Goal: Task Accomplishment & Management: Manage account settings

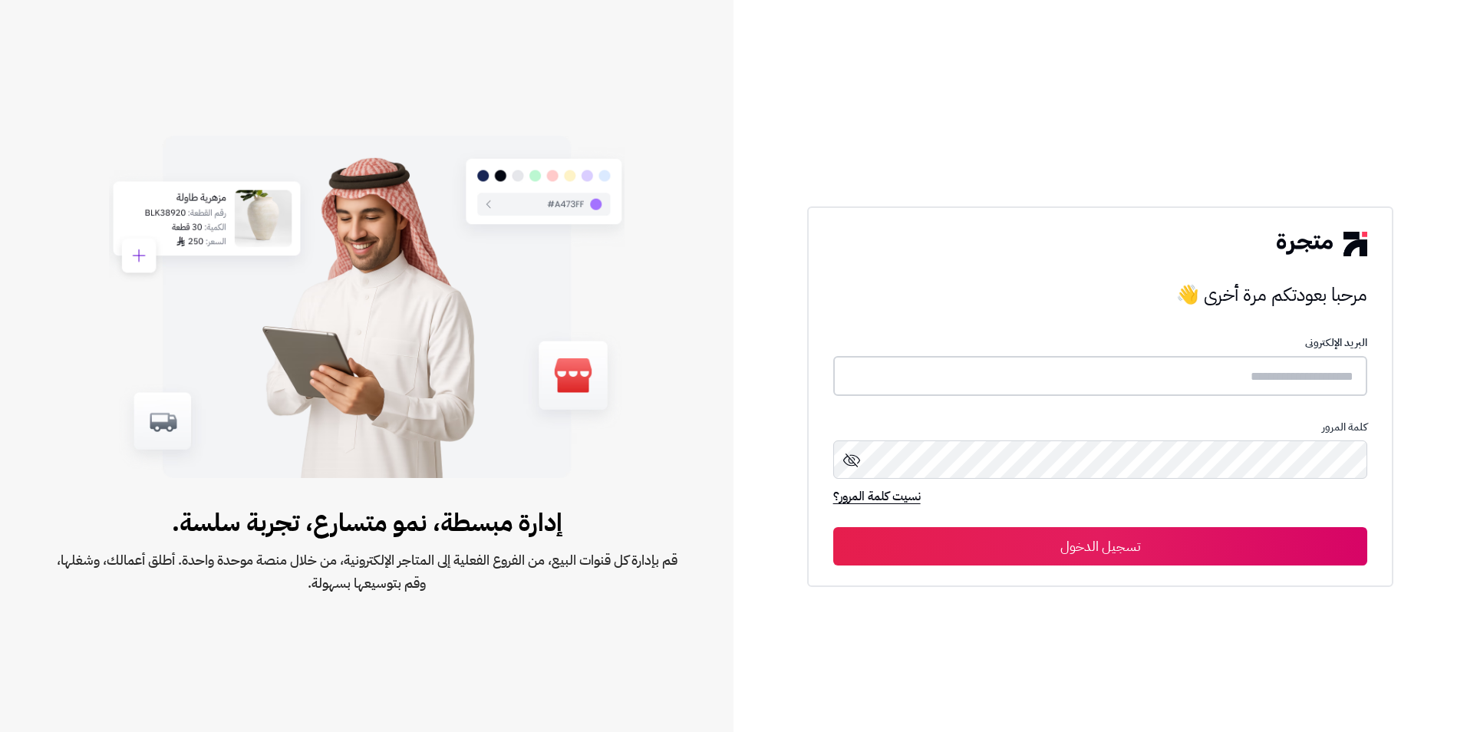
click at [1245, 388] on input "text" at bounding box center [1100, 376] width 535 height 41
type input "**********"
click at [833, 527] on button "تسجيل الدخول" at bounding box center [1100, 546] width 535 height 38
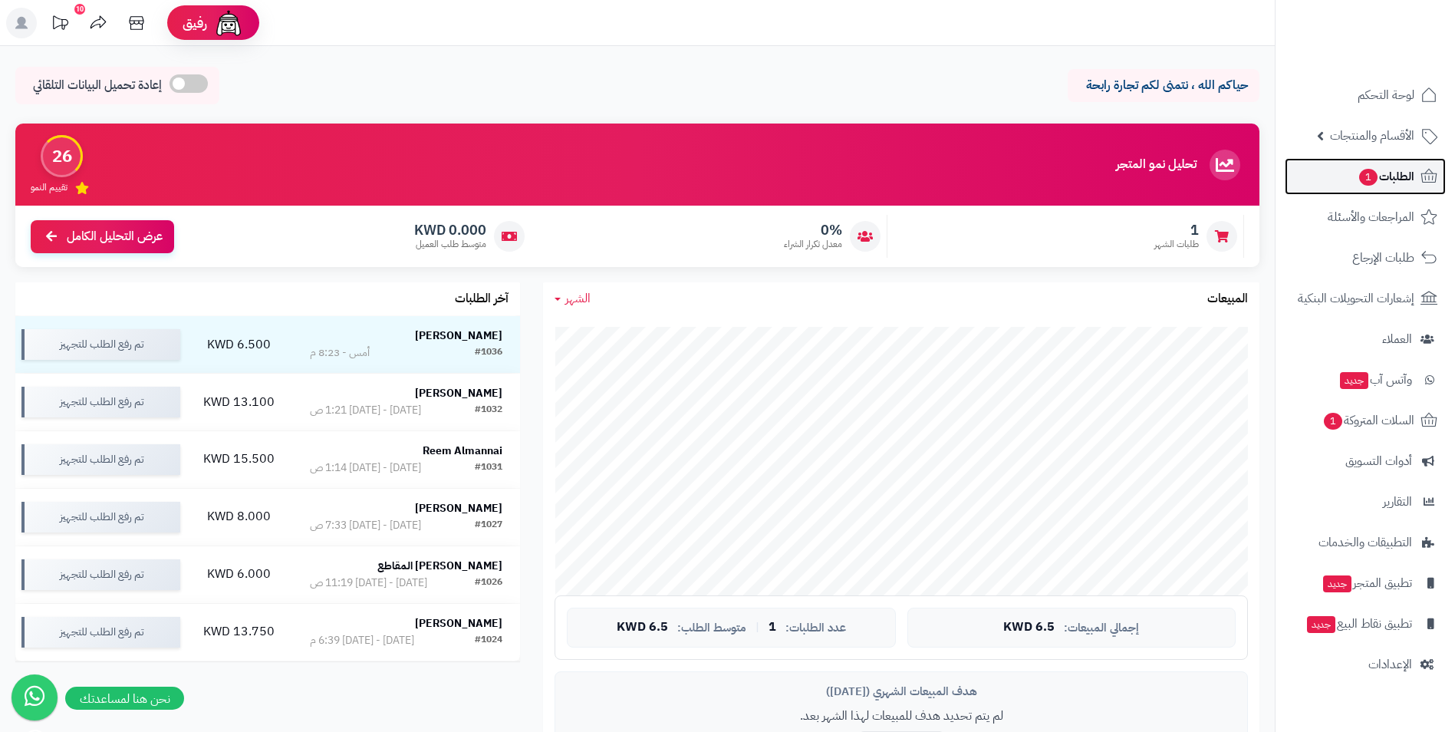
click at [1391, 176] on span "الطلبات 1" at bounding box center [1386, 176] width 57 height 21
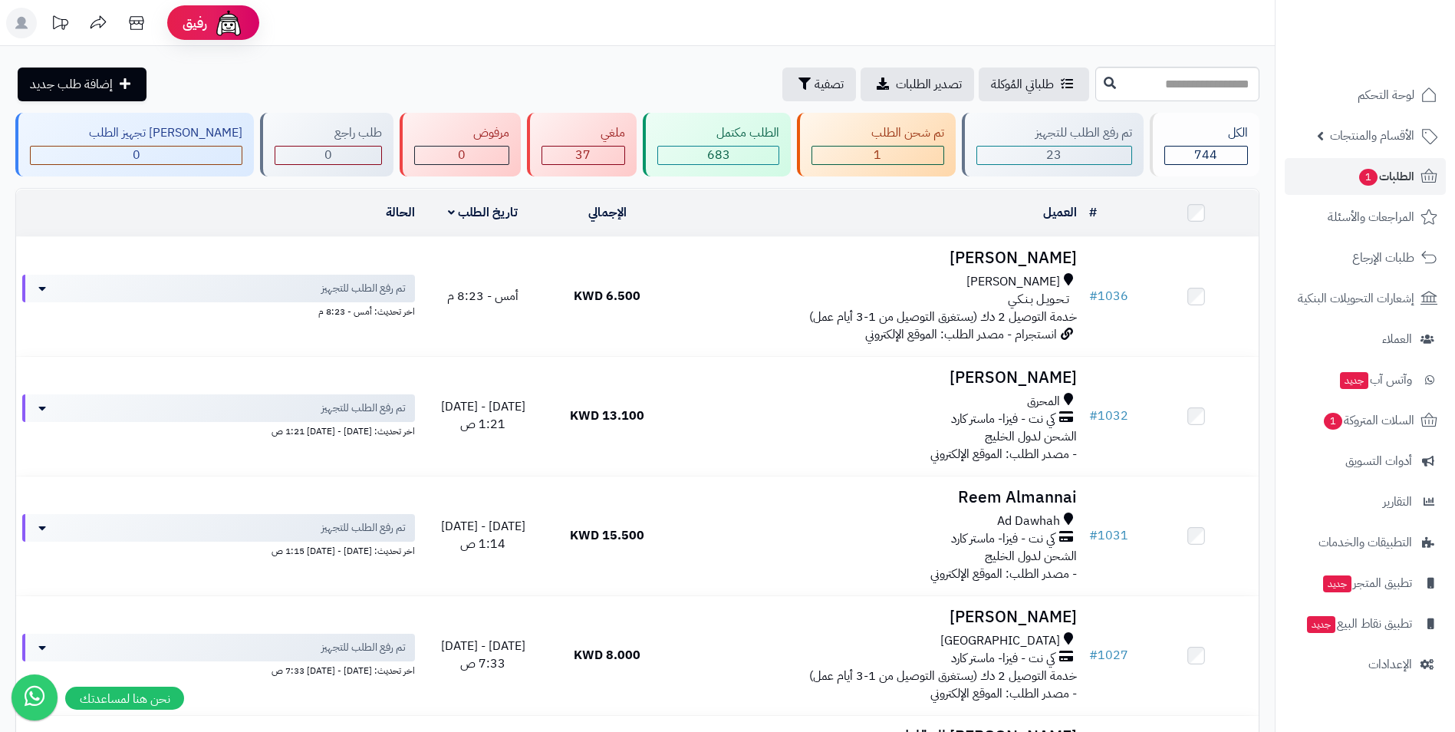
drag, startPoint x: 993, startPoint y: 22, endPoint x: 530, endPoint y: 136, distance: 477.0
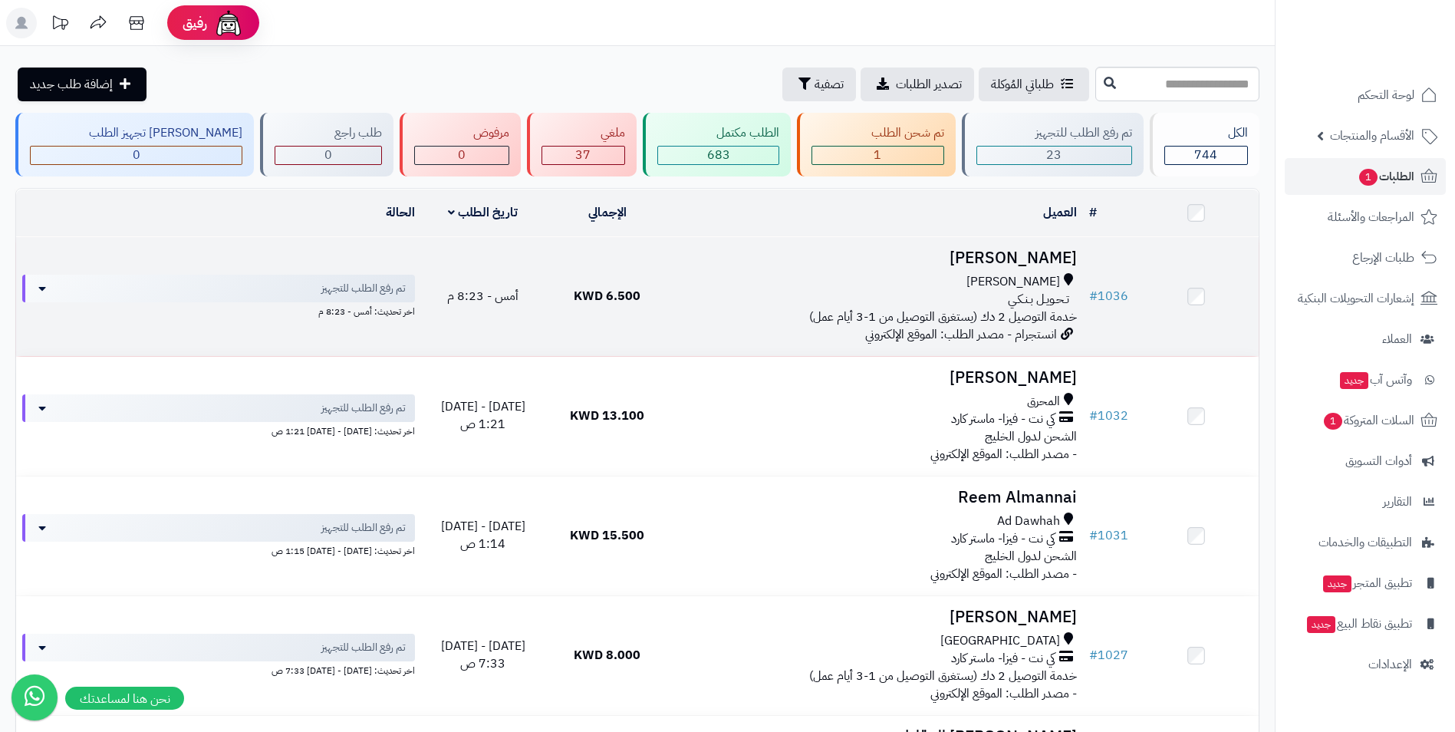
click at [642, 288] on td "6.500 KWD" at bounding box center [607, 296] width 124 height 119
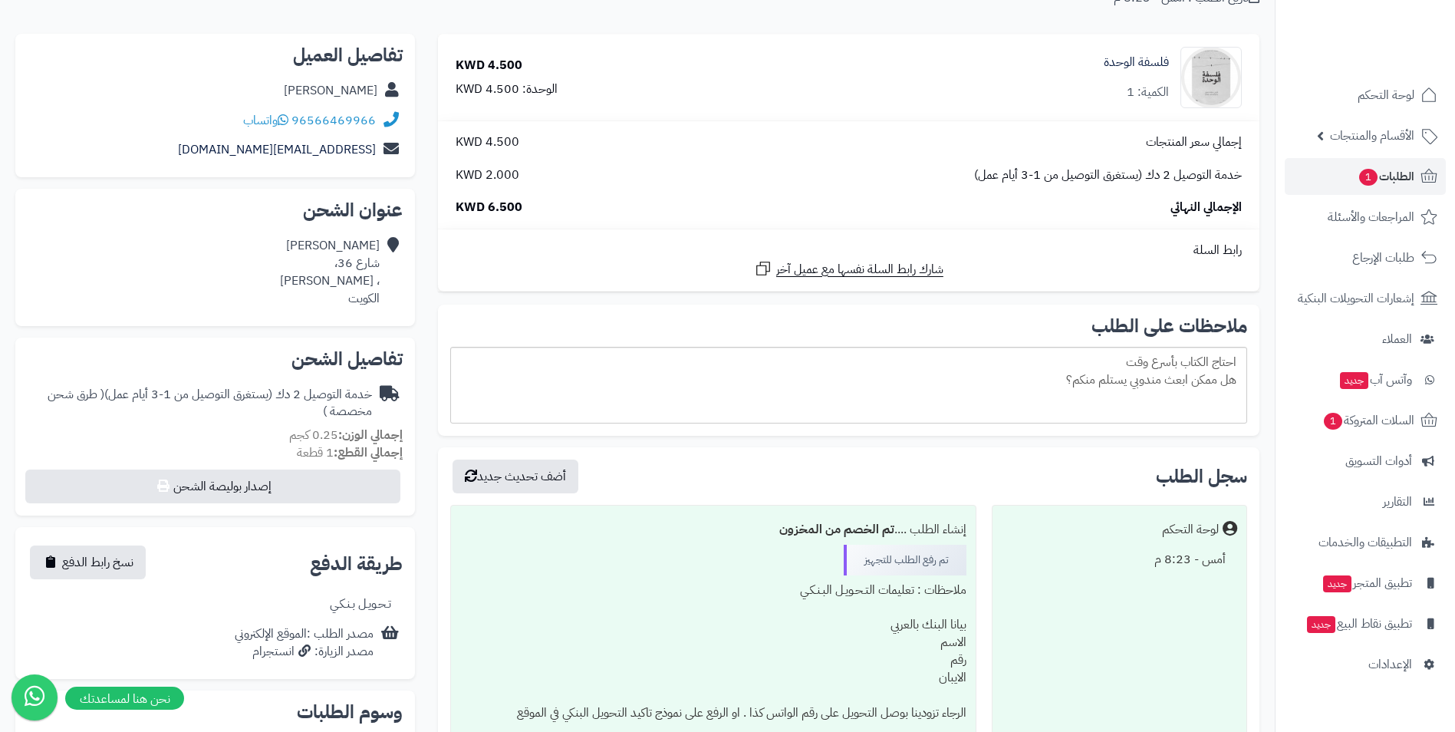
scroll to position [153, 0]
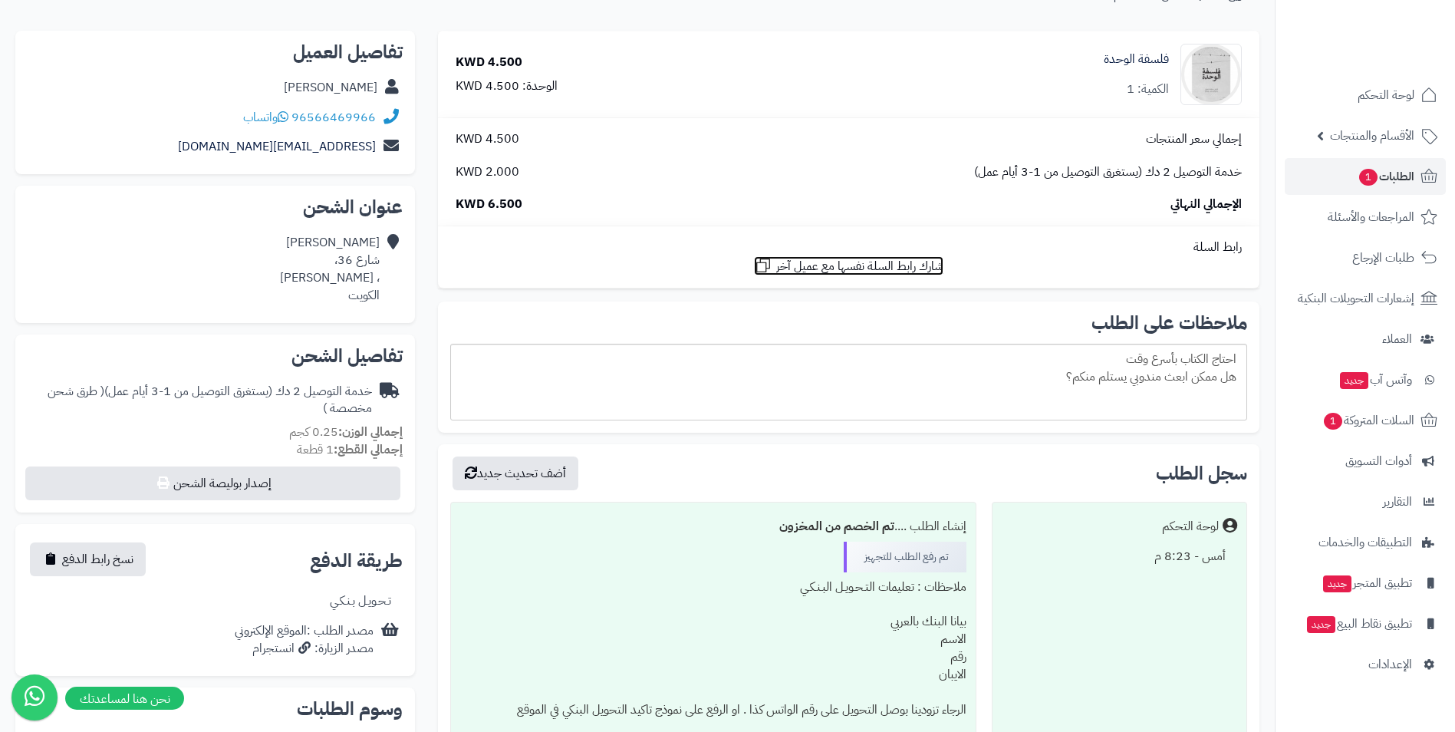
click at [864, 267] on span "شارك رابط السلة نفسها مع عميل آخر" at bounding box center [859, 267] width 167 height 18
click at [854, 268] on span "تم النسخ" at bounding box center [859, 267] width 41 height 18
drag, startPoint x: 947, startPoint y: 314, endPoint x: 792, endPoint y: 353, distance: 159.6
click at [792, 353] on div "احتاج الكتاب بأسرع وقت هل ممكن ابعث مندوبي يستلم منكم؟" at bounding box center [848, 382] width 797 height 77
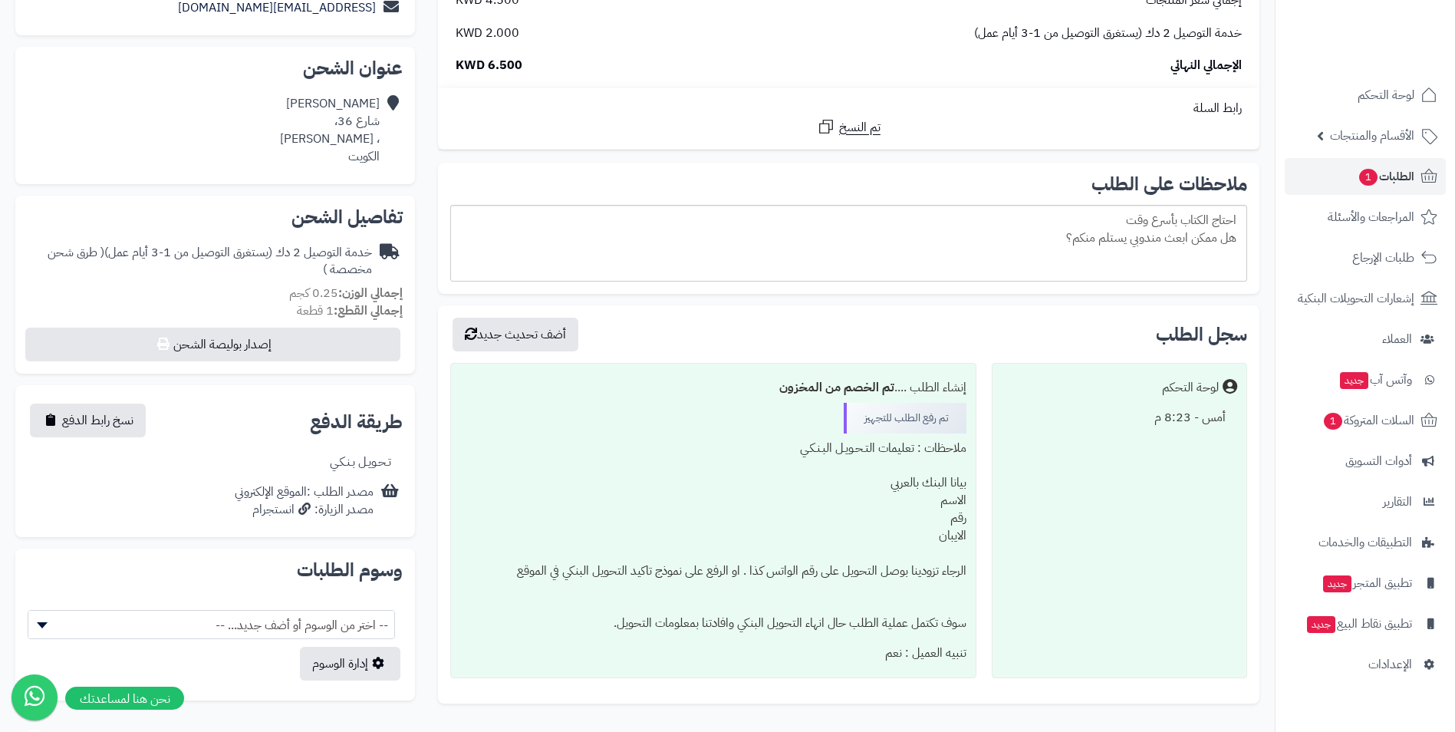
scroll to position [307, 0]
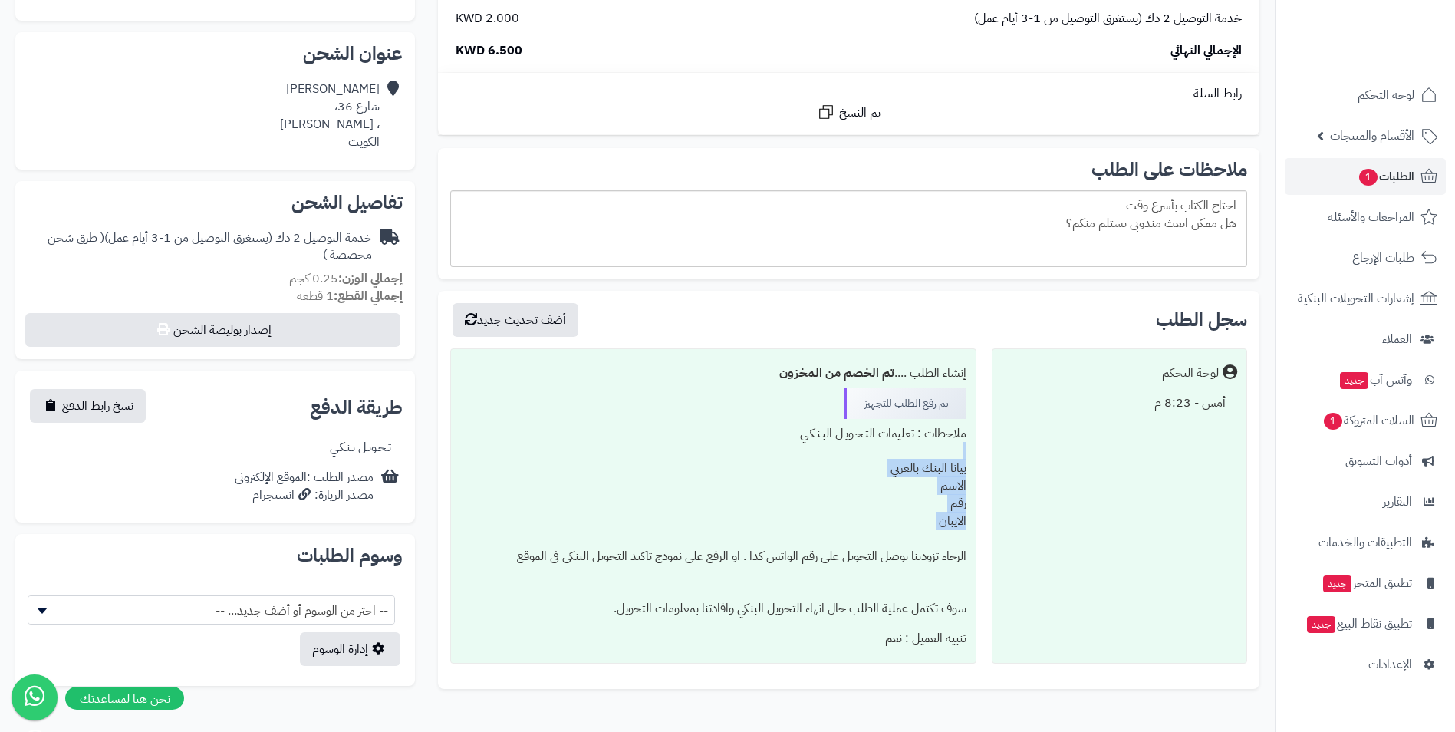
drag, startPoint x: 945, startPoint y: 456, endPoint x: 773, endPoint y: 535, distance: 189.1
click at [773, 535] on div "ملاحظات : تعليمات التـحـويـل البـنـكـي بيانا البنك بالعربي الاسم رقم الايبان ال…" at bounding box center [713, 521] width 506 height 205
drag, startPoint x: 773, startPoint y: 535, endPoint x: 888, endPoint y: 528, distance: 115.3
click at [888, 528] on div "ملاحظات : تعليمات التـحـويـل البـنـكـي بيانا البنك بالعربي الاسم رقم الايبان ال…" at bounding box center [713, 521] width 506 height 205
drag, startPoint x: 1028, startPoint y: 484, endPoint x: 884, endPoint y: 194, distance: 323.5
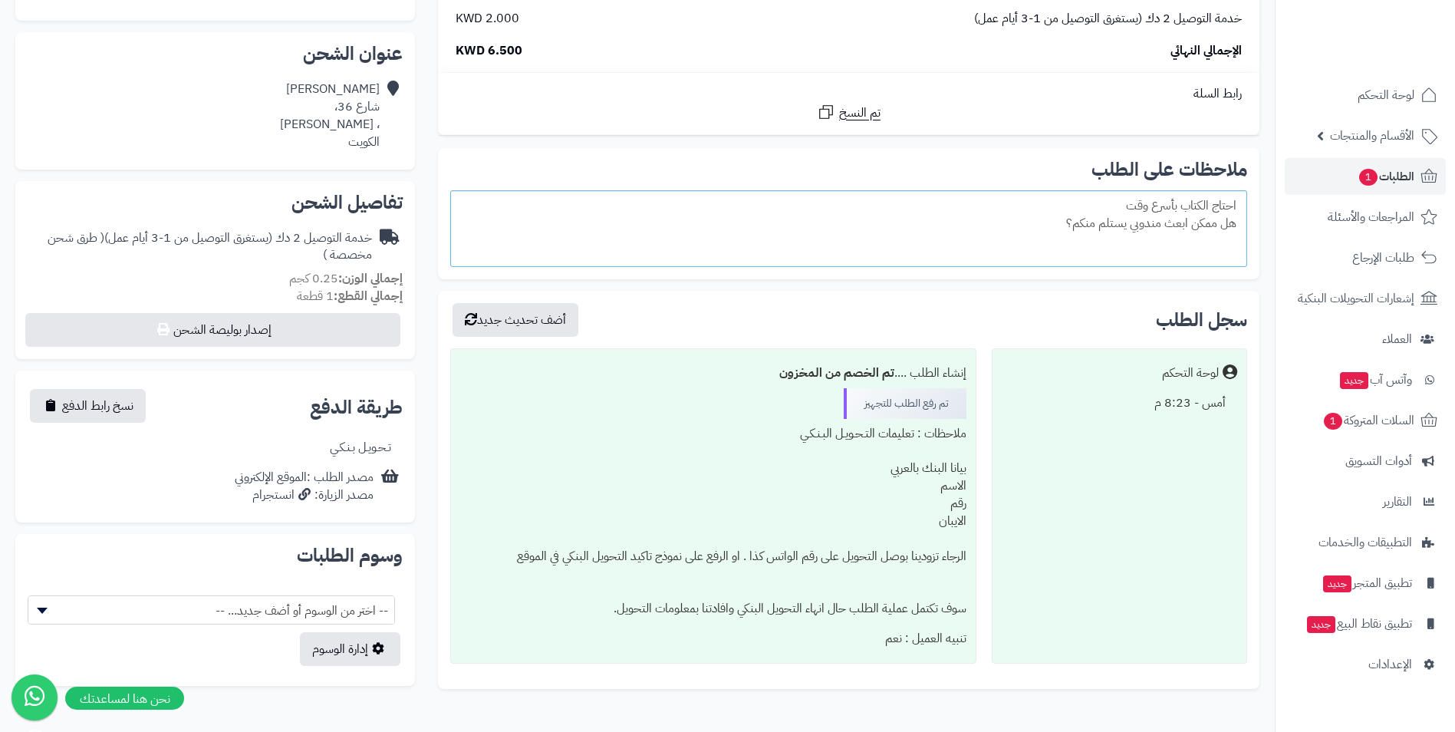
click at [918, 489] on div "ملاحظات : تعليمات التـحـويـل البـنـكـي بيانا البنك بالعربي الاسم رقم الايبان ال…" at bounding box center [713, 521] width 506 height 205
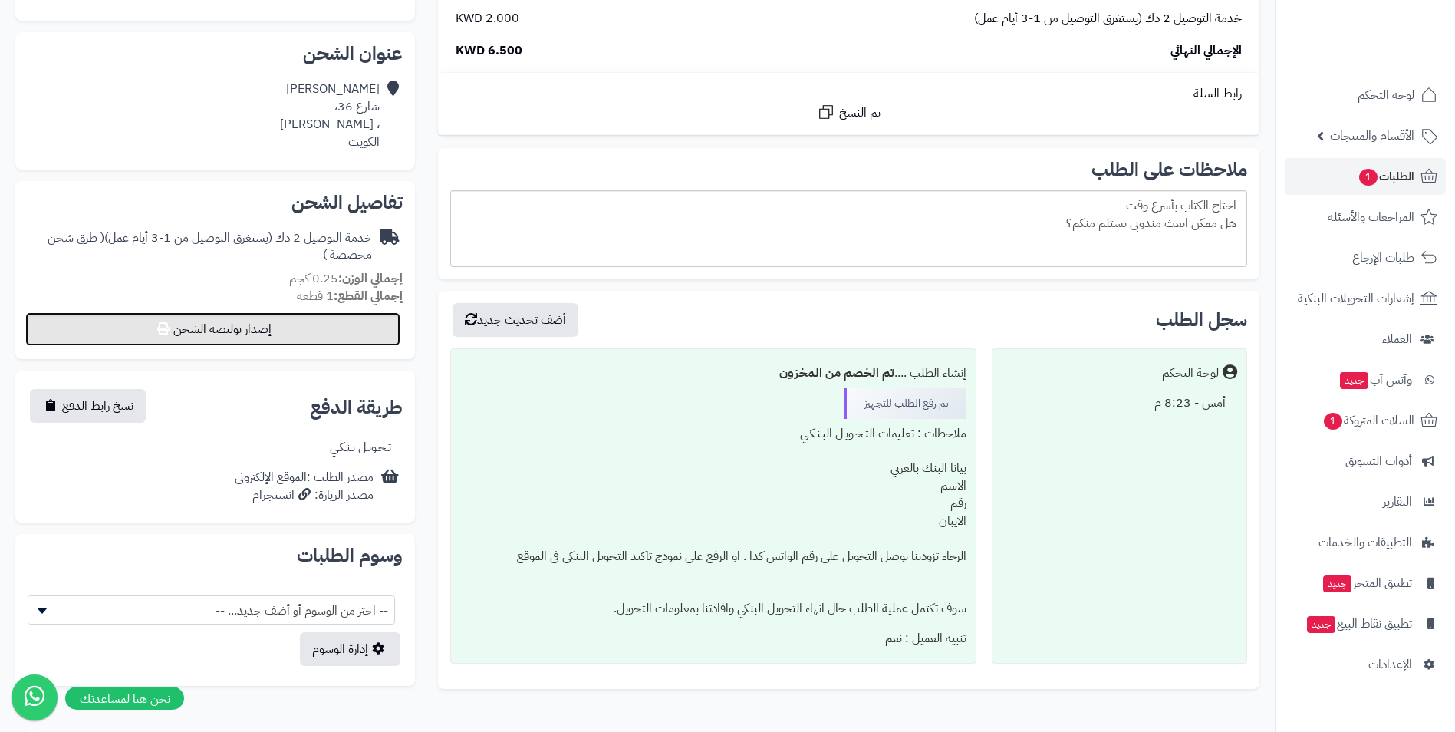
click at [258, 325] on button "إصدار بوليصة الشحن" at bounding box center [212, 329] width 375 height 34
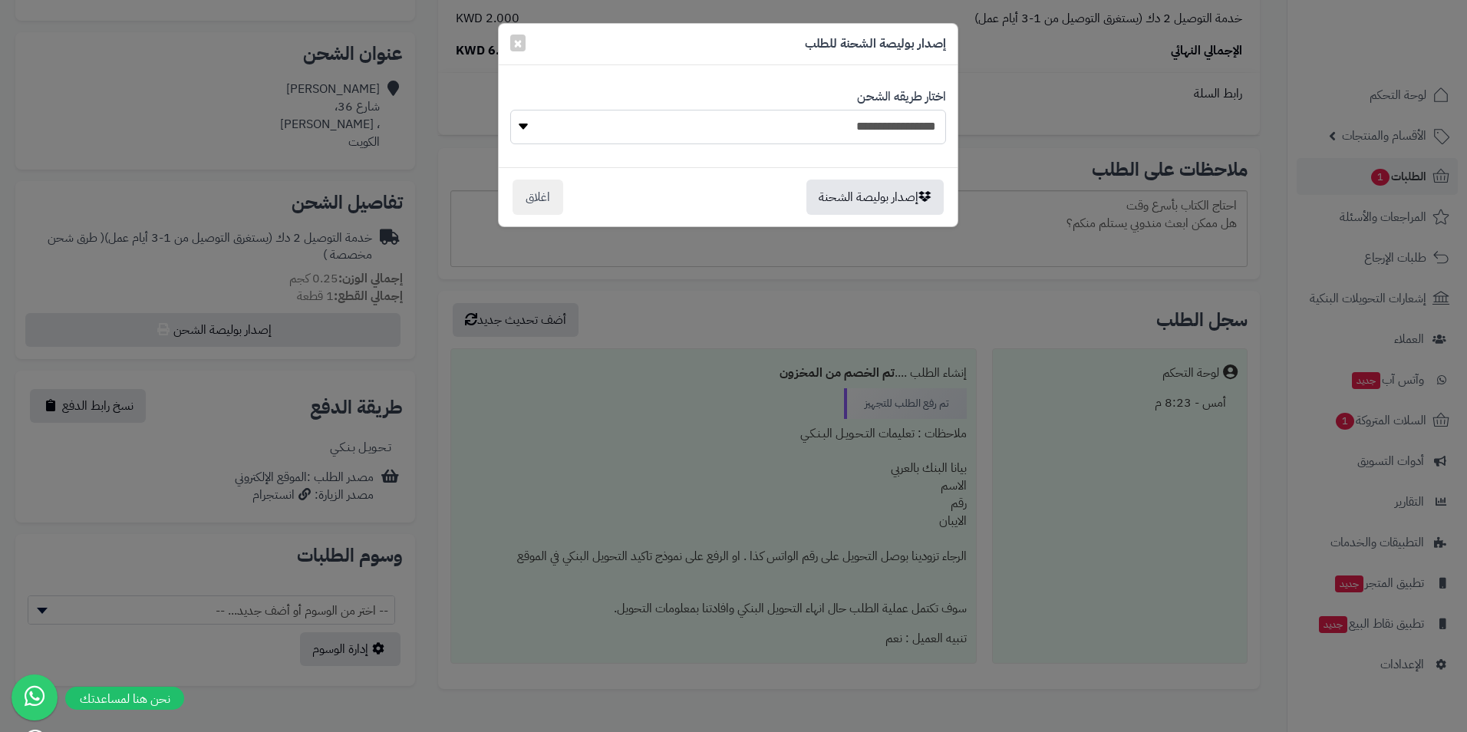
click at [601, 137] on select "**********" at bounding box center [728, 127] width 436 height 35
click at [510, 110] on select "**********" at bounding box center [728, 127] width 436 height 35
click at [582, 133] on select "**********" at bounding box center [728, 127] width 436 height 35
drag, startPoint x: 582, startPoint y: 133, endPoint x: 604, endPoint y: 139, distance: 23.1
click at [582, 133] on select "**********" at bounding box center [728, 127] width 436 height 35
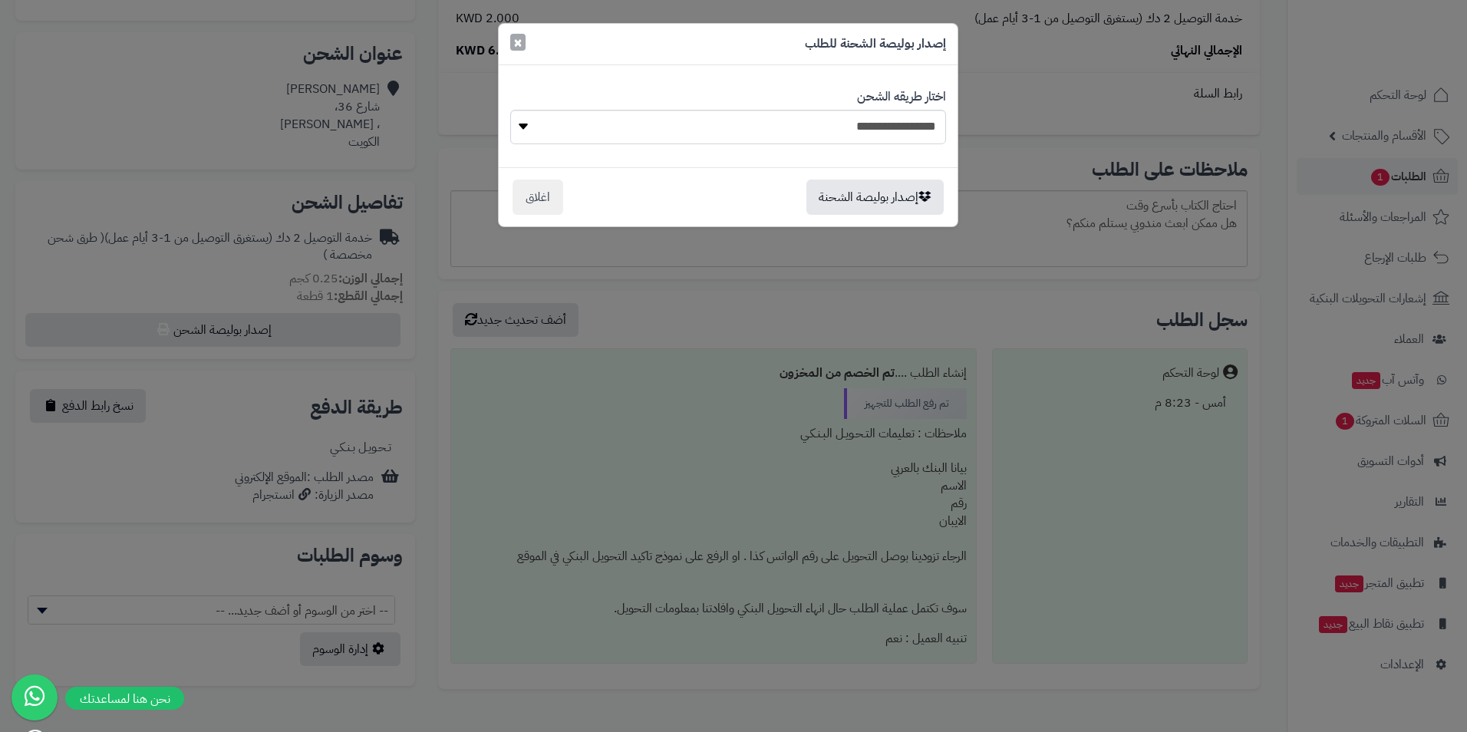
click at [513, 40] on span "×" at bounding box center [517, 42] width 9 height 23
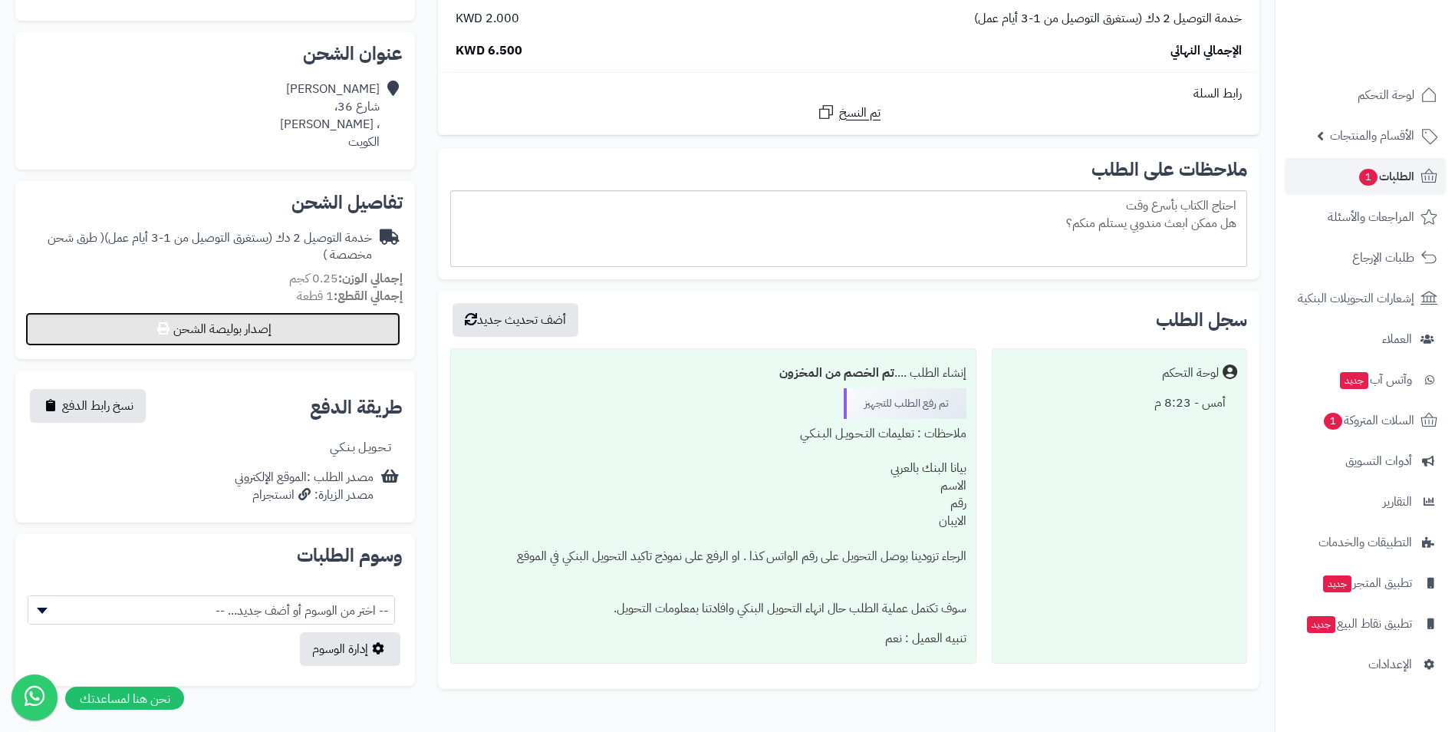
click at [252, 339] on button "إصدار بوليصة الشحن" at bounding box center [212, 329] width 375 height 34
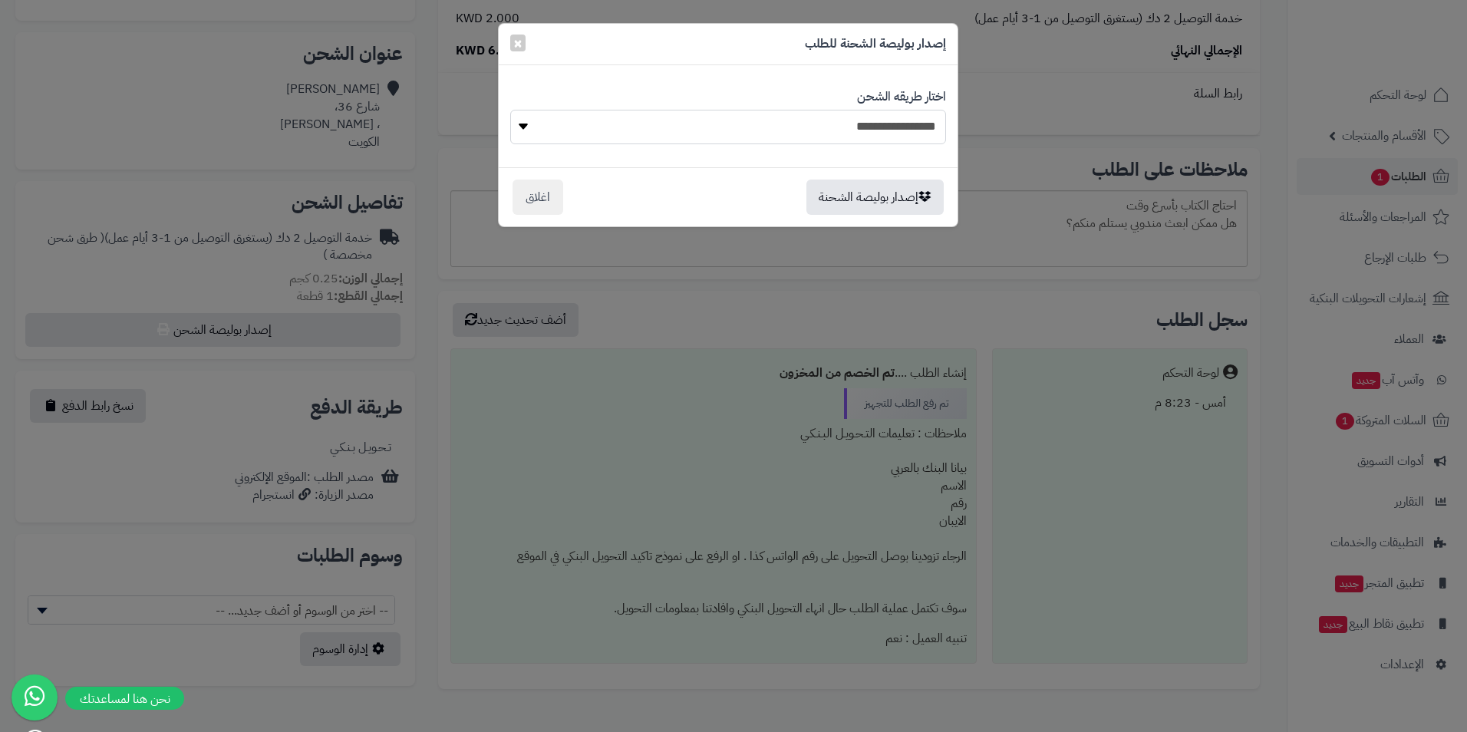
click at [680, 130] on select "**********" at bounding box center [728, 127] width 436 height 35
select select
click at [510, 110] on select "**********" at bounding box center [728, 127] width 436 height 35
click at [880, 201] on button "إصدار بوليصة الشحنة" at bounding box center [874, 196] width 137 height 35
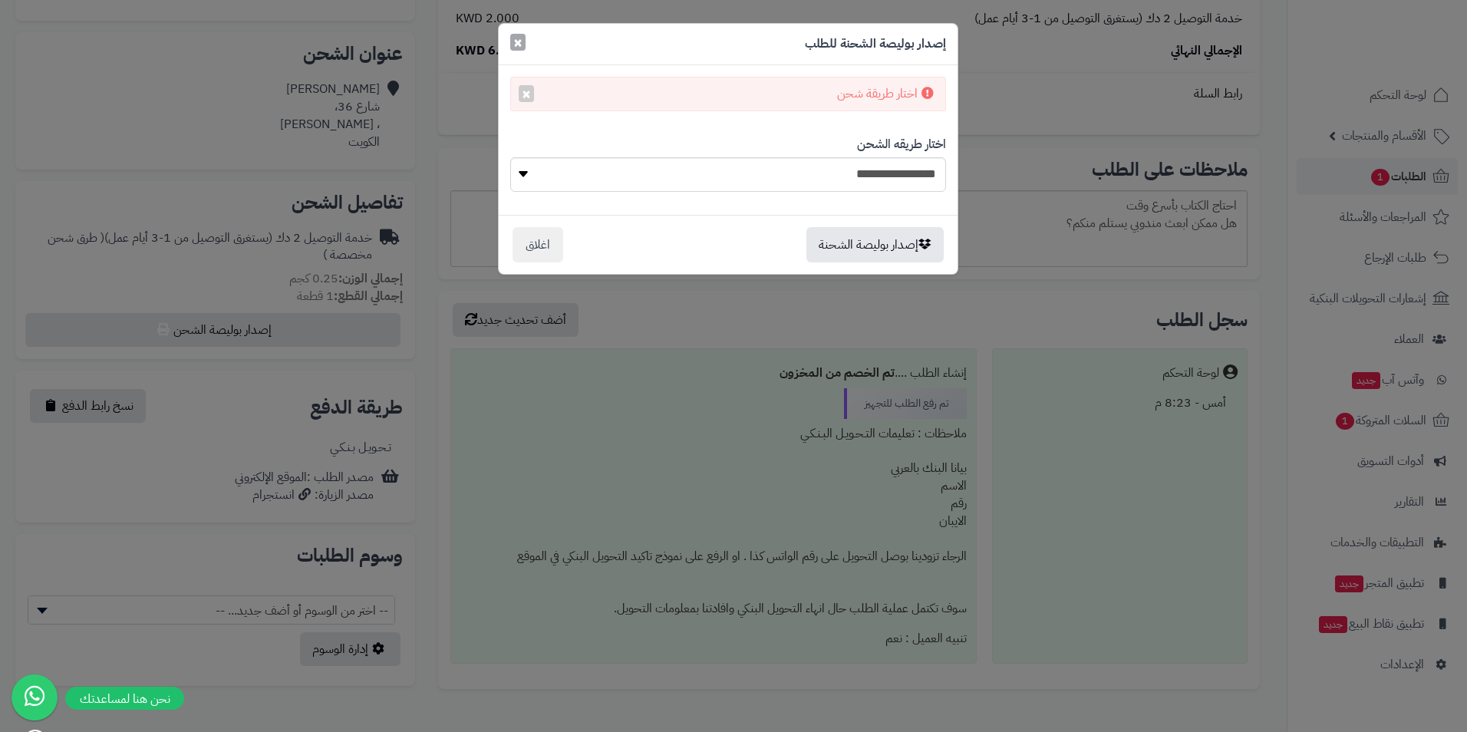
click at [512, 37] on button "×" at bounding box center [517, 42] width 15 height 17
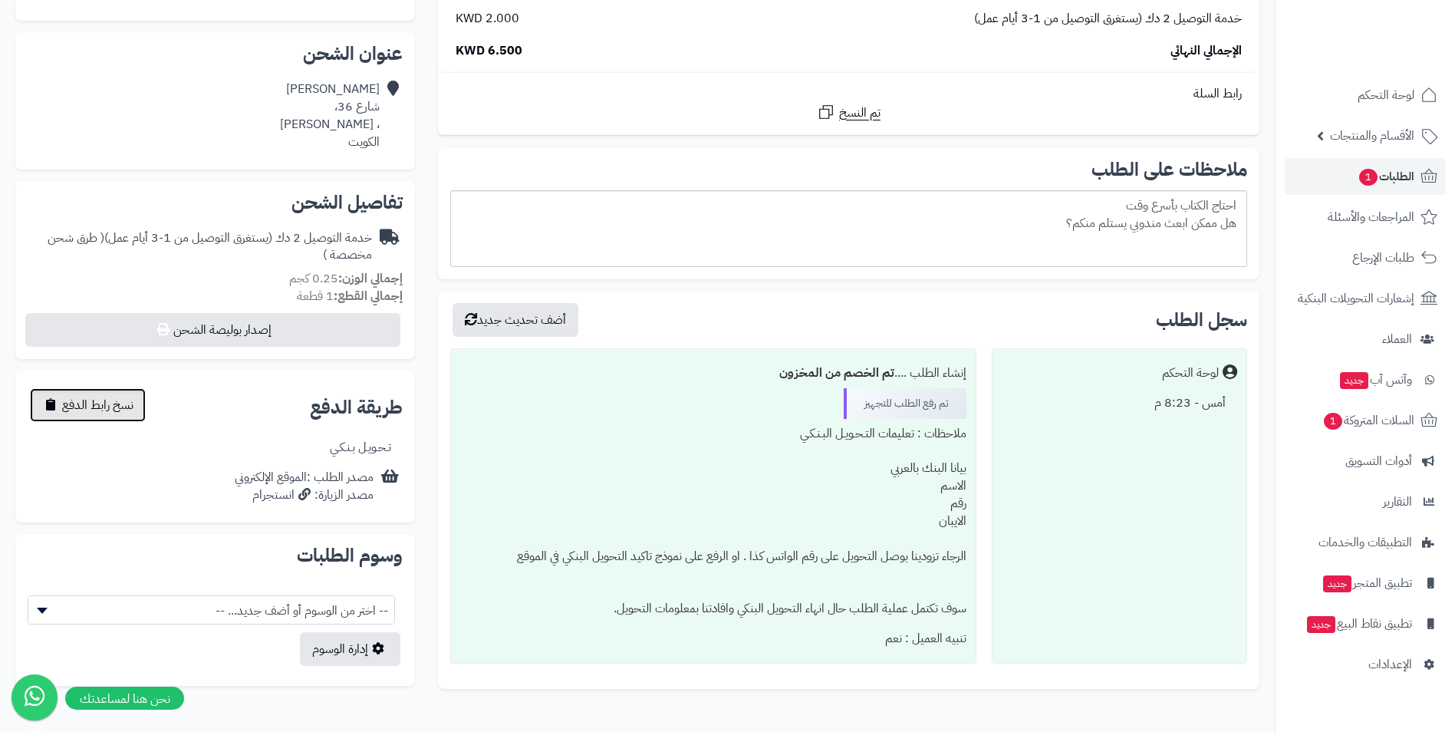
click at [113, 420] on button "نسخ رابط الدفع" at bounding box center [88, 405] width 116 height 34
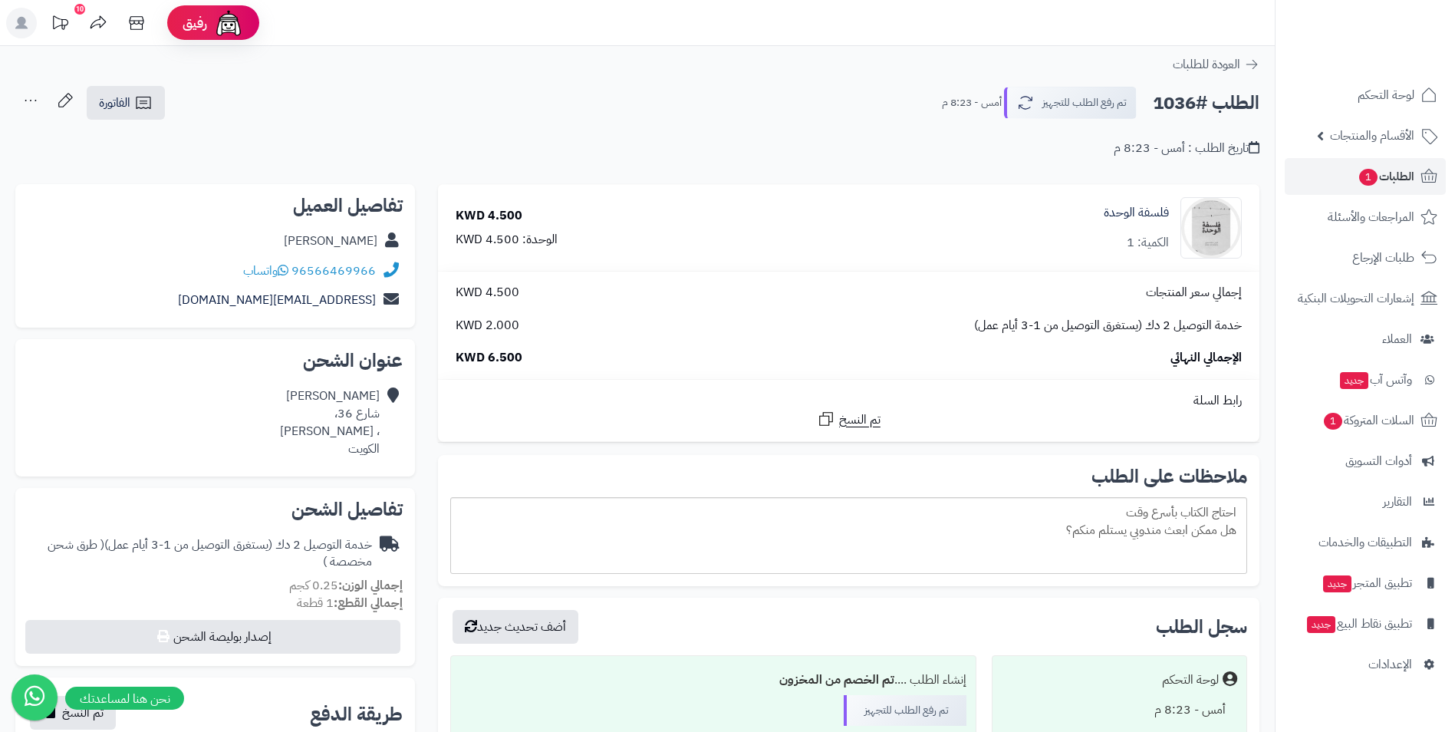
drag, startPoint x: 1045, startPoint y: 275, endPoint x: 695, endPoint y: 207, distance: 356.4
click at [695, 207] on div "4.500 KWD الوحدة: 4.500 KWD" at bounding box center [619, 227] width 351 height 41
click at [1404, 670] on span "الإعدادات" at bounding box center [1390, 664] width 44 height 21
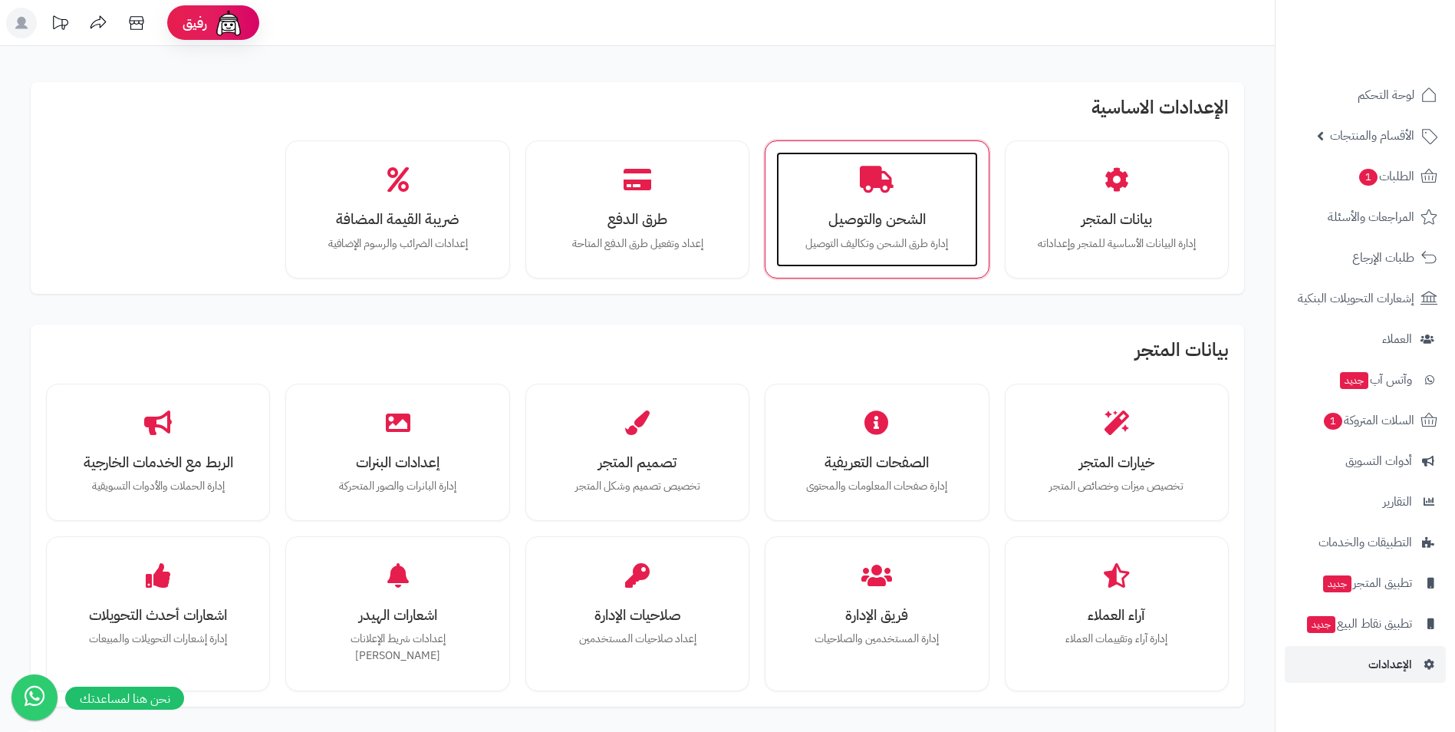
click at [782, 224] on div "الشحن والتوصيل إدارة طرق الشحن وتكاليف التوصيل" at bounding box center [876, 209] width 201 height 115
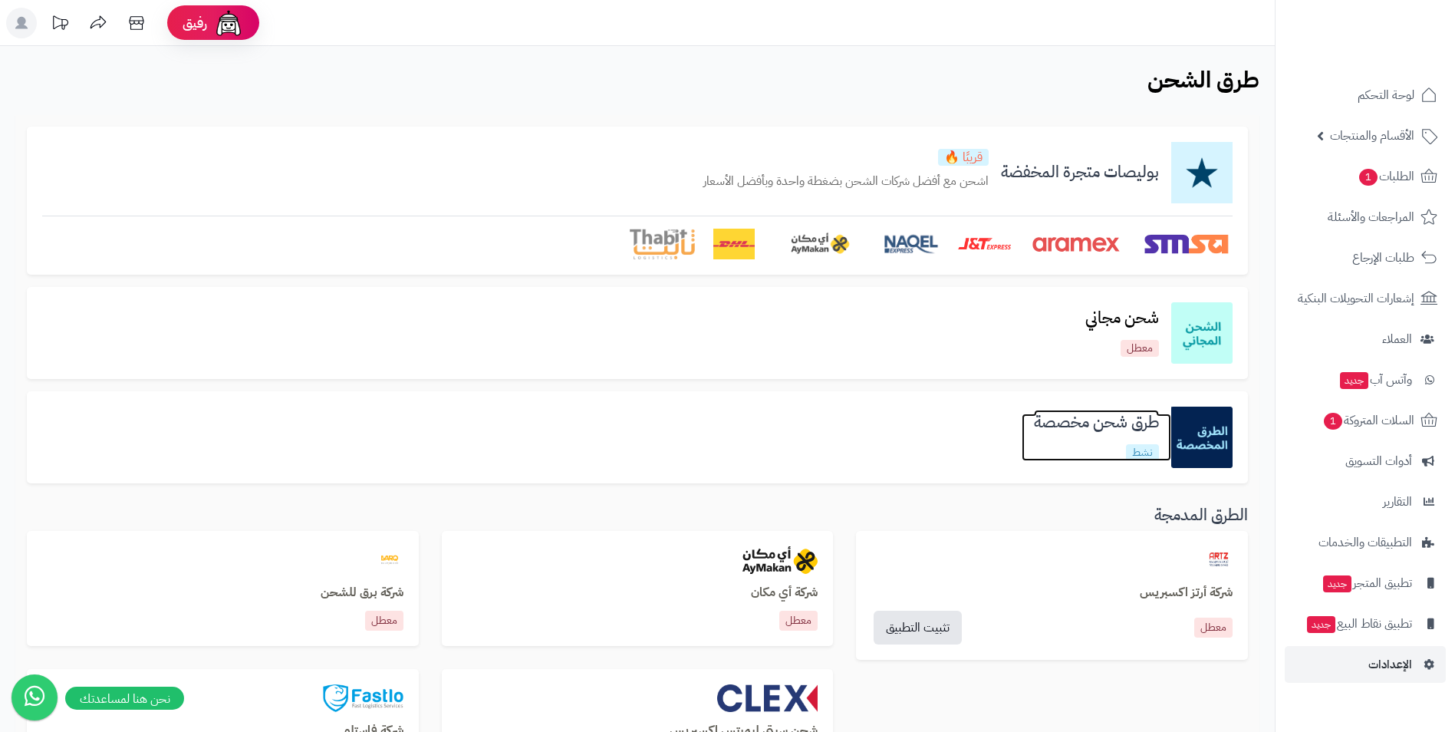
click at [1084, 413] on h3 "طرق شحن مخصصة" at bounding box center [1097, 422] width 150 height 18
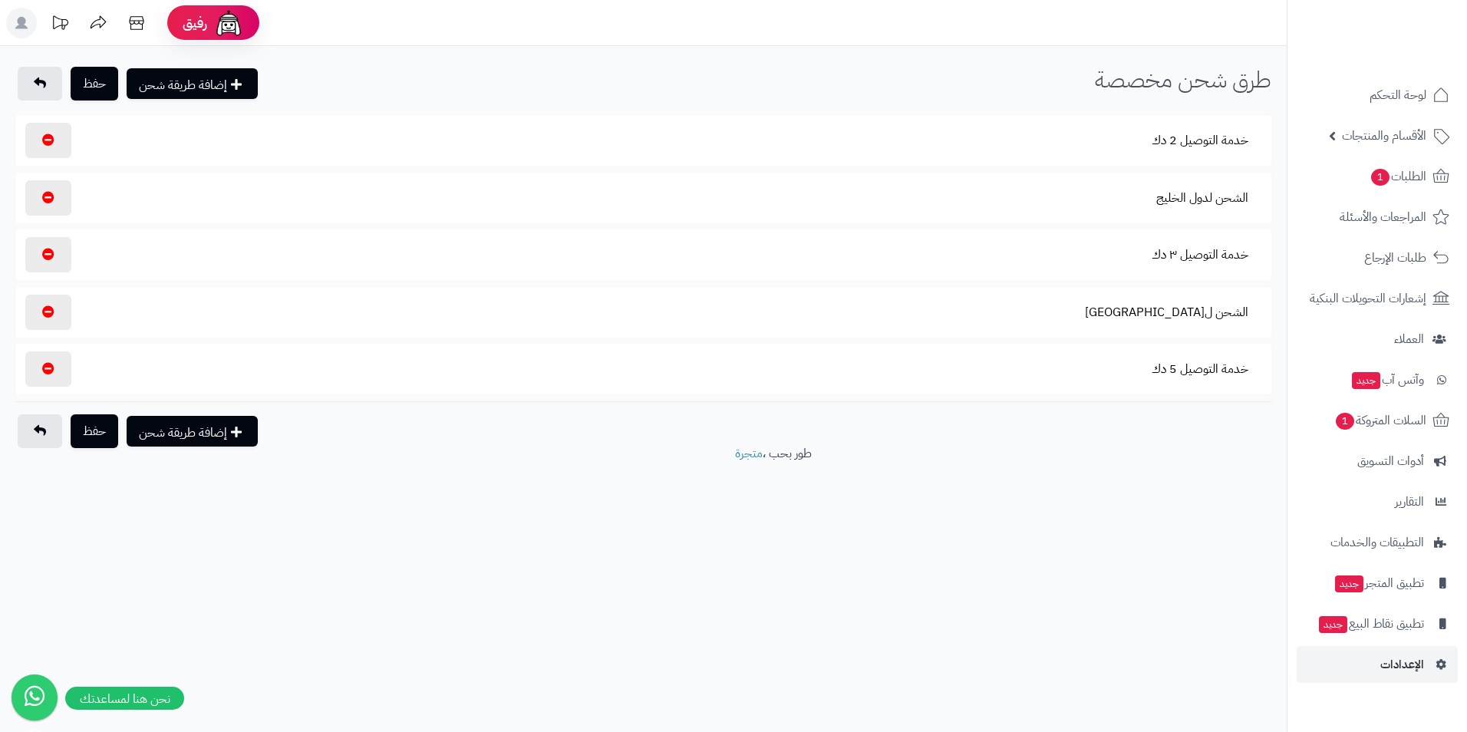
click at [1045, 138] on section "خدمة التوصيل 2 دك" at bounding box center [643, 140] width 1240 height 35
click at [1233, 144] on button "خدمة التوصيل 2 دك" at bounding box center [1199, 139] width 123 height 35
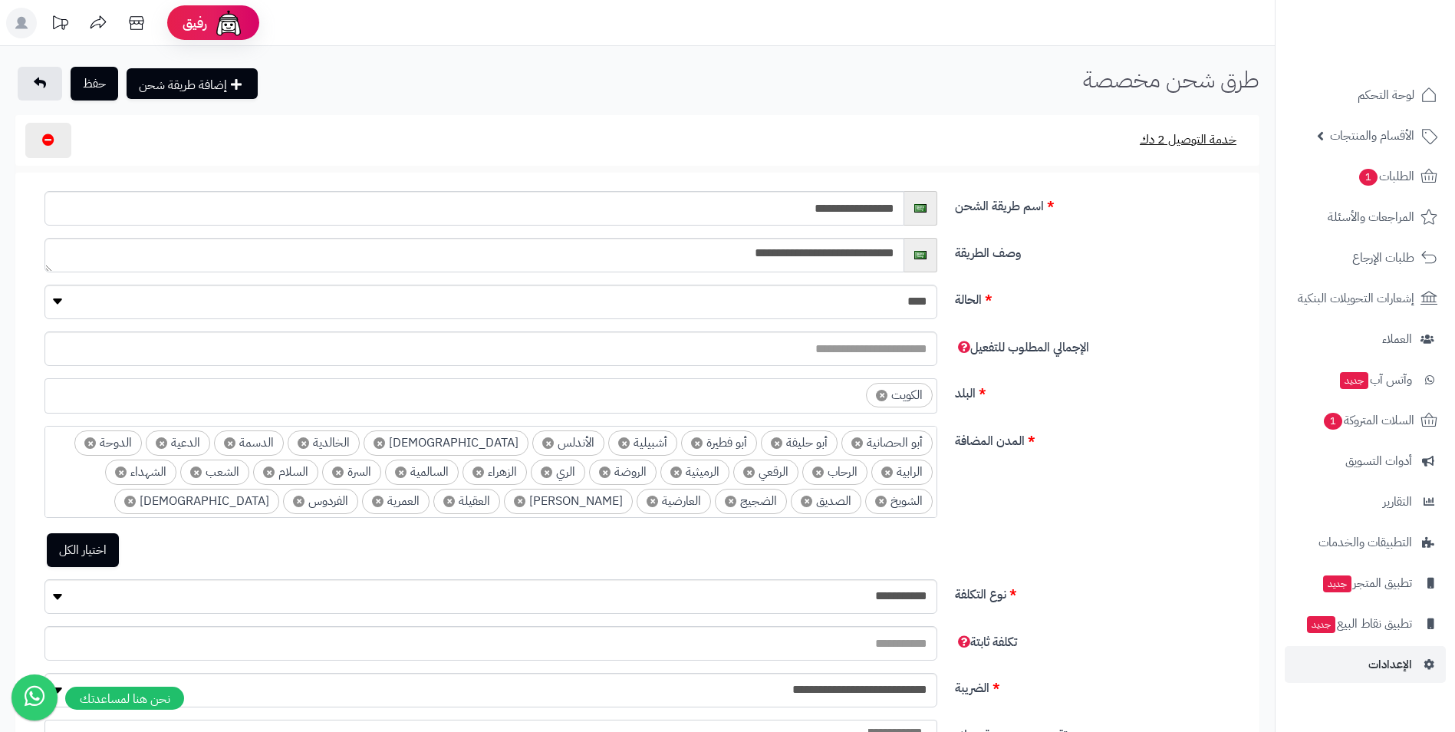
click at [1233, 144] on button "خدمة التوصيل 2 دك" at bounding box center [1188, 139] width 123 height 35
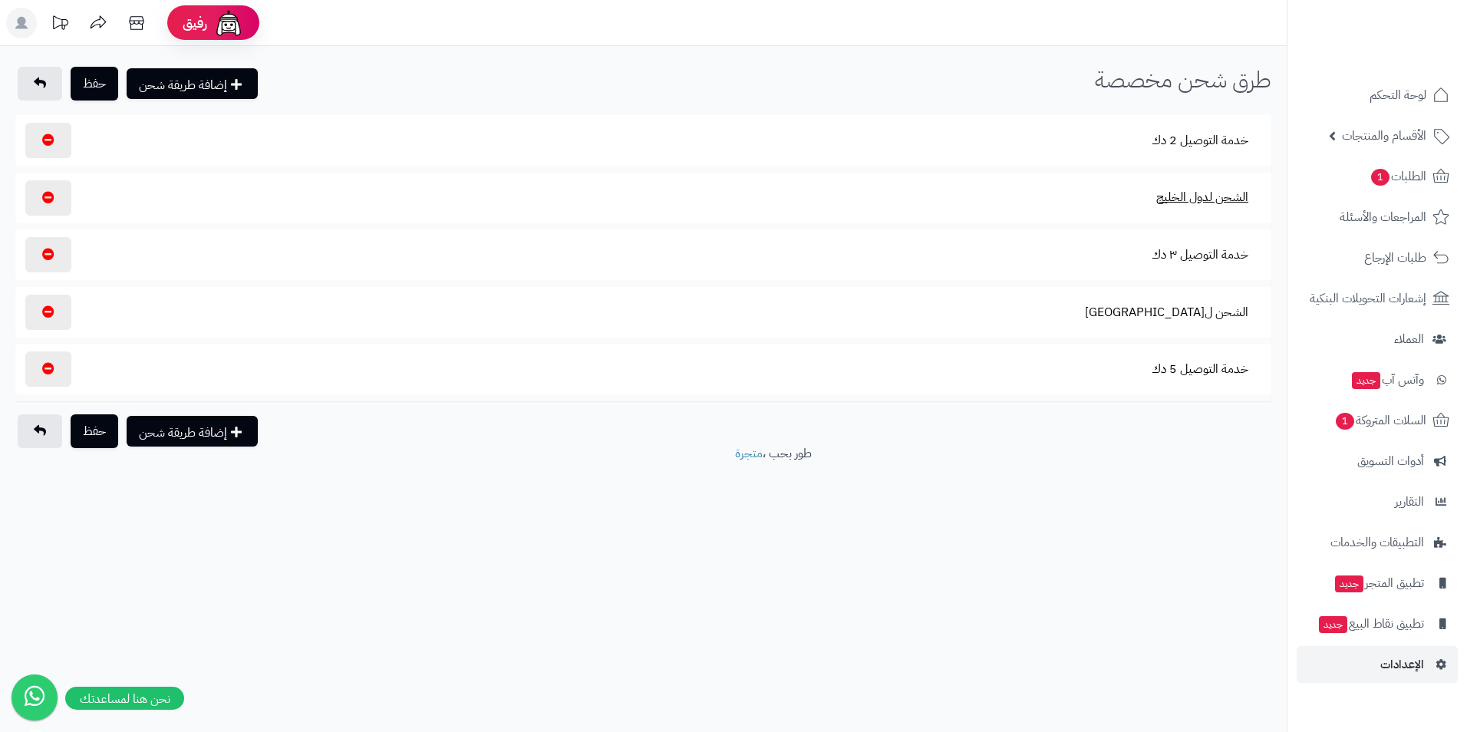
click at [1209, 207] on button "الشحن لدول الخليج" at bounding box center [1202, 196] width 118 height 35
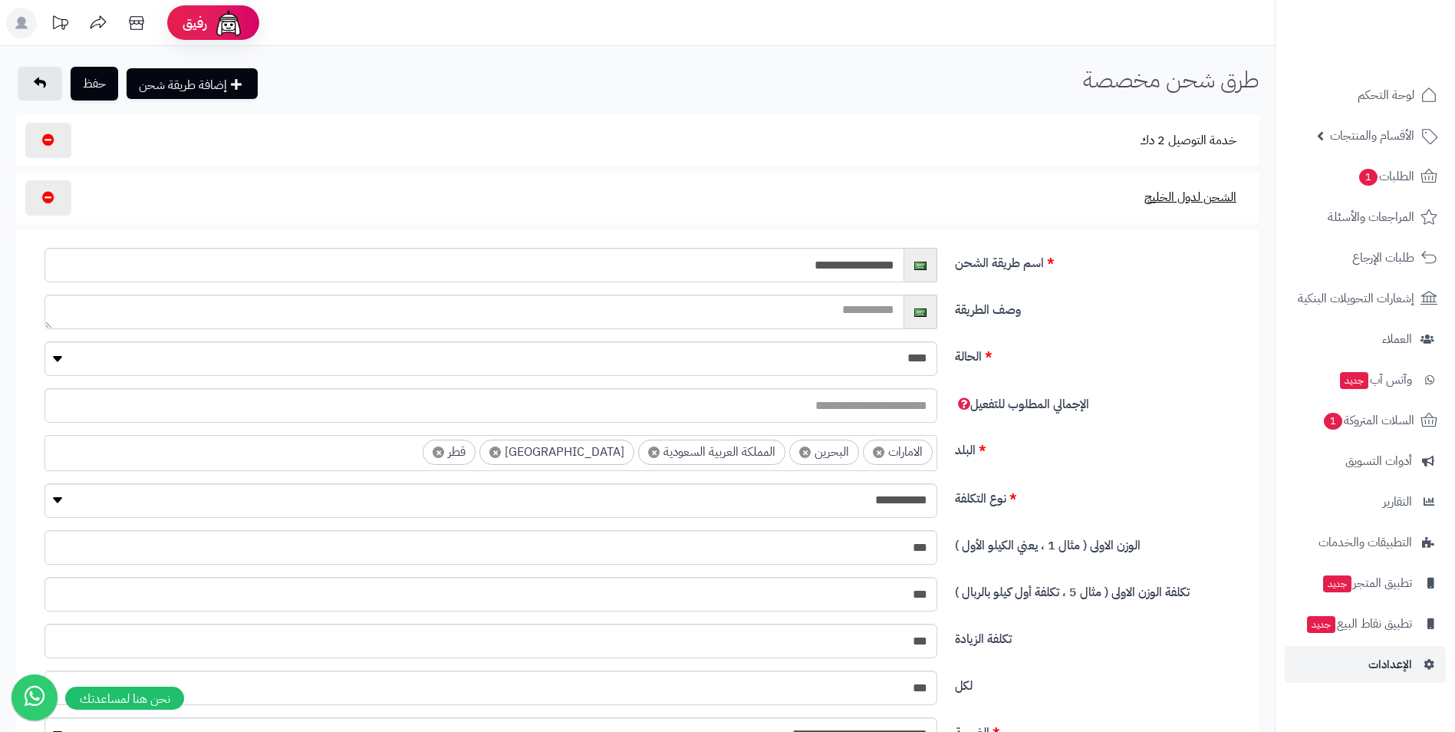
click at [1209, 207] on button "الشحن لدول الخليج" at bounding box center [1190, 196] width 118 height 35
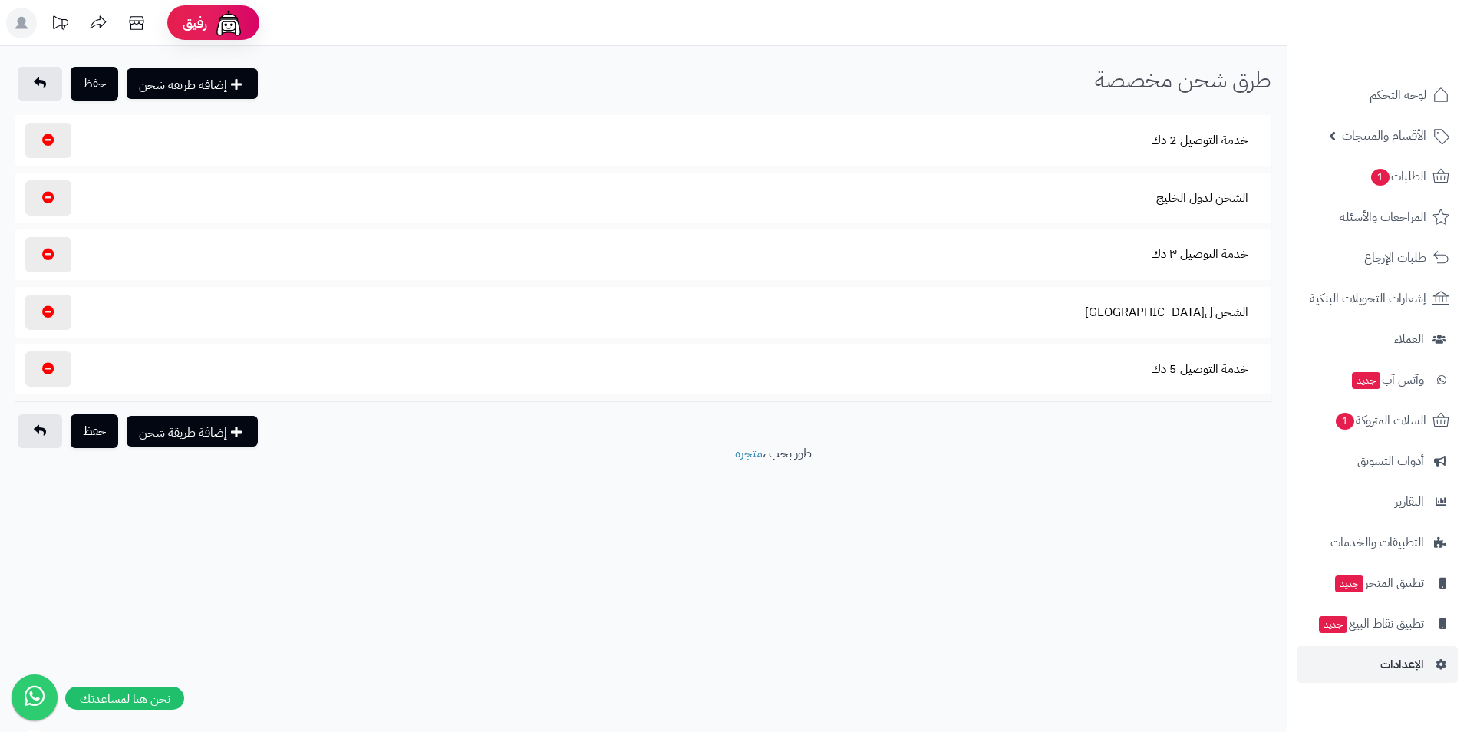
click at [1208, 258] on button "خدمة التوصيل ٣ دك" at bounding box center [1199, 253] width 123 height 35
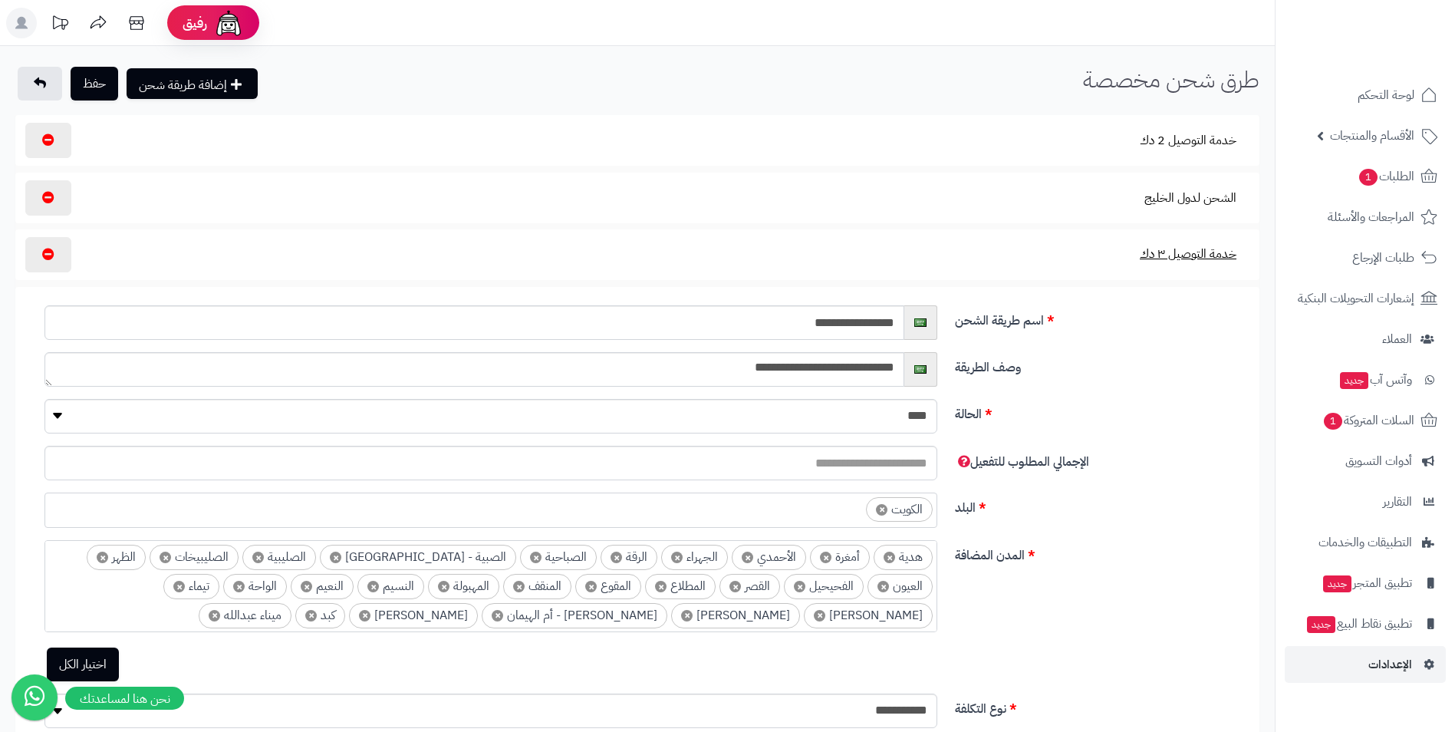
click at [1208, 258] on button "خدمة التوصيل ٣ دك" at bounding box center [1188, 253] width 123 height 35
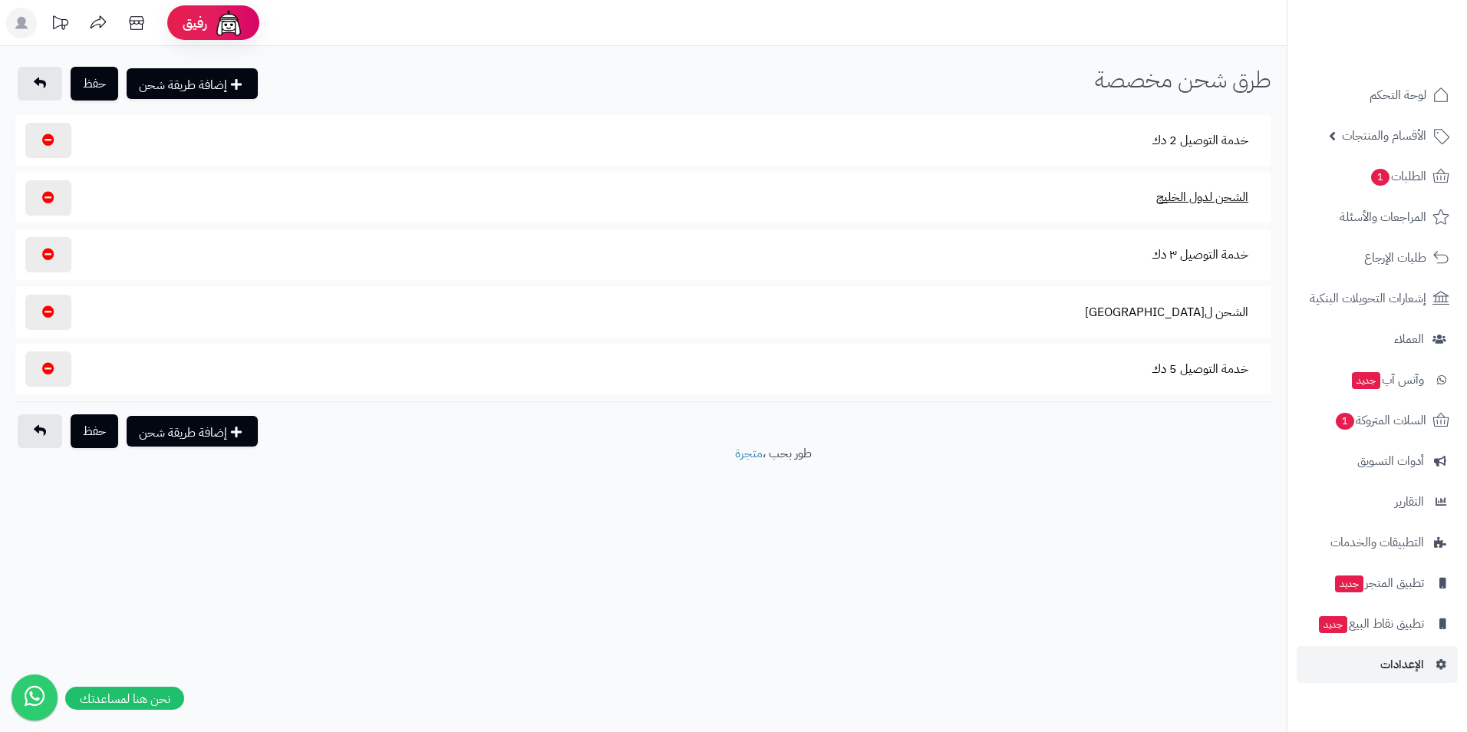
click at [1199, 204] on button "الشحن لدول الخليج" at bounding box center [1202, 196] width 118 height 35
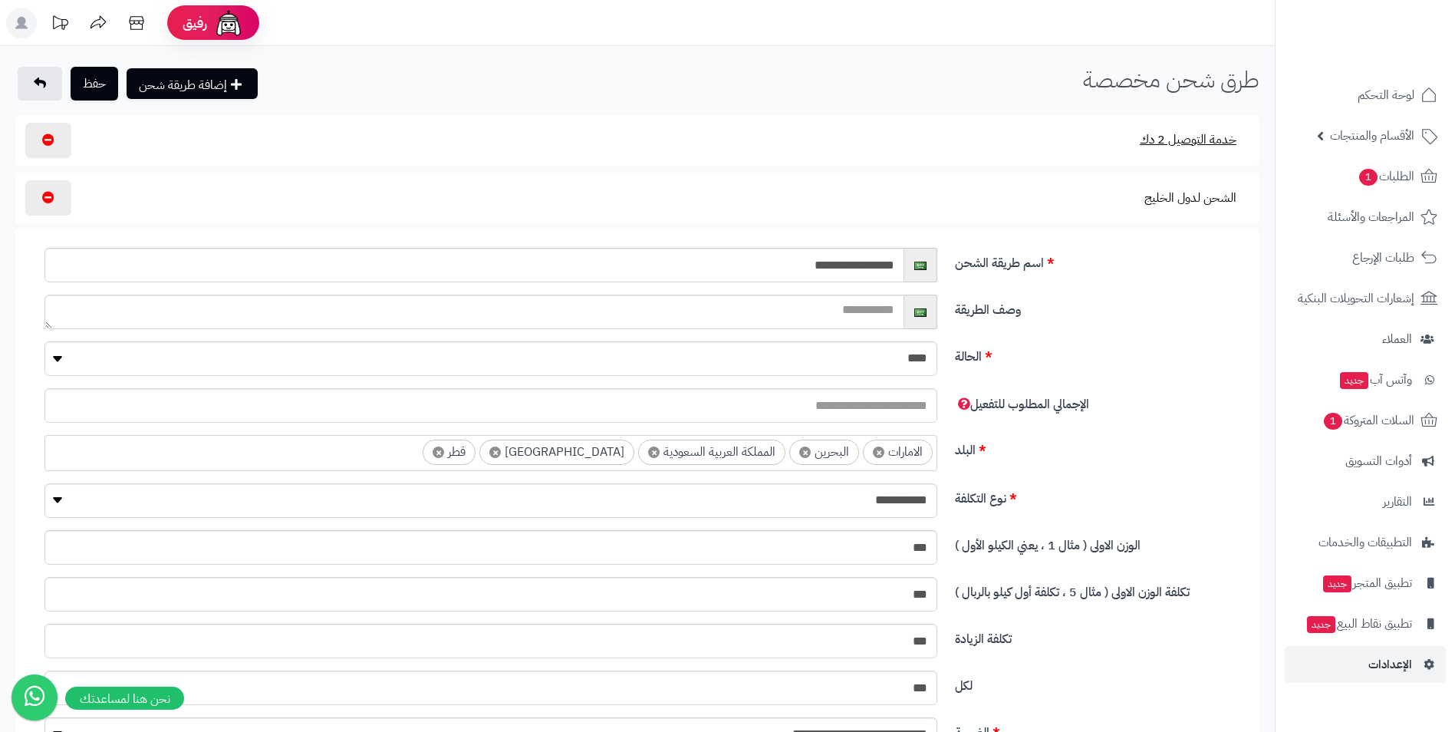
click at [1213, 137] on button "خدمة التوصيل 2 دك" at bounding box center [1188, 139] width 123 height 35
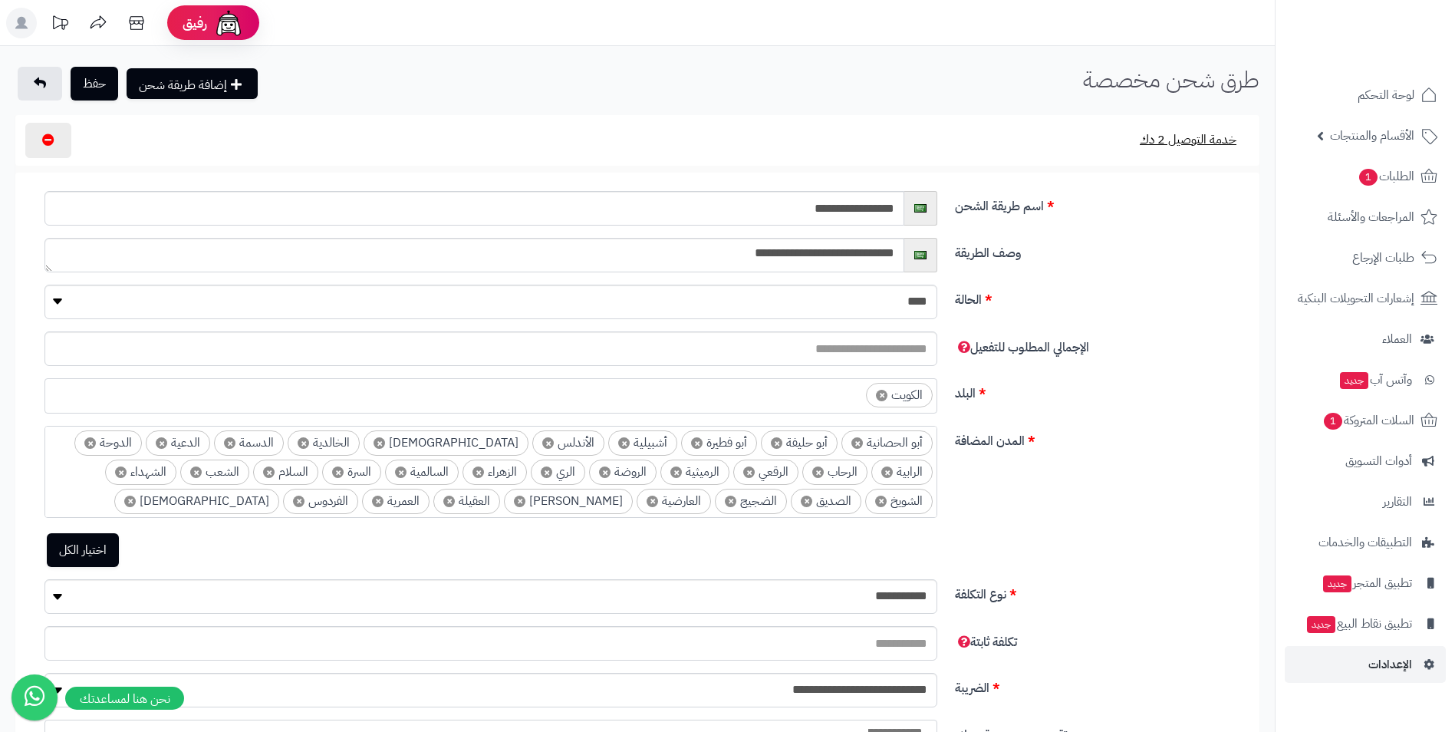
click at [1219, 139] on button "خدمة التوصيل 2 دك" at bounding box center [1188, 139] width 123 height 35
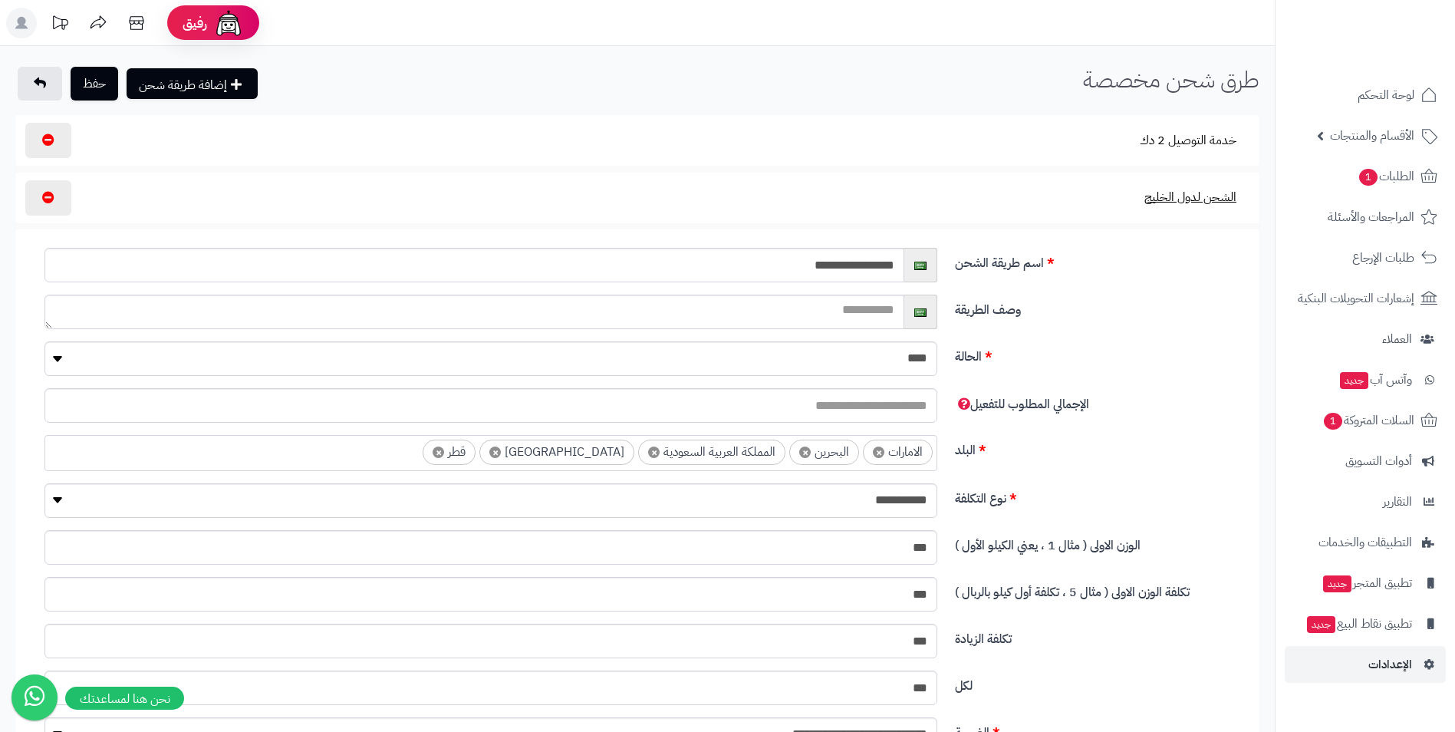
click at [1191, 203] on button "الشحن لدول الخليج" at bounding box center [1190, 196] width 118 height 35
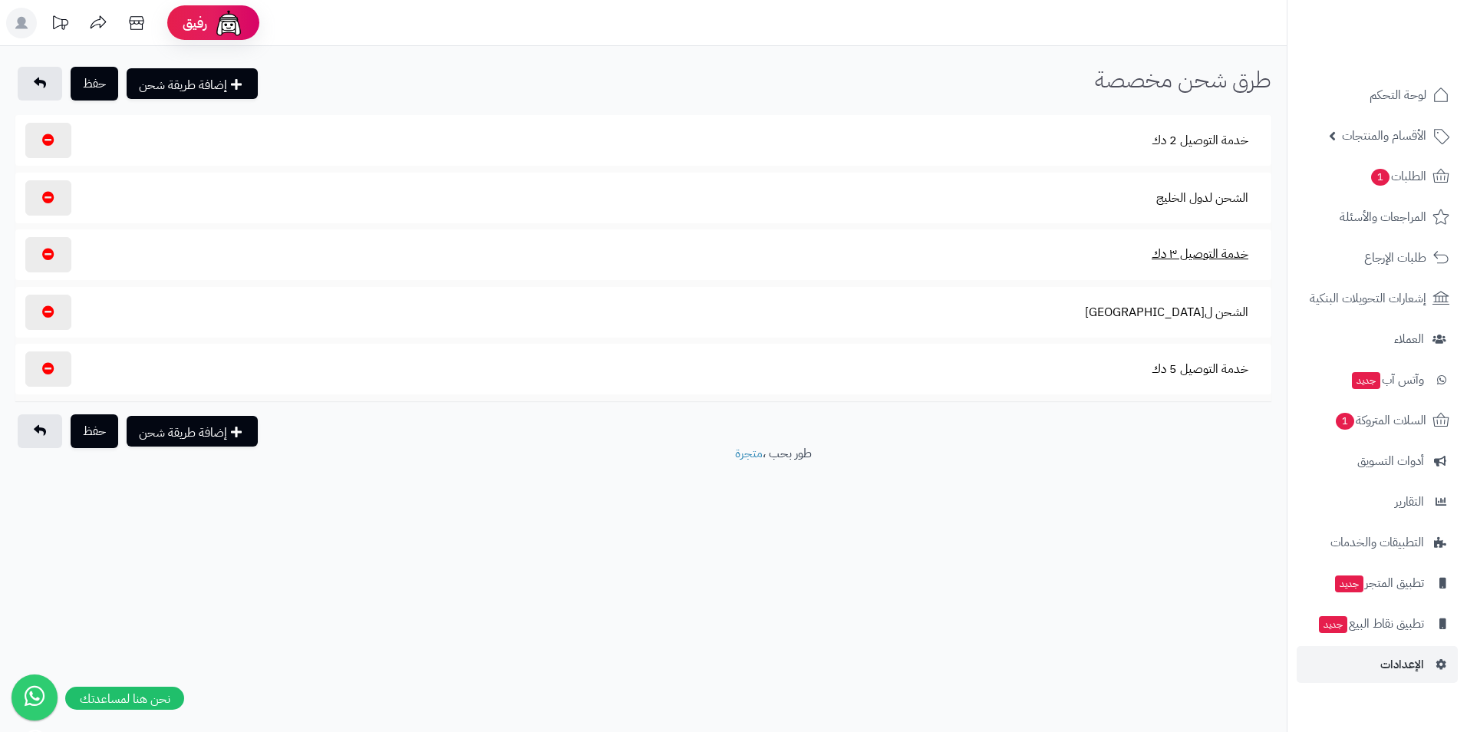
click at [1192, 256] on button "خدمة التوصيل ٣ دك" at bounding box center [1199, 253] width 123 height 35
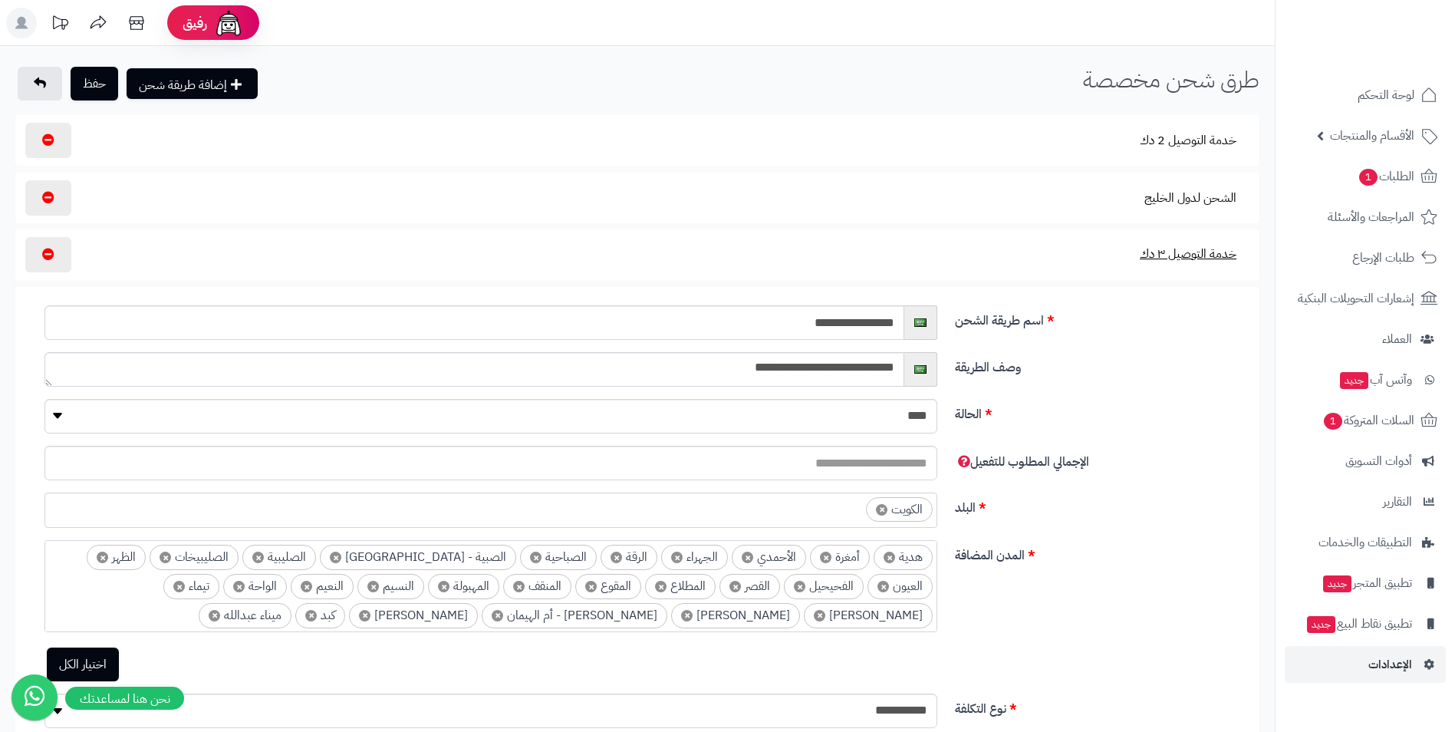
click at [1192, 256] on button "خدمة التوصيل ٣ دك" at bounding box center [1188, 253] width 123 height 35
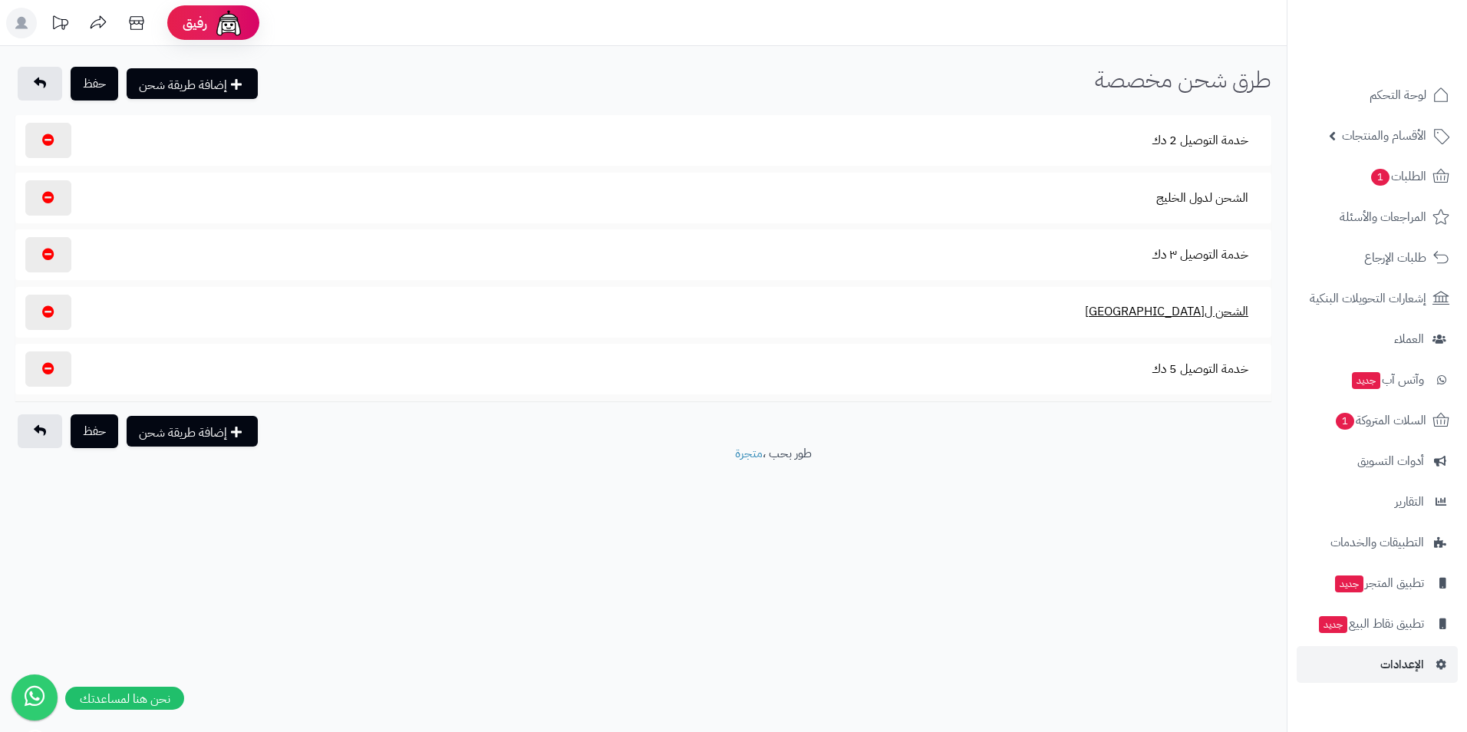
click at [1204, 315] on button "الشحن لأوروبا" at bounding box center [1166, 311] width 189 height 35
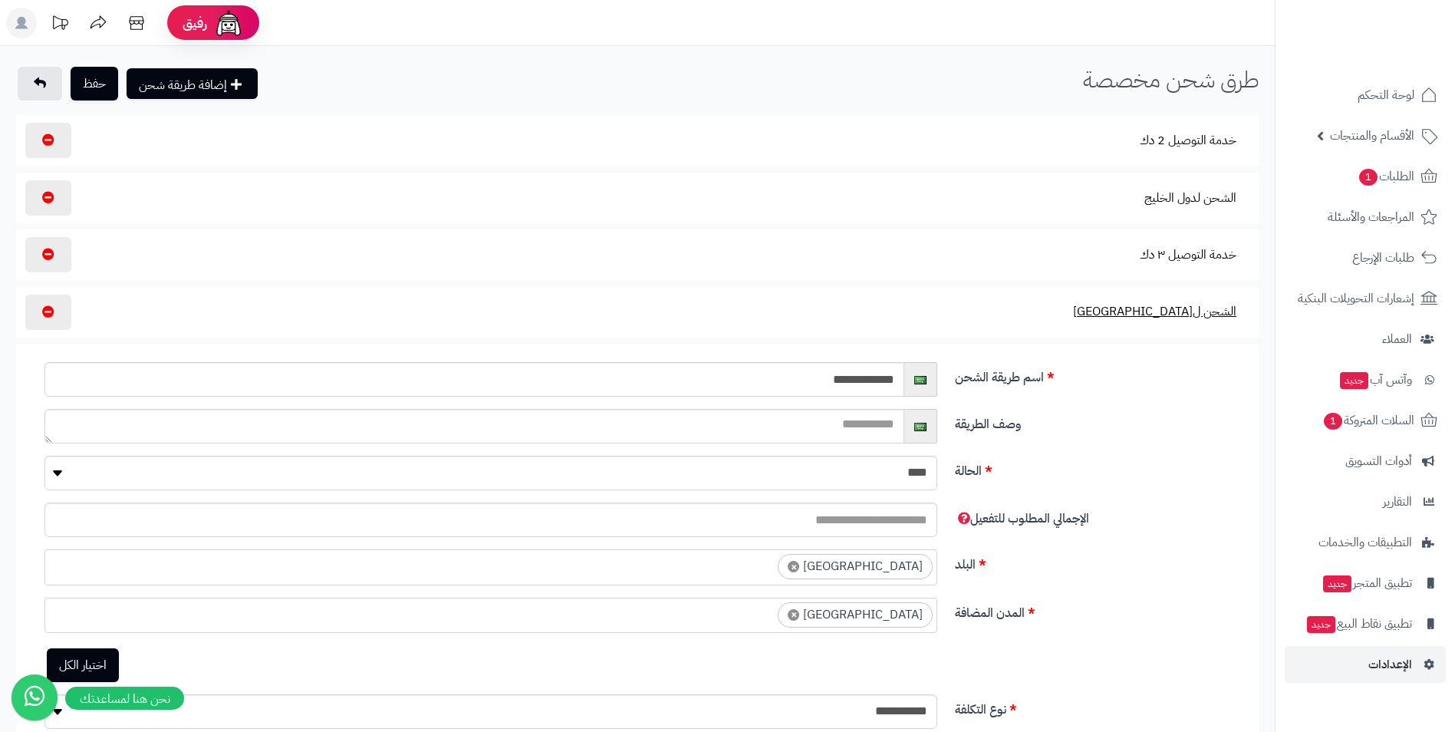
click at [1218, 305] on button "الشحن لأوروبا" at bounding box center [1154, 311] width 189 height 35
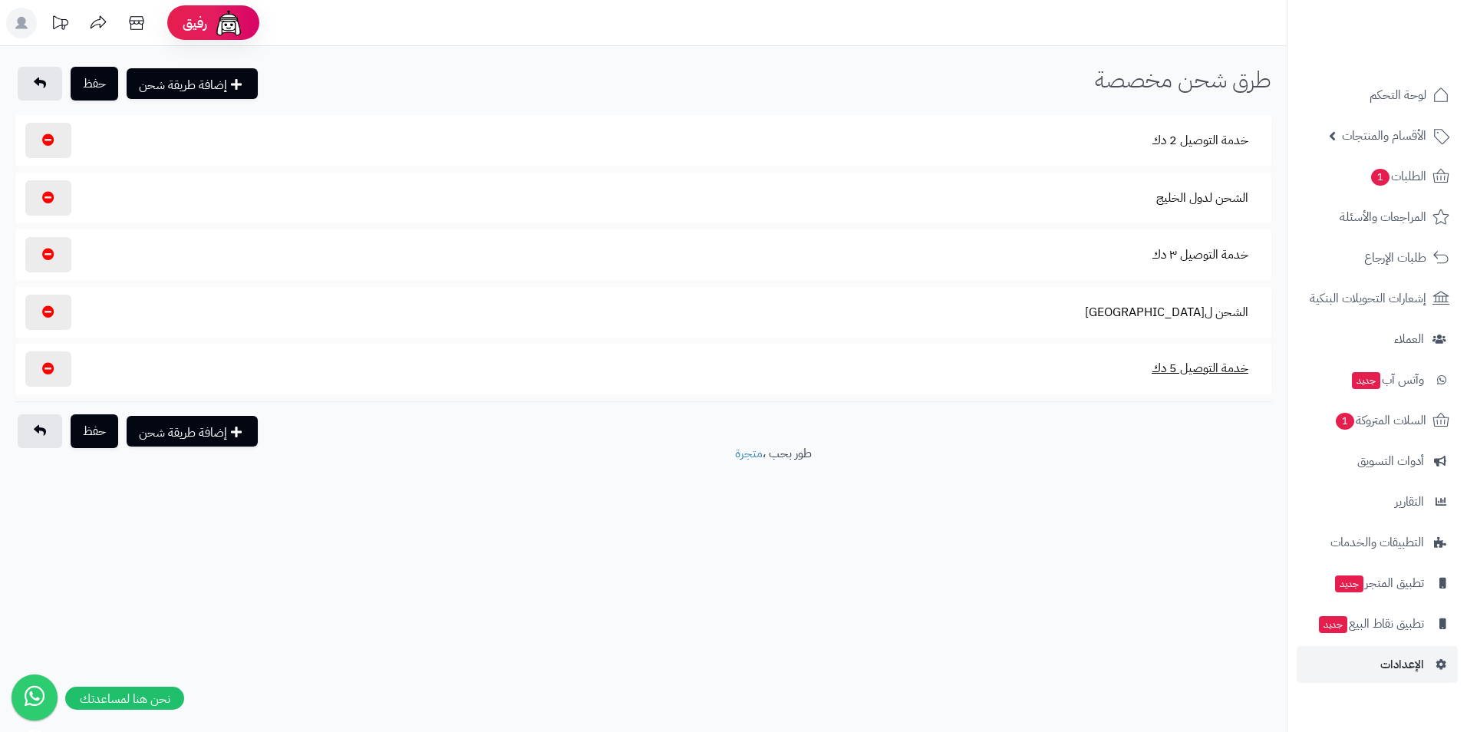
click at [1201, 364] on button "خدمة التوصيل 5 دك" at bounding box center [1199, 368] width 123 height 35
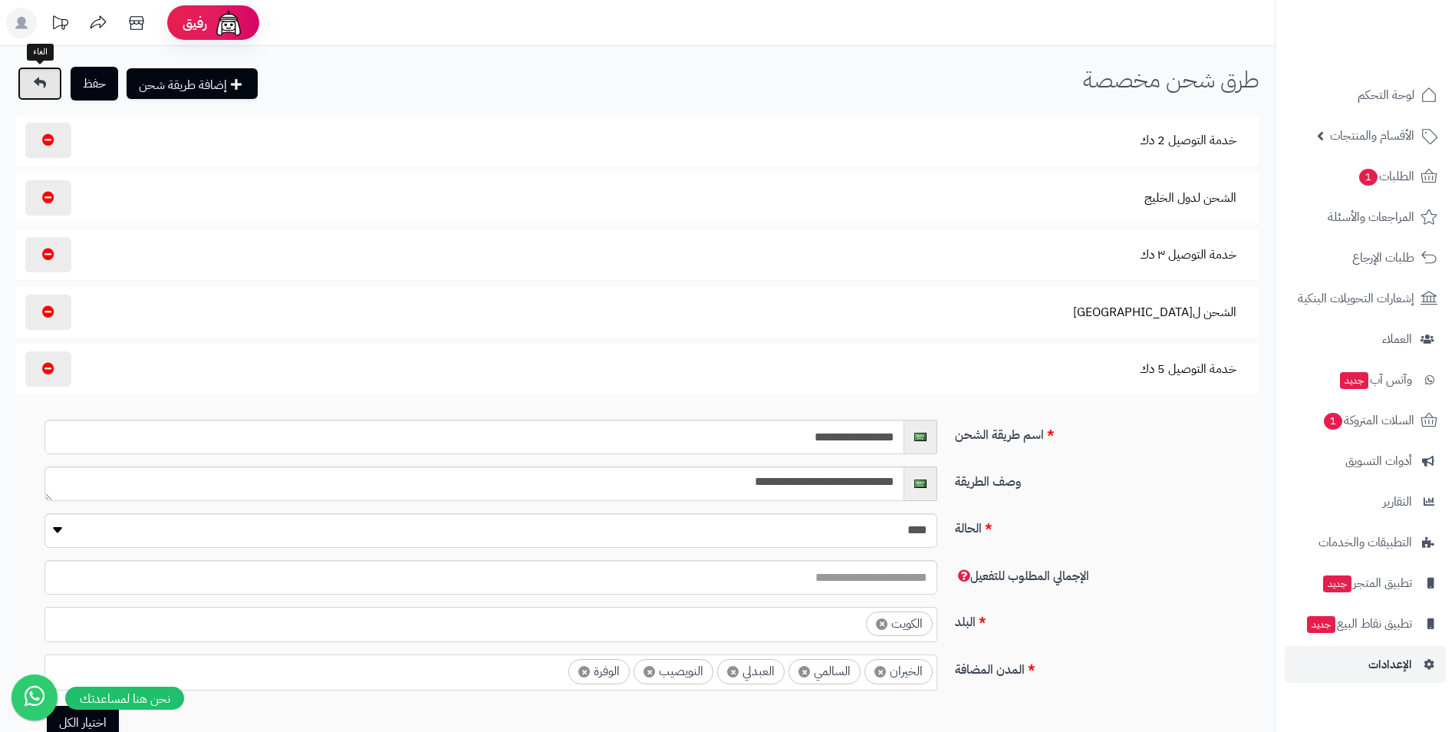
click at [47, 83] on link at bounding box center [40, 84] width 44 height 34
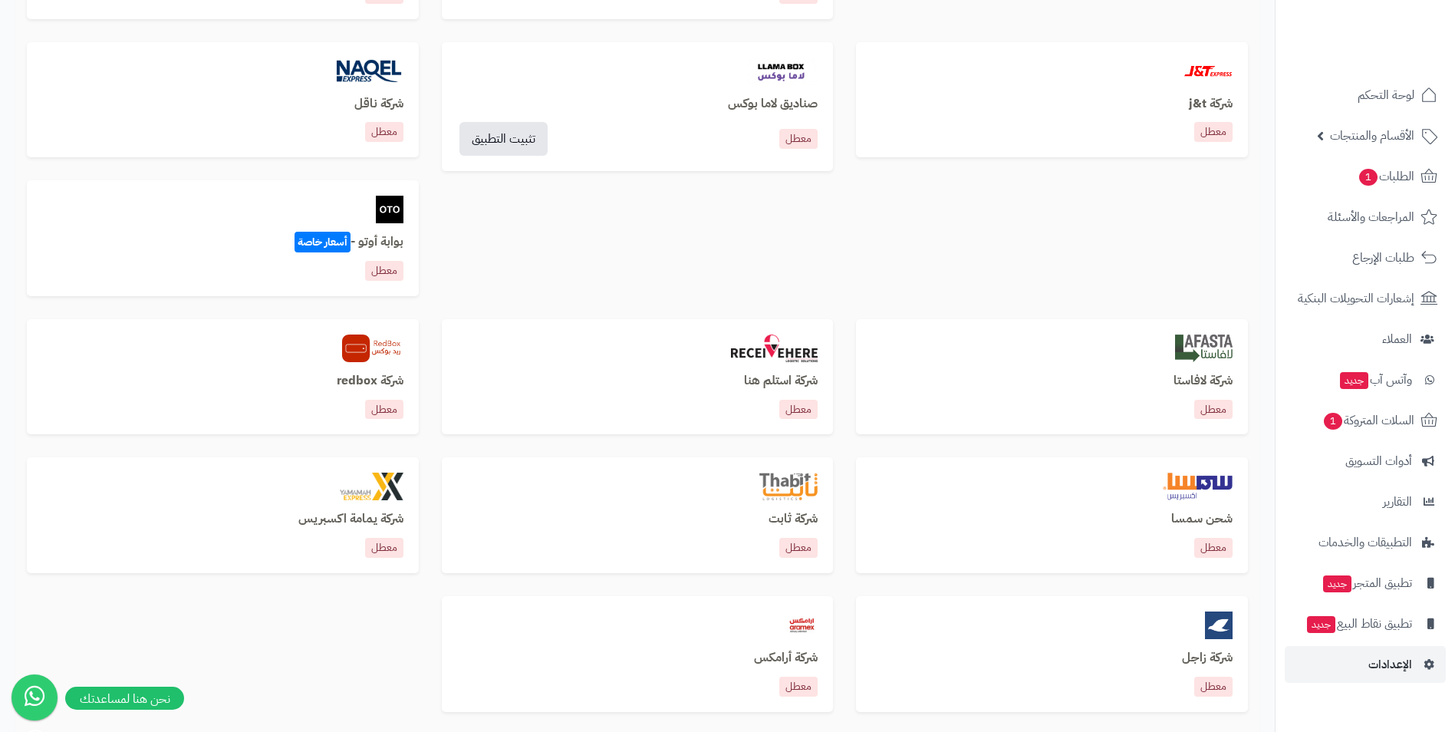
scroll to position [844, 0]
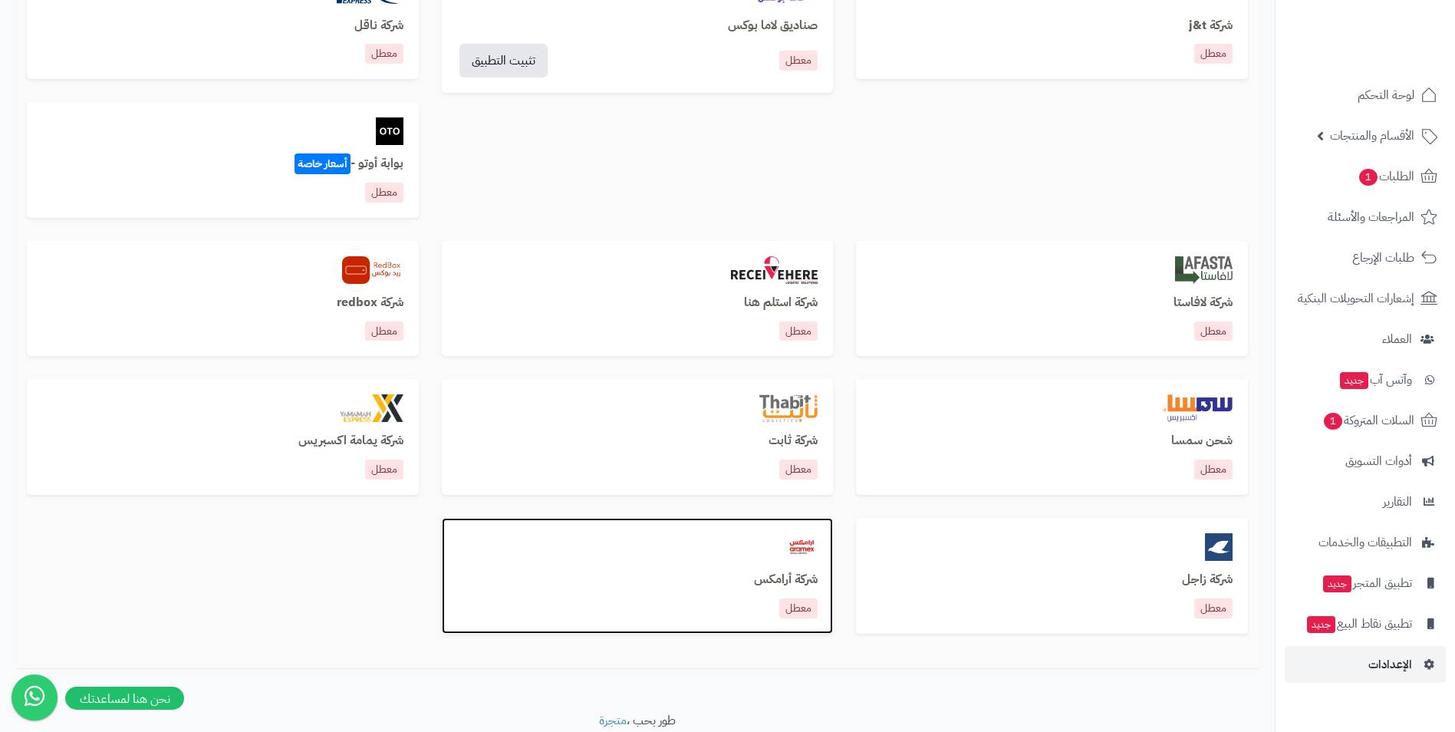
click at [808, 603] on p "معطل" at bounding box center [798, 608] width 38 height 20
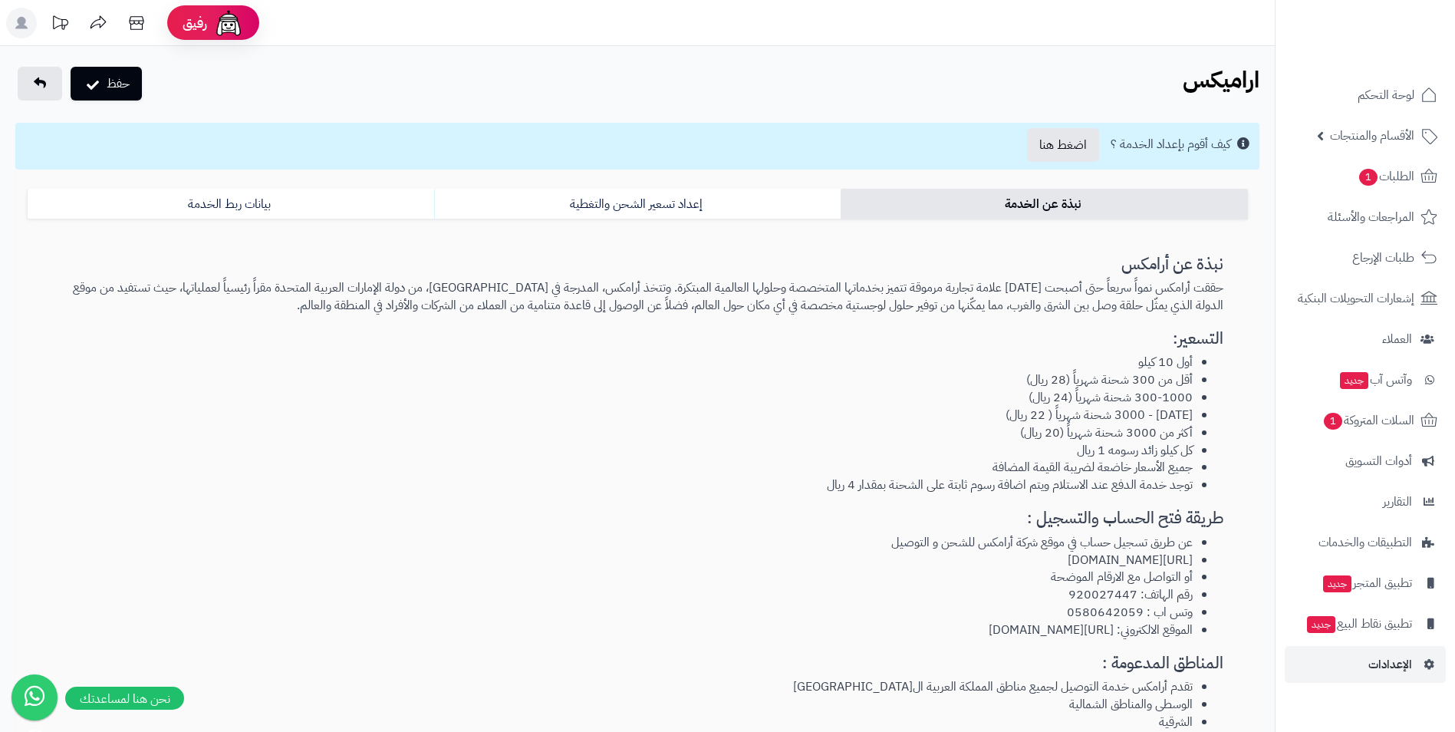
drag, startPoint x: 937, startPoint y: 404, endPoint x: 765, endPoint y: 407, distance: 172.6
click at [765, 407] on li "[DATE] - 3000 شحنة شهرياً ( 22 ريال)" at bounding box center [621, 416] width 1141 height 18
click at [1064, 157] on link "اضغط هنا" at bounding box center [1063, 145] width 72 height 34
click at [620, 203] on link "إعداد تسعير الشحن والتغطية" at bounding box center [637, 204] width 407 height 31
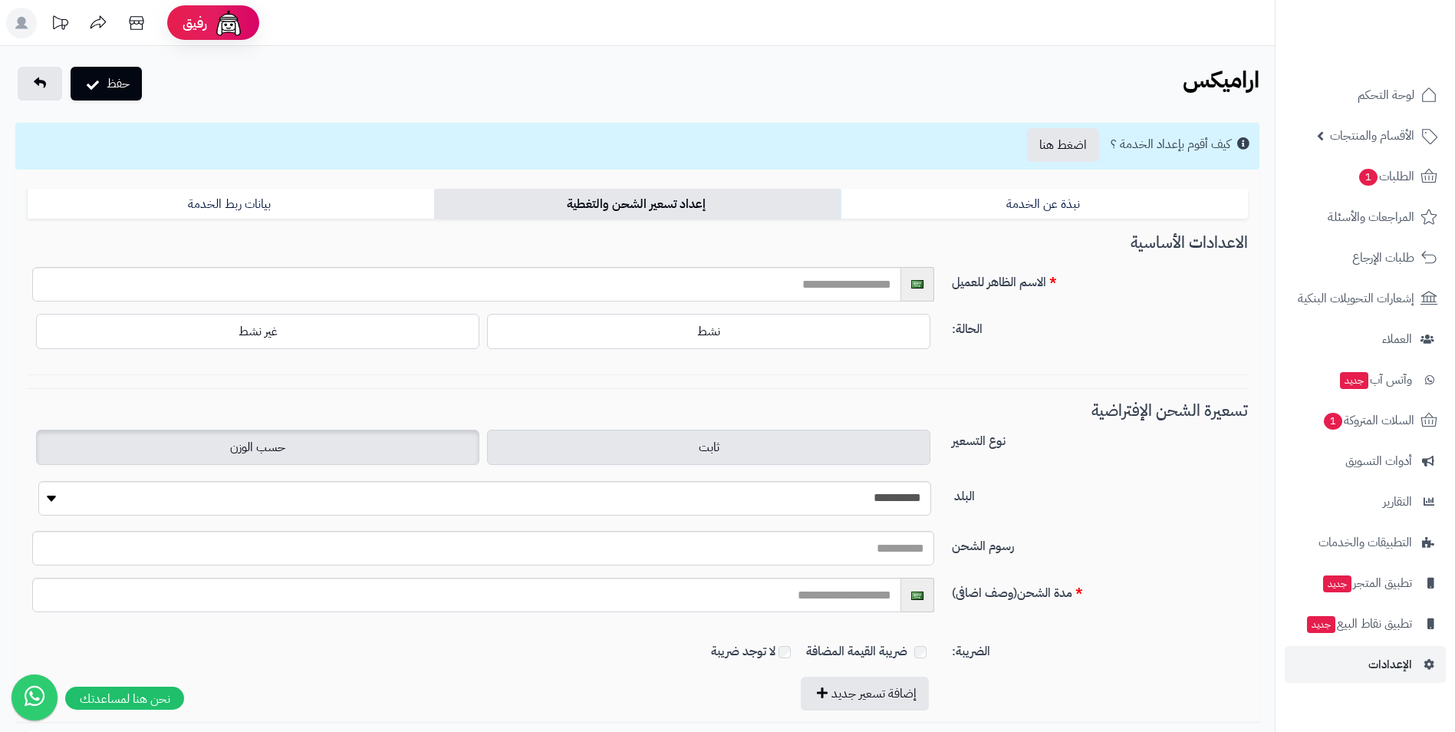
click at [377, 442] on label "حسب الوزن" at bounding box center [257, 447] width 443 height 35
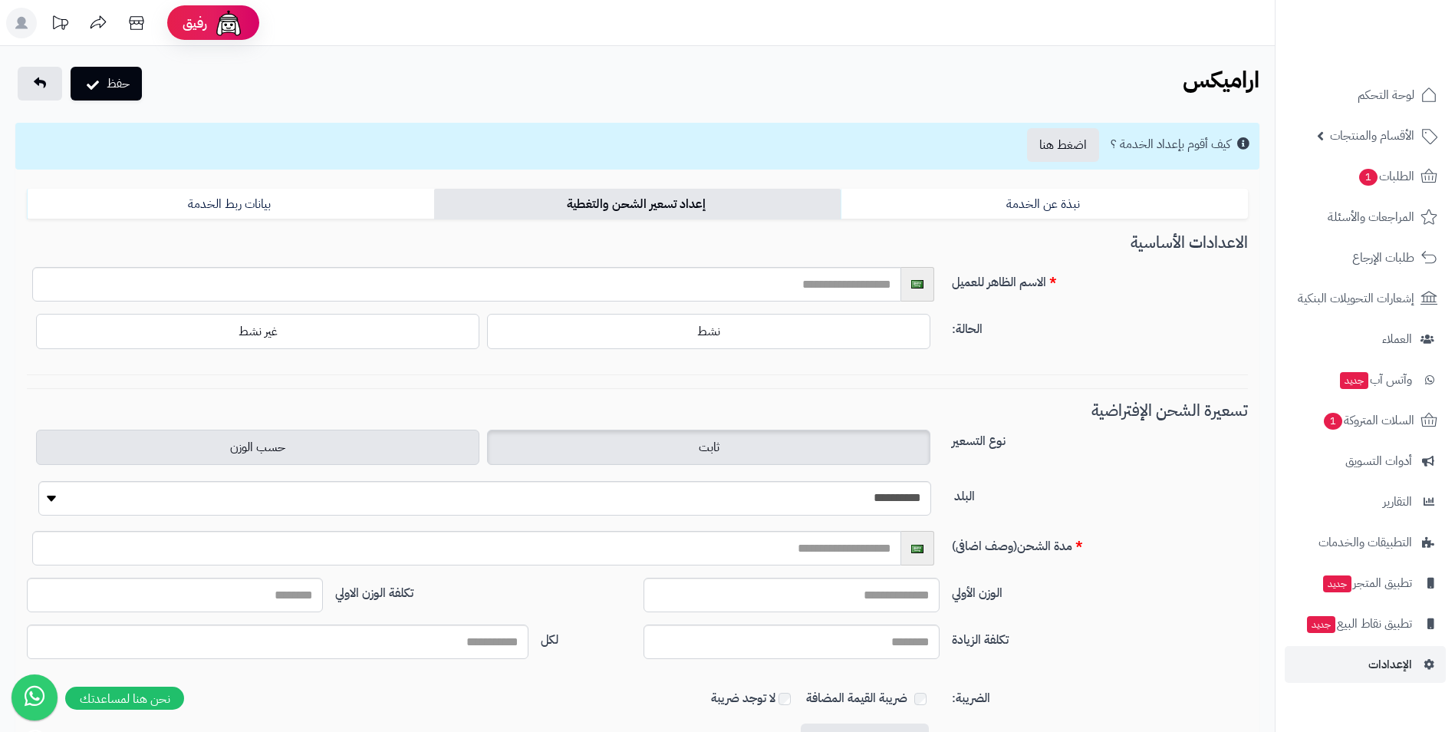
click at [616, 444] on label "ثابت" at bounding box center [708, 447] width 443 height 35
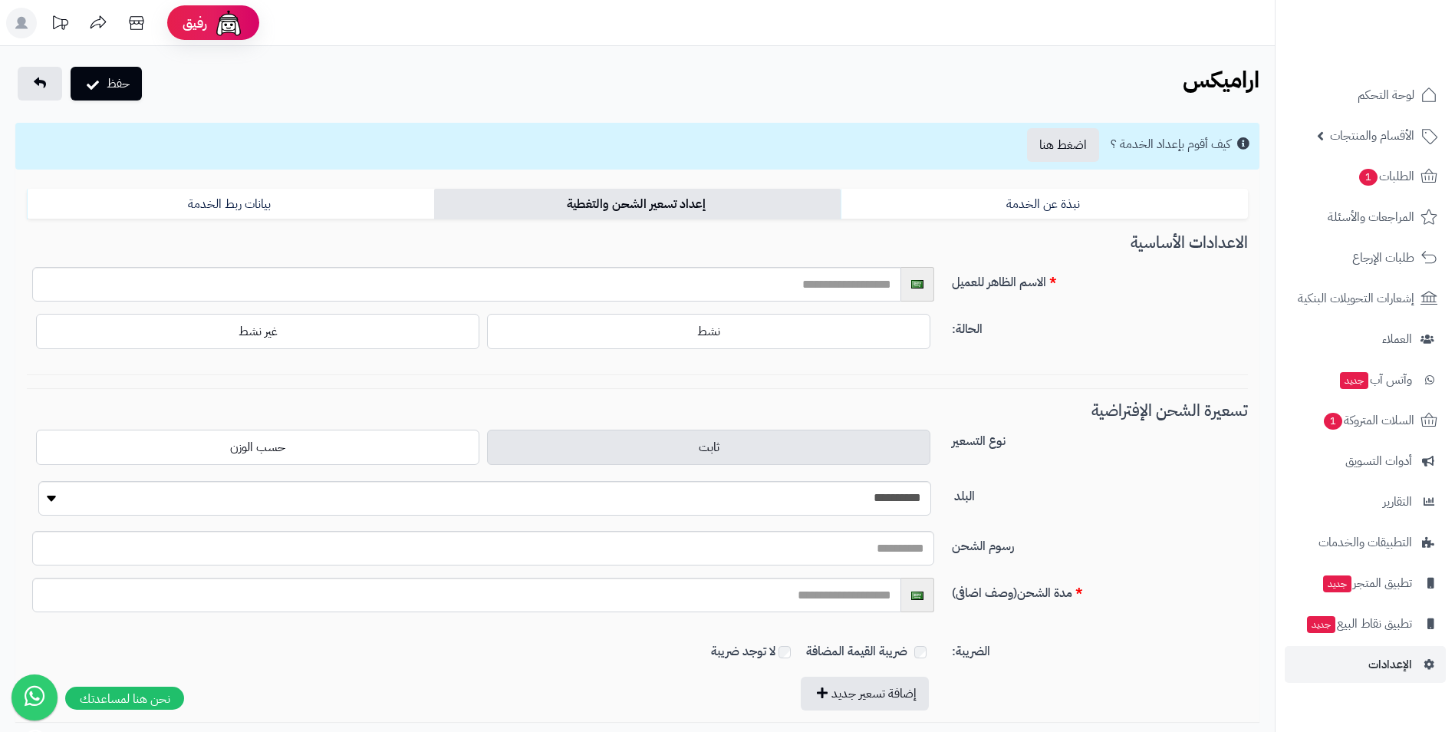
drag, startPoint x: 1169, startPoint y: 482, endPoint x: 1068, endPoint y: 422, distance: 117.3
click at [1068, 422] on div "**********" at bounding box center [637, 539] width 1221 height 275
click at [282, 207] on link "بيانات ربط الخدمة" at bounding box center [230, 204] width 407 height 31
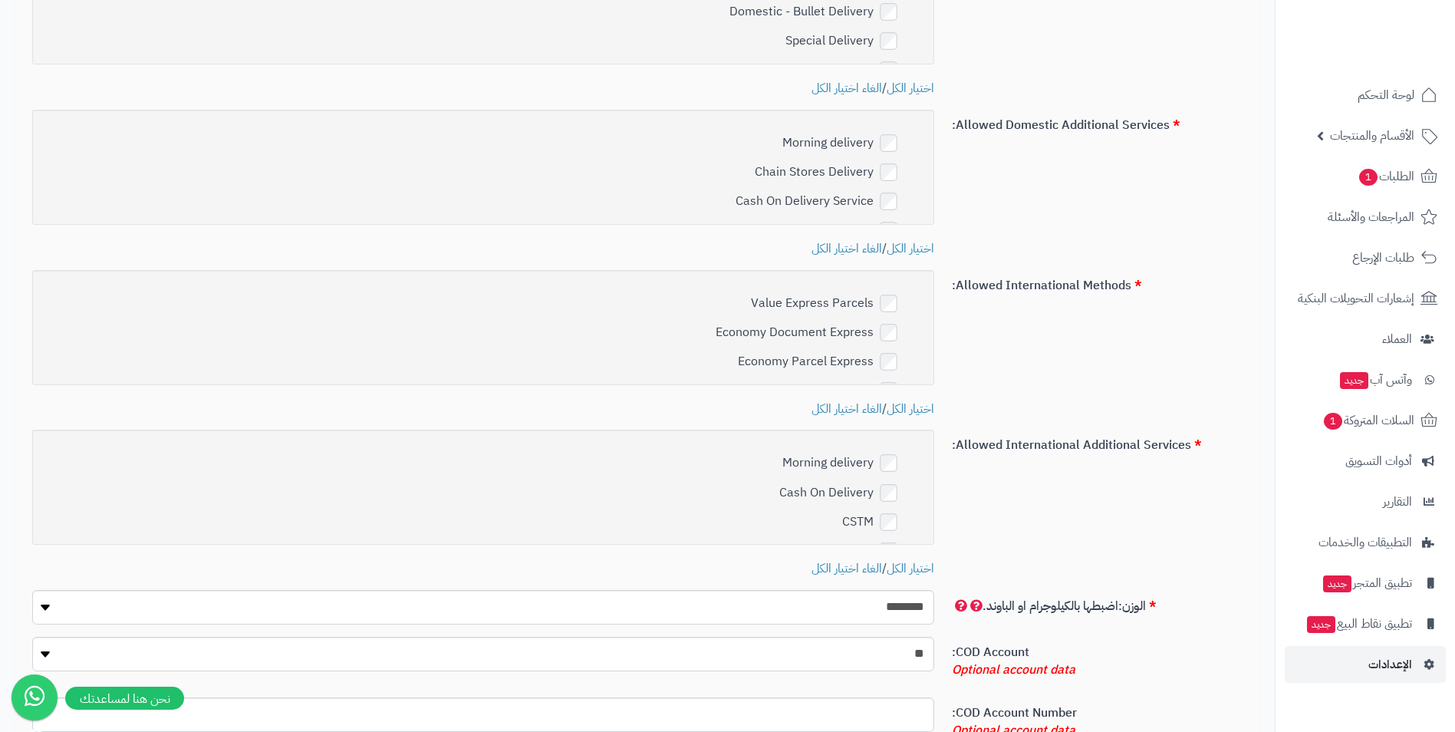
scroll to position [1227, 0]
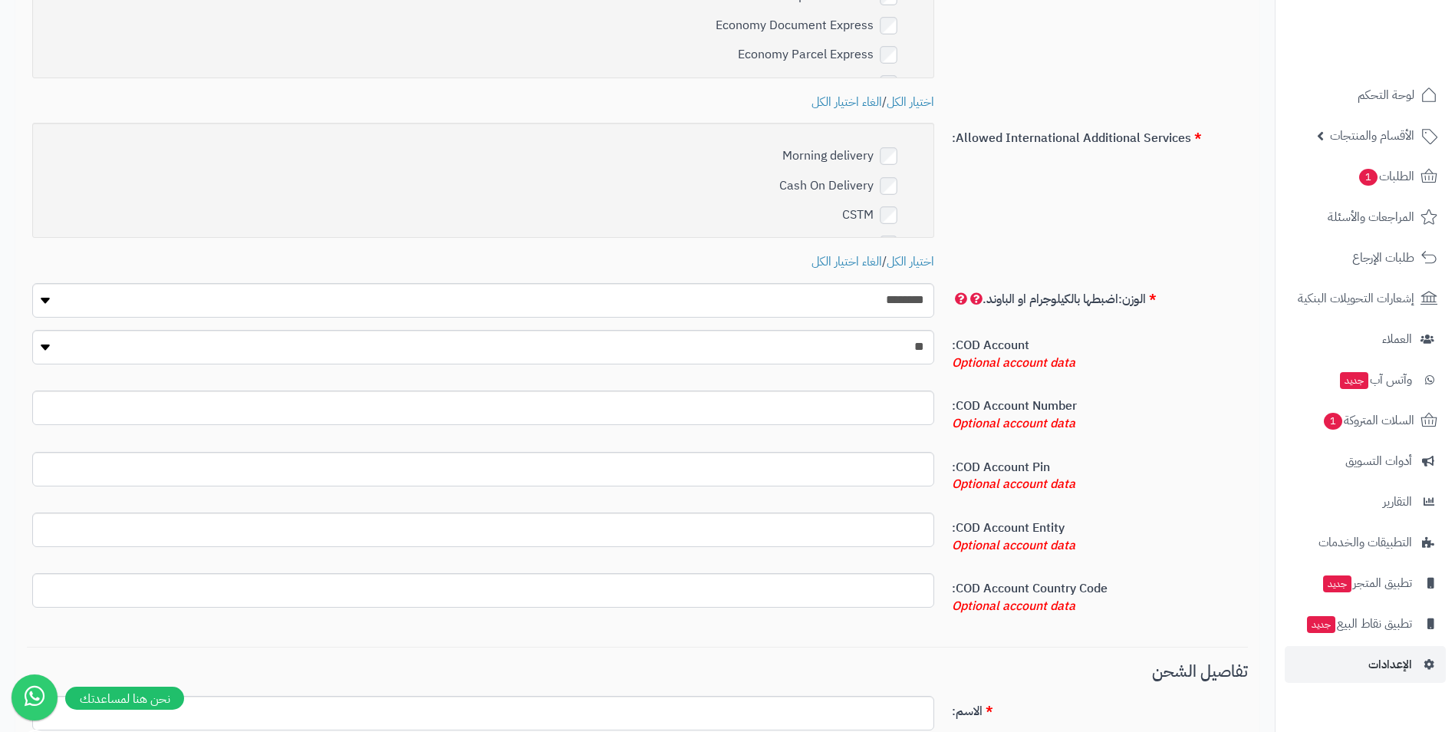
drag, startPoint x: 1115, startPoint y: 272, endPoint x: 1029, endPoint y: 272, distance: 86.7
click at [1029, 272] on div "Allowed International Additional Services: Morning delivery Cash On Delivery CS…" at bounding box center [637, 203] width 1233 height 160
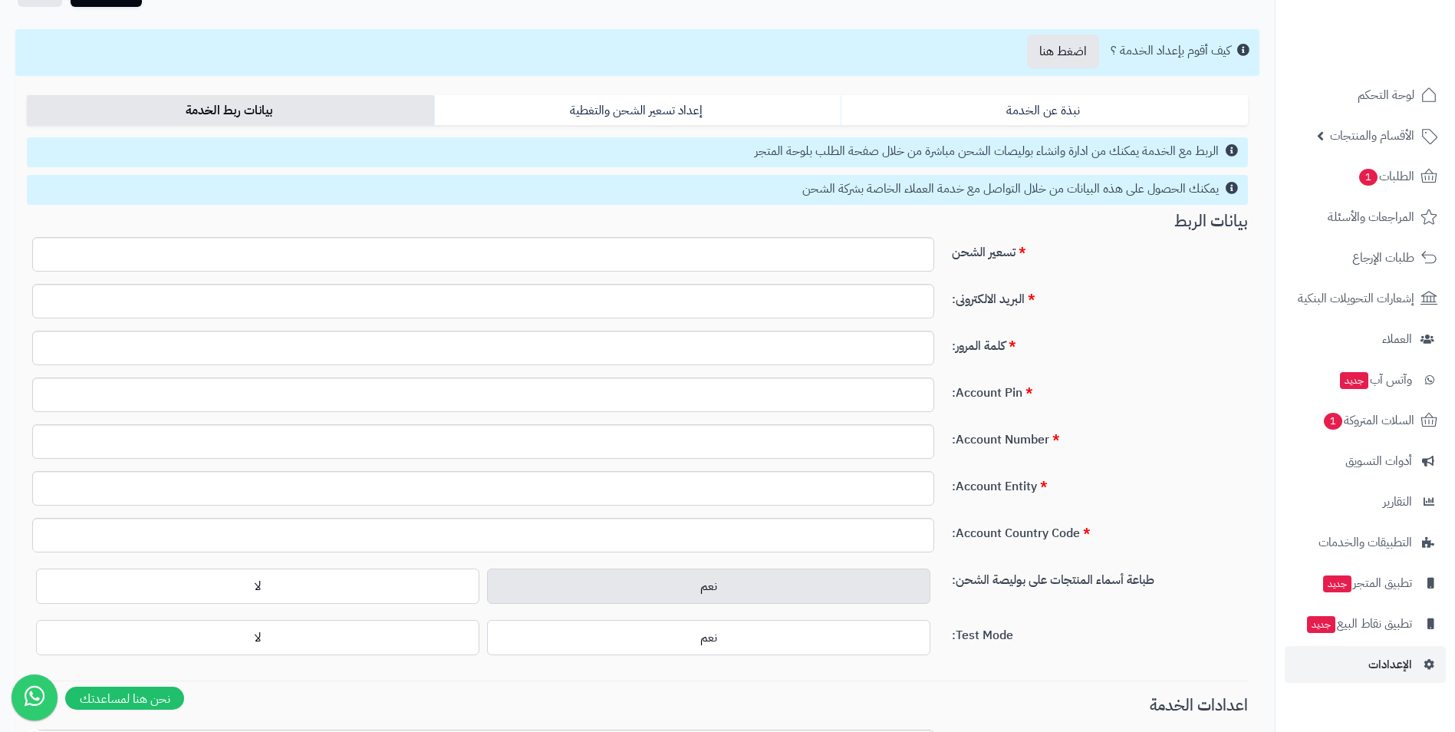
scroll to position [0, 0]
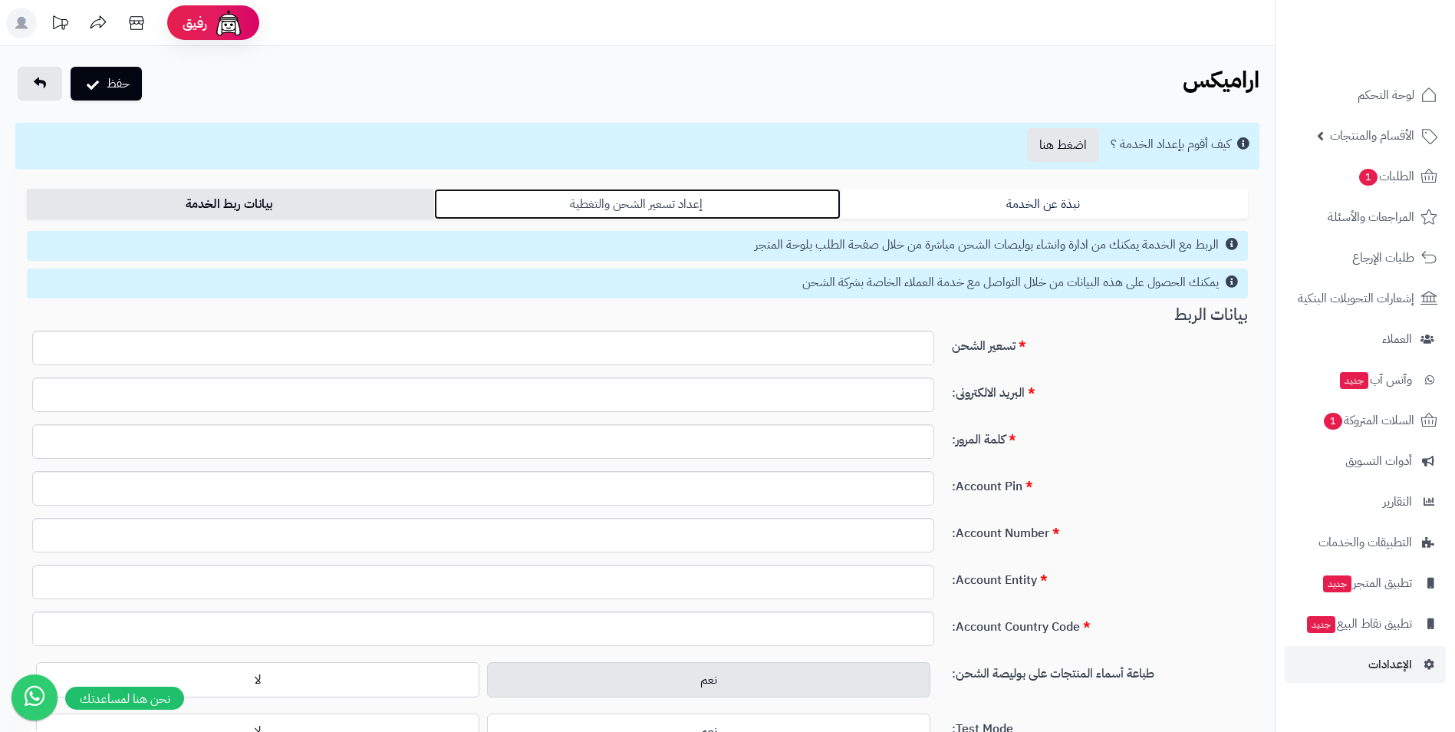
click at [723, 211] on link "إعداد تسعير الشحن والتغطية" at bounding box center [637, 204] width 407 height 31
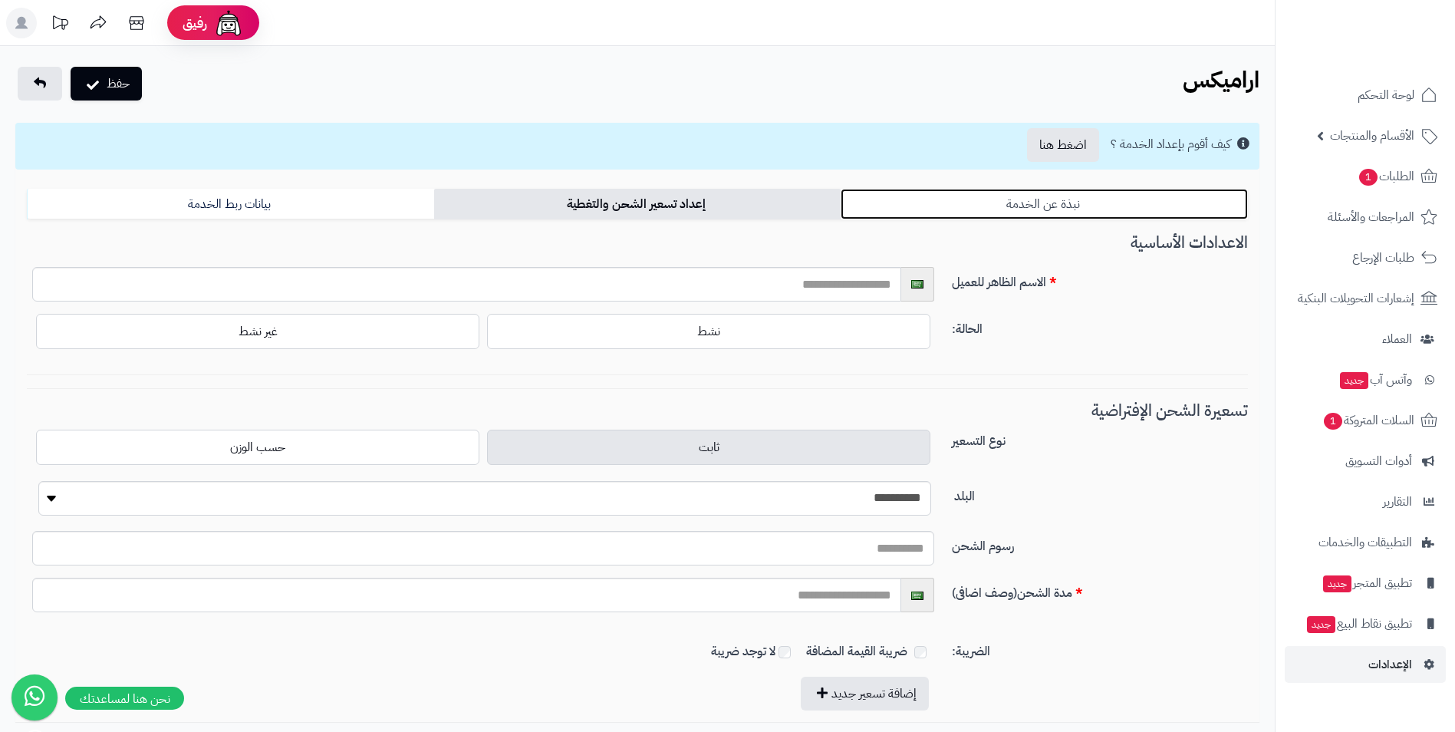
click at [936, 206] on link "نبذة عن الخدمة" at bounding box center [1044, 204] width 407 height 31
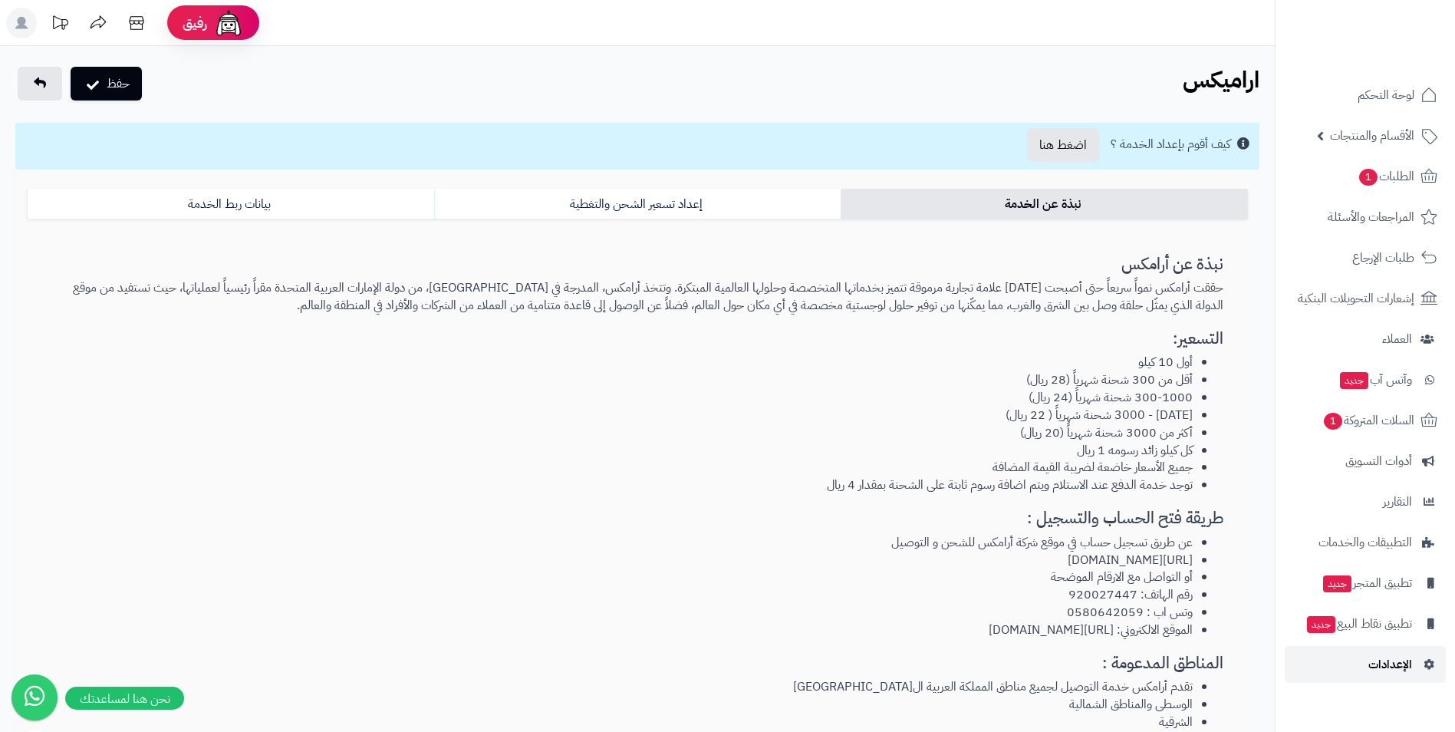
click at [1394, 663] on span "الإعدادات" at bounding box center [1390, 664] width 44 height 21
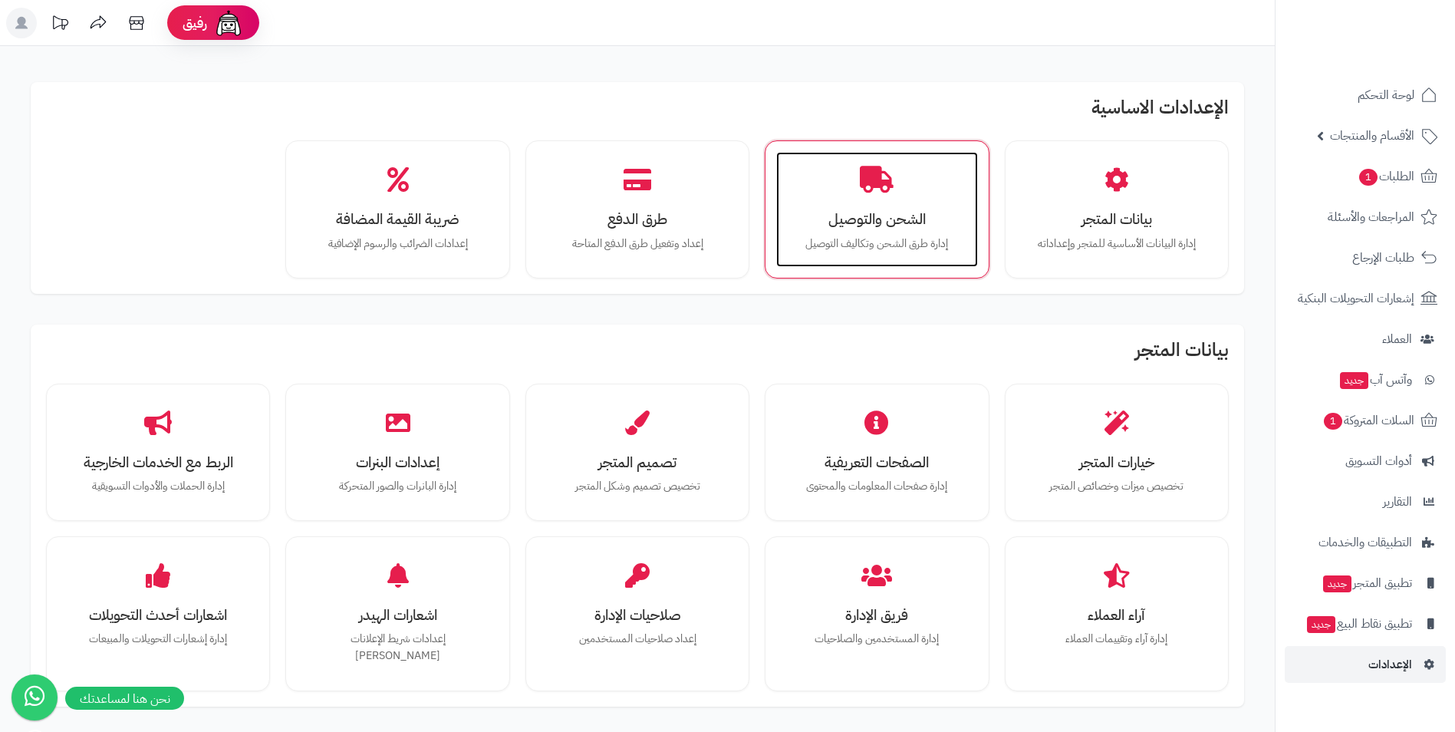
click at [910, 250] on p "إدارة طرق الشحن وتكاليف التوصيل" at bounding box center [877, 243] width 170 height 17
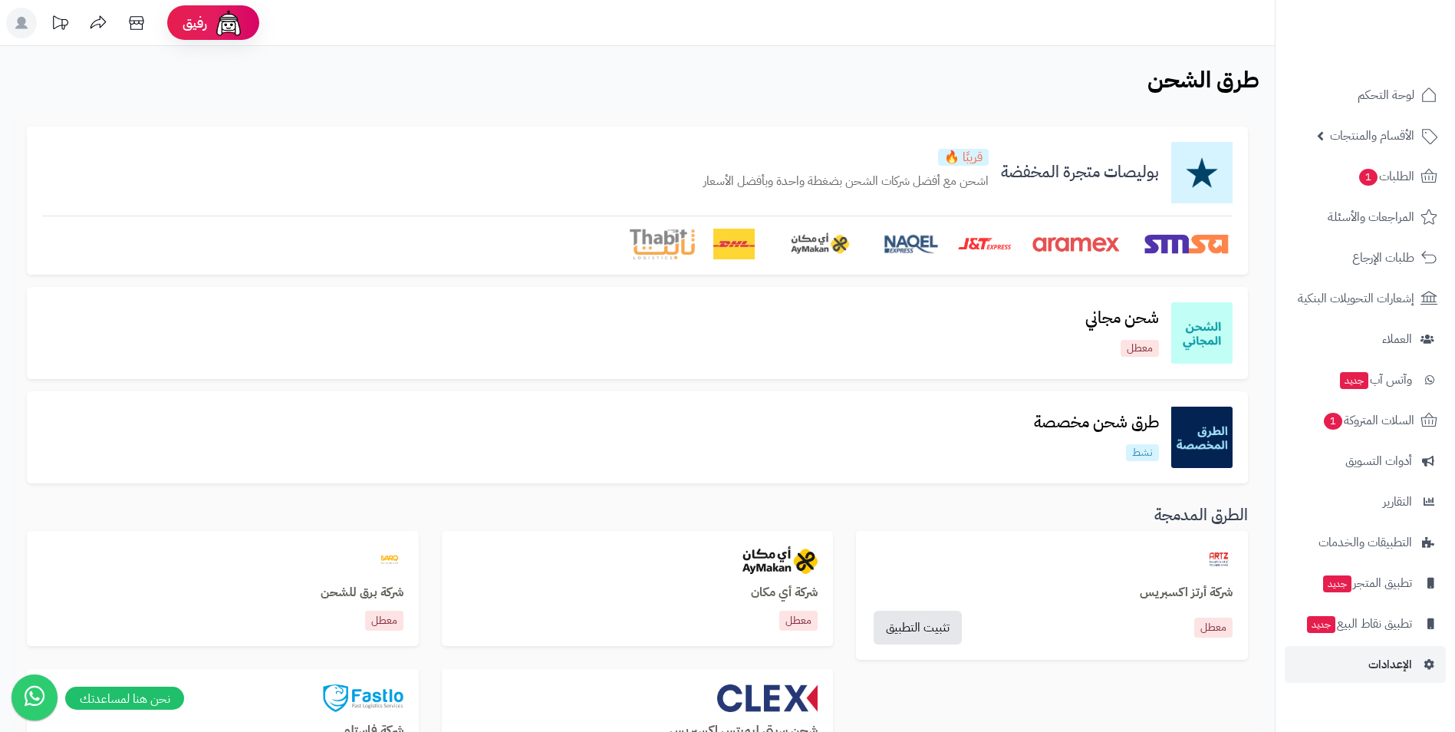
drag, startPoint x: 957, startPoint y: 301, endPoint x: 848, endPoint y: 323, distance: 111.2
click at [848, 323] on div "شحن مجاني معطل" at bounding box center [637, 332] width 1190 height 61
drag, startPoint x: 1133, startPoint y: 180, endPoint x: 971, endPoint y: 180, distance: 161.8
click at [971, 180] on div "بوليصات متجرة المخفضة قريبًا 🔥 اشحن مع أفضل شركات الشحن بضغطة واحدة وبأفضل الأس…" at bounding box center [637, 172] width 1190 height 61
drag, startPoint x: 971, startPoint y: 180, endPoint x: 870, endPoint y: 192, distance: 101.9
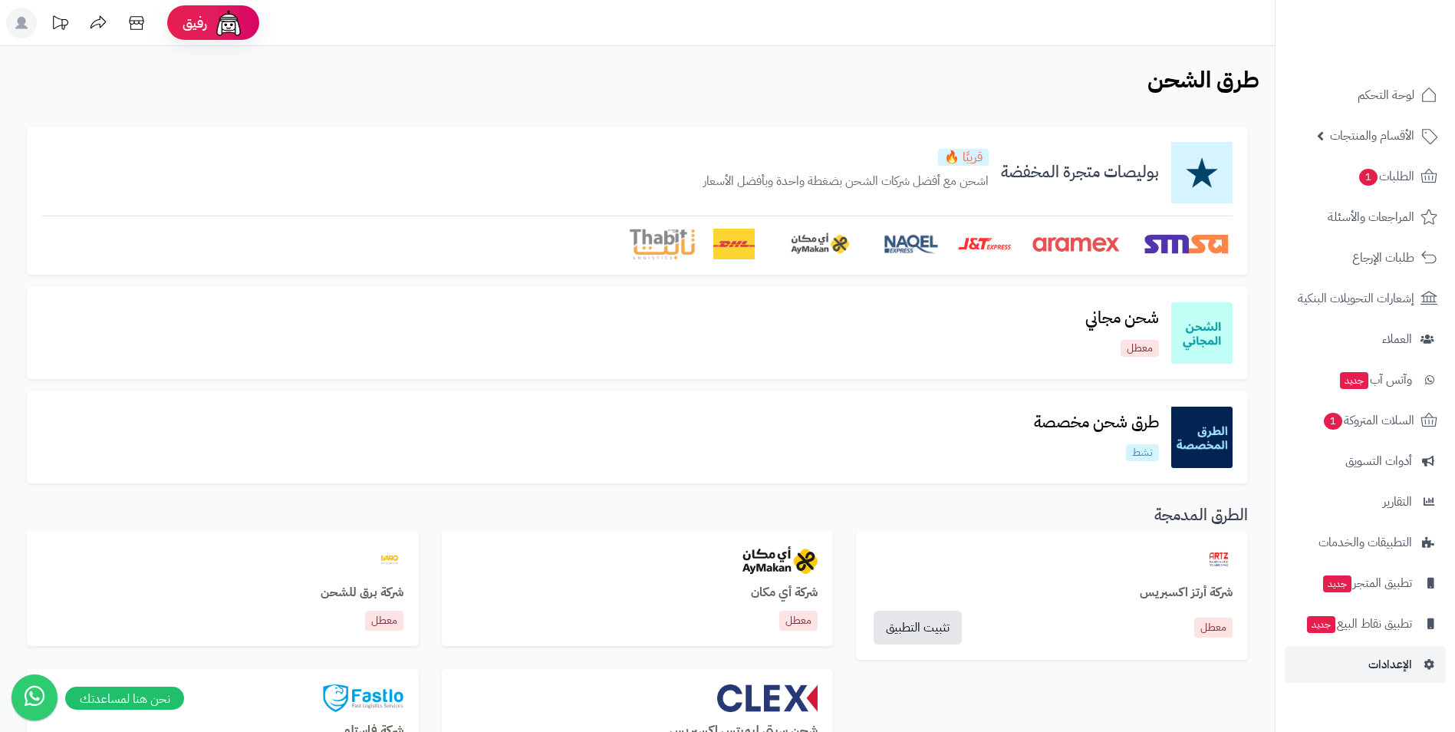
click at [870, 192] on div "قريبًا 🔥 اشحن مع أفضل شركات الشحن بضغطة واحدة وبأفضل الأسعار" at bounding box center [845, 173] width 285 height 48
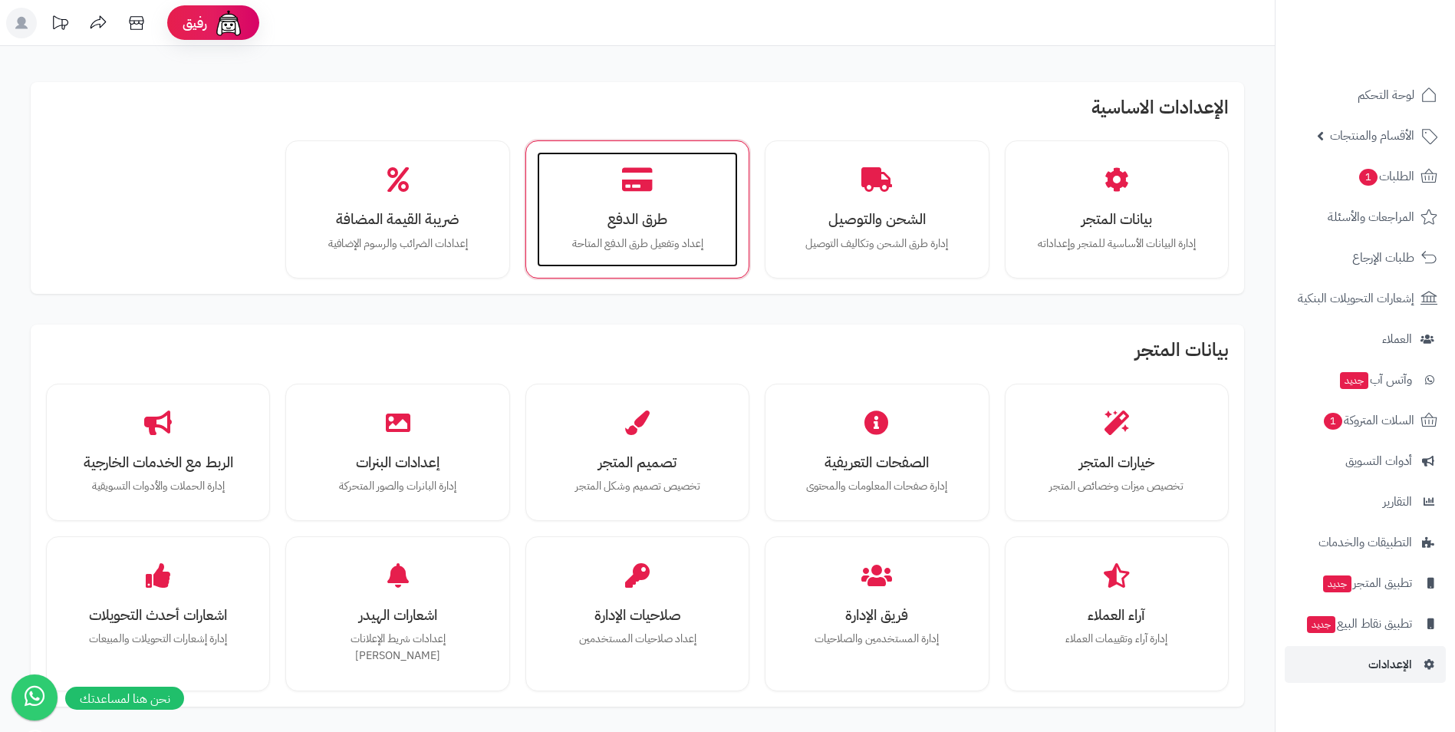
click at [670, 231] on div "طرق الدفع إعداد وتفعيل طرق الدفع المتاحة" at bounding box center [637, 209] width 201 height 115
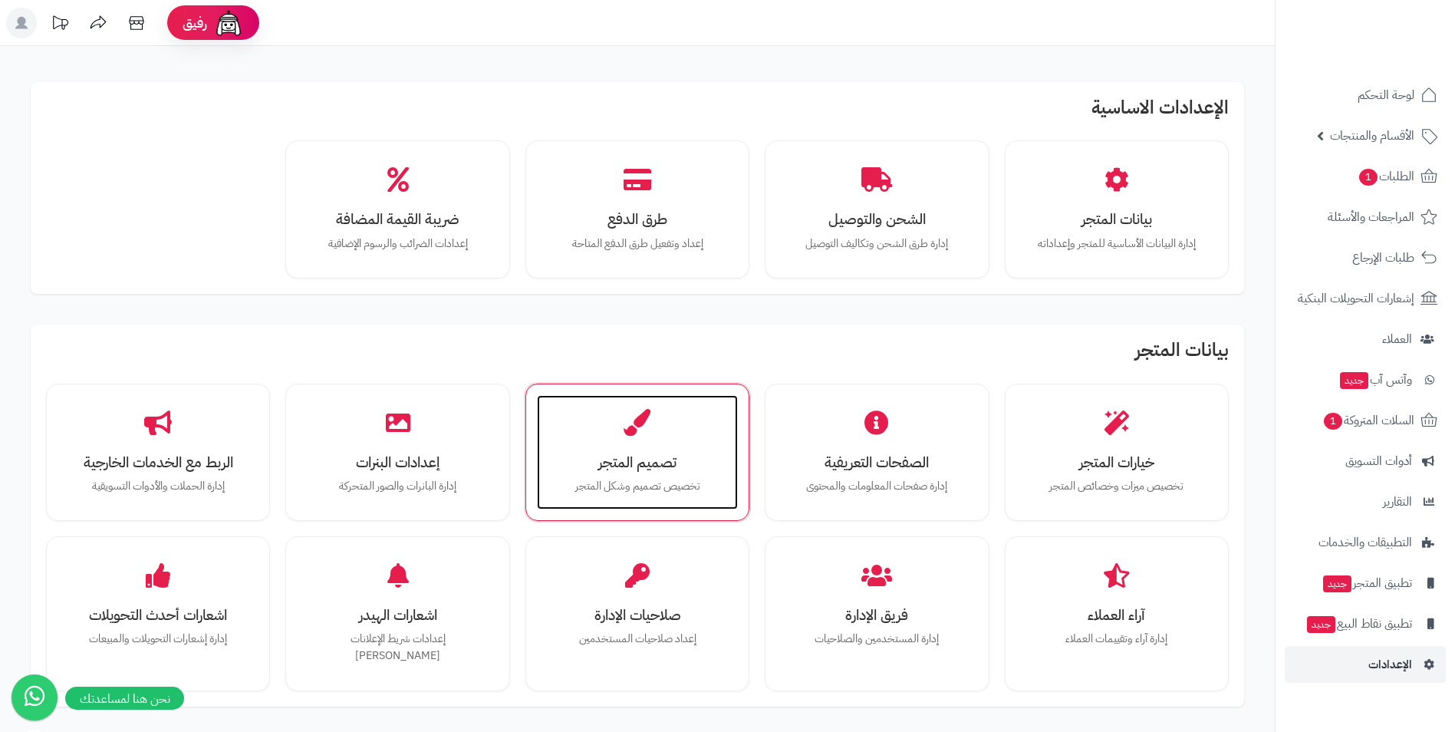
click at [714, 469] on h3 "تصميم المتجر" at bounding box center [637, 462] width 170 height 16
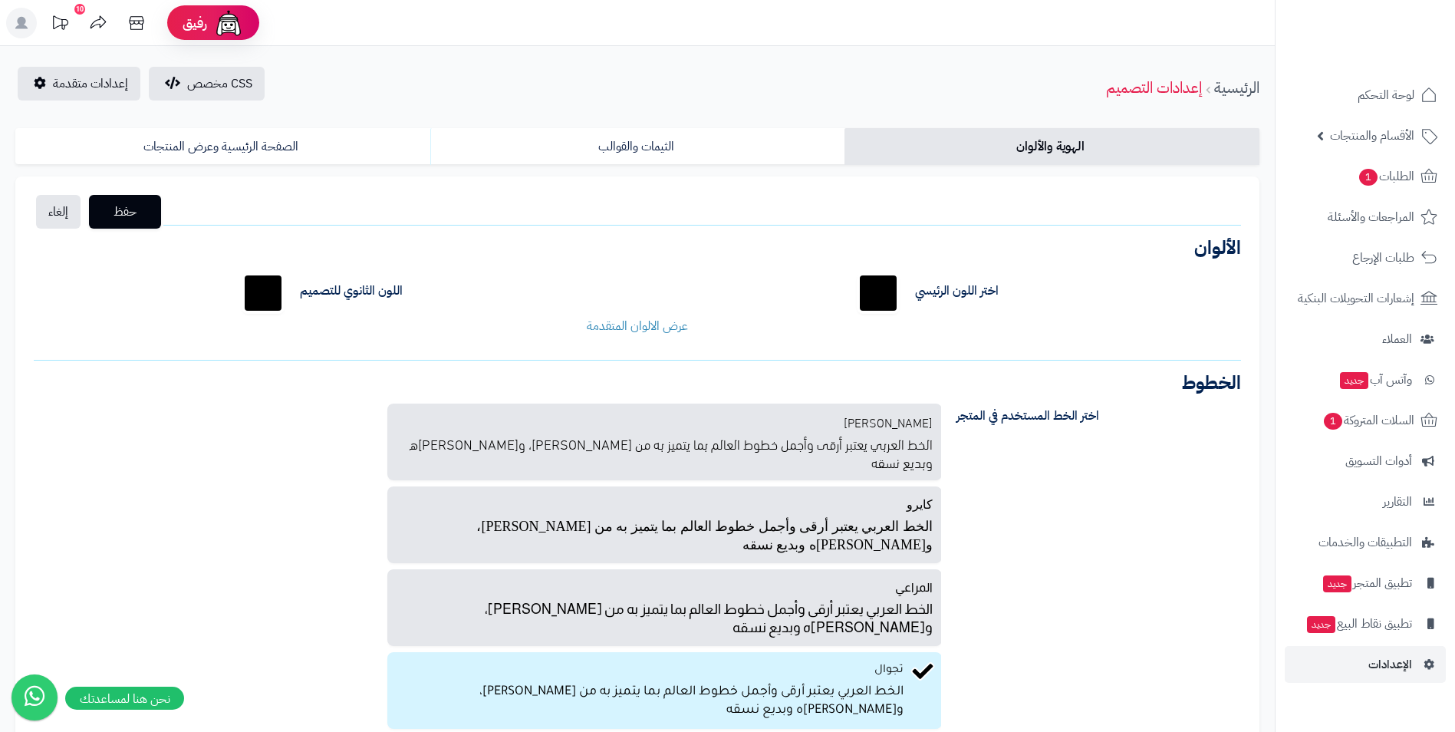
click at [249, 295] on input "*******" at bounding box center [263, 292] width 49 height 49
type input "*******"
click at [500, 283] on div "اللون الثانوي للتصميم *******" at bounding box center [432, 292] width 410 height 49
click at [893, 304] on input "*******" at bounding box center [878, 292] width 49 height 49
type input "*******"
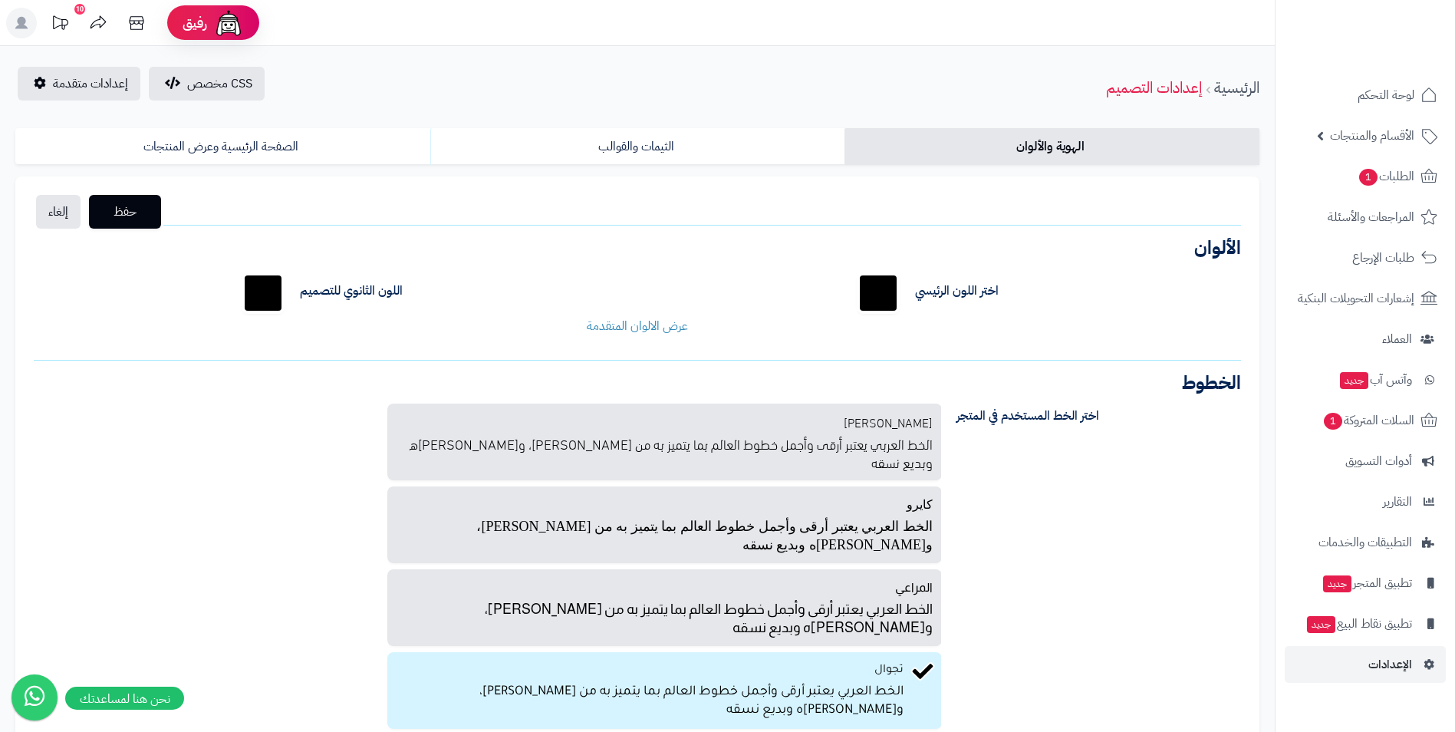
click at [442, 257] on div "اختر اللون الرئيسي ******* اللون الثانوي للتصميم ******* لون خلفية الجزء العلوي…" at bounding box center [637, 302] width 1230 height 90
click at [269, 292] on input "*******" at bounding box center [263, 292] width 49 height 49
type input "*******"
click at [669, 220] on div "حفظ إلغاء الشعار الصيغ المدعومة: JPG, PNG الحجم: 5 ميجا بحد أقصى الأبعاد: 160 ب…" at bounding box center [637, 470] width 1244 height 589
click at [140, 210] on span "حفظ" at bounding box center [125, 211] width 48 height 18
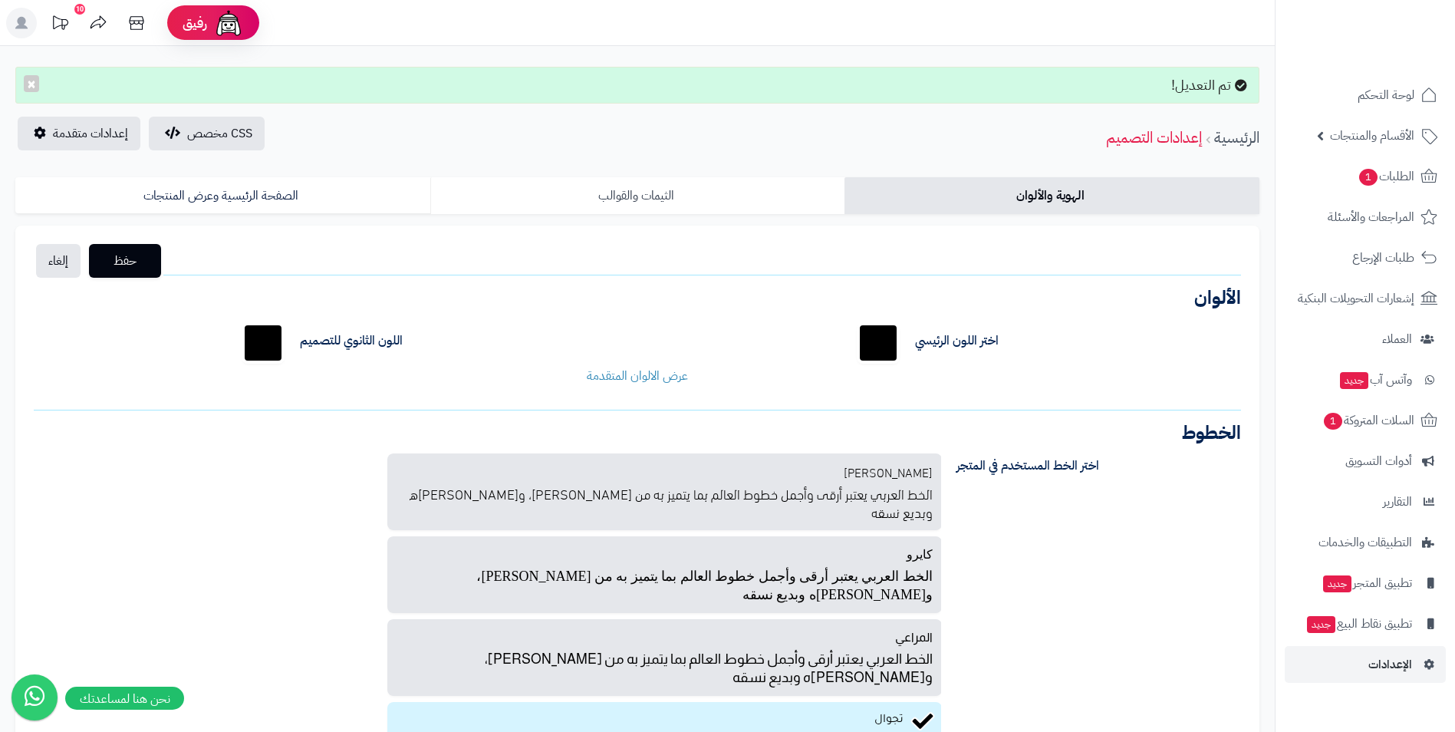
click at [680, 200] on link "الثيمات والقوالب" at bounding box center [637, 195] width 415 height 37
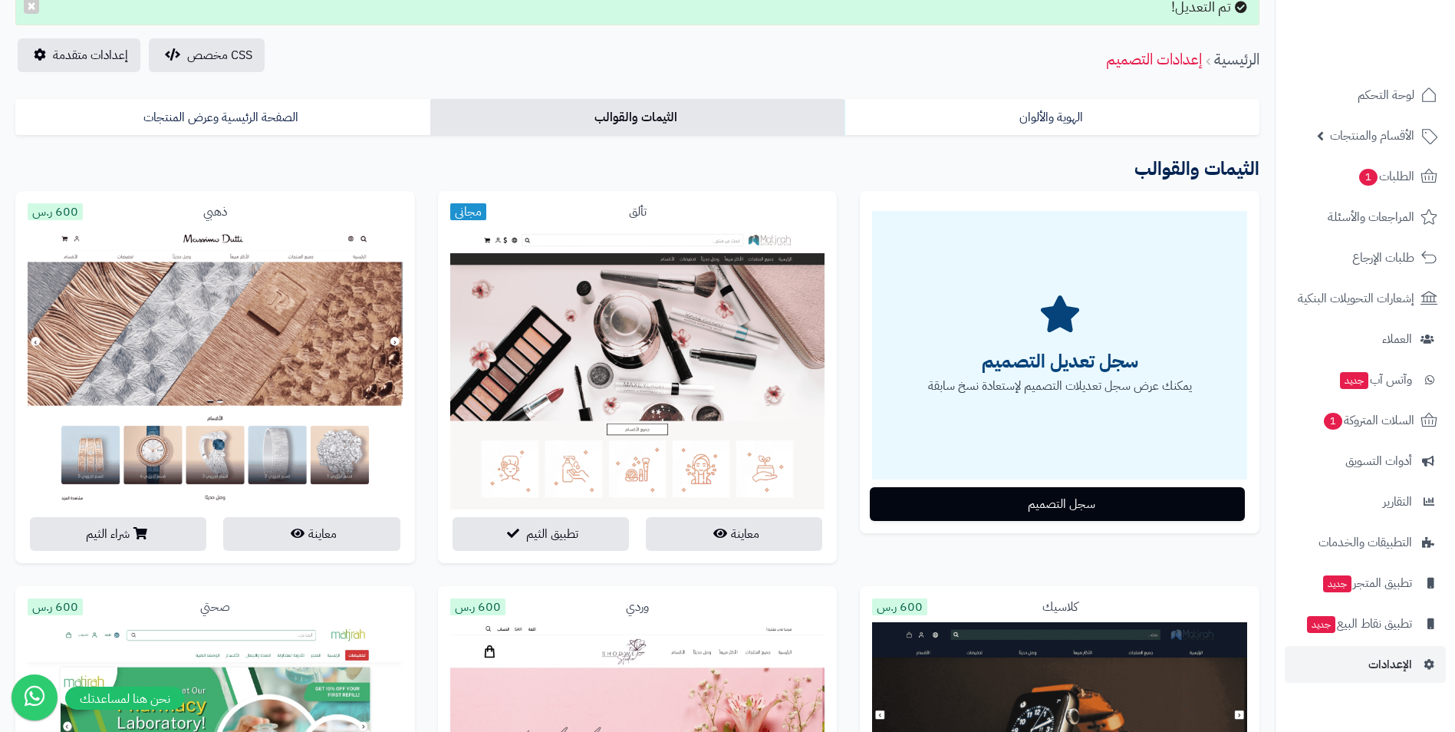
scroll to position [153, 0]
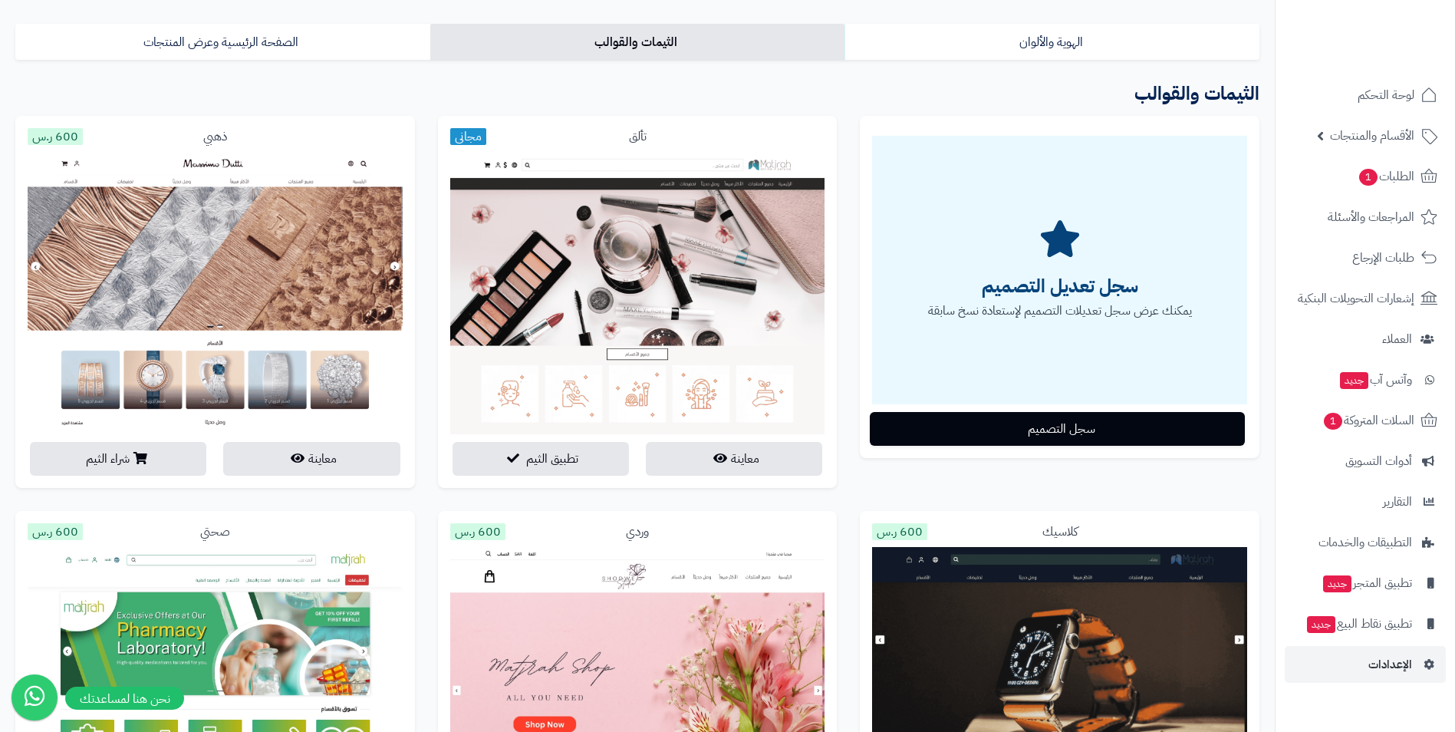
click at [686, 457] on button "معاينة" at bounding box center [734, 458] width 176 height 34
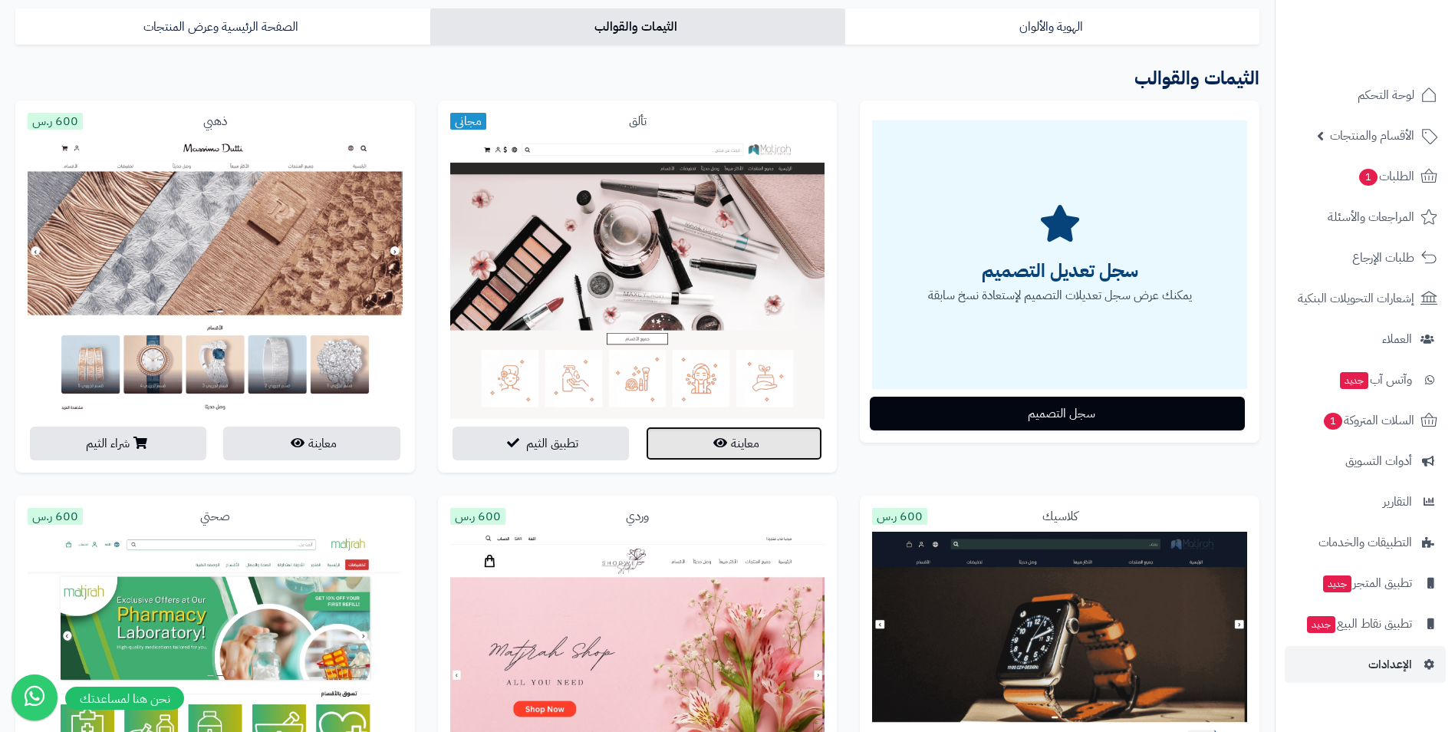
scroll to position [0, 0]
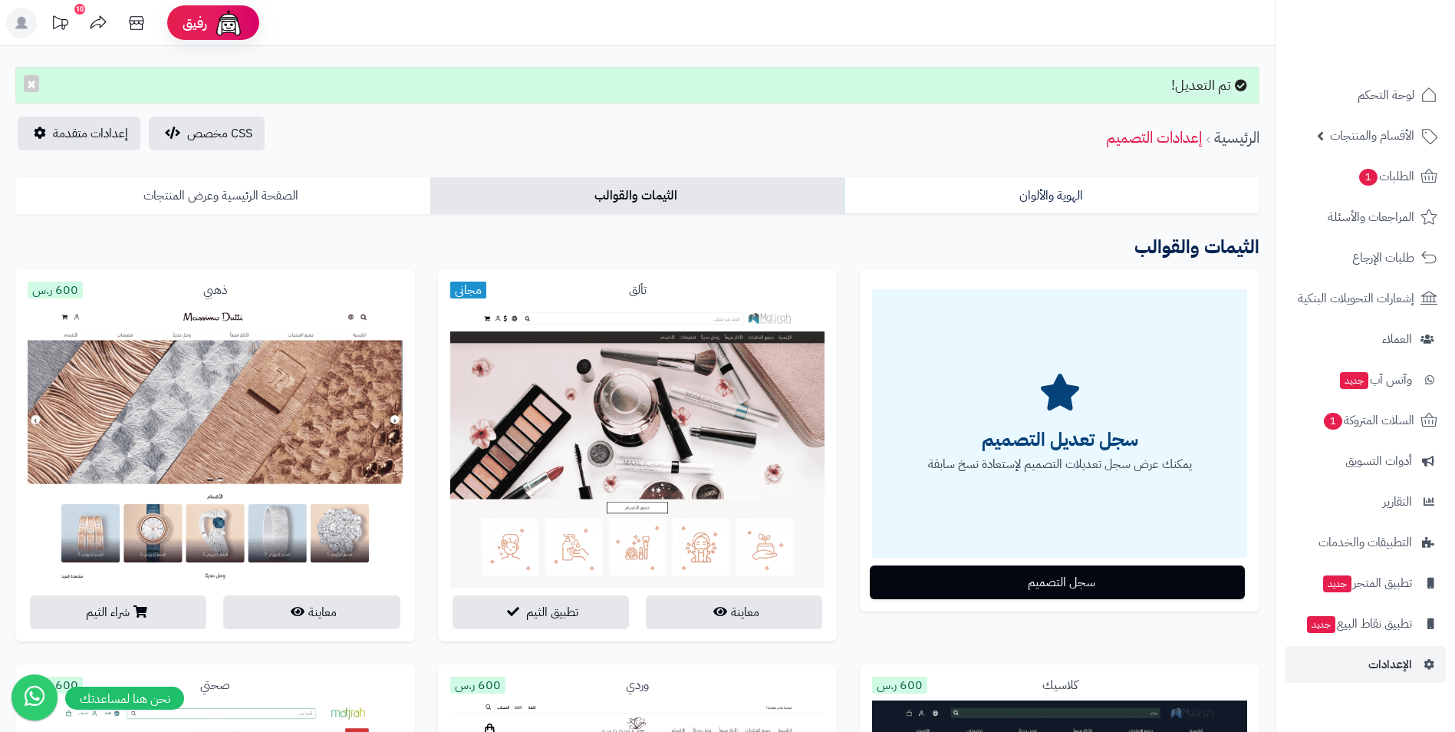
click at [236, 191] on link "الصفحة الرئيسية وعرض المنتجات" at bounding box center [222, 195] width 415 height 37
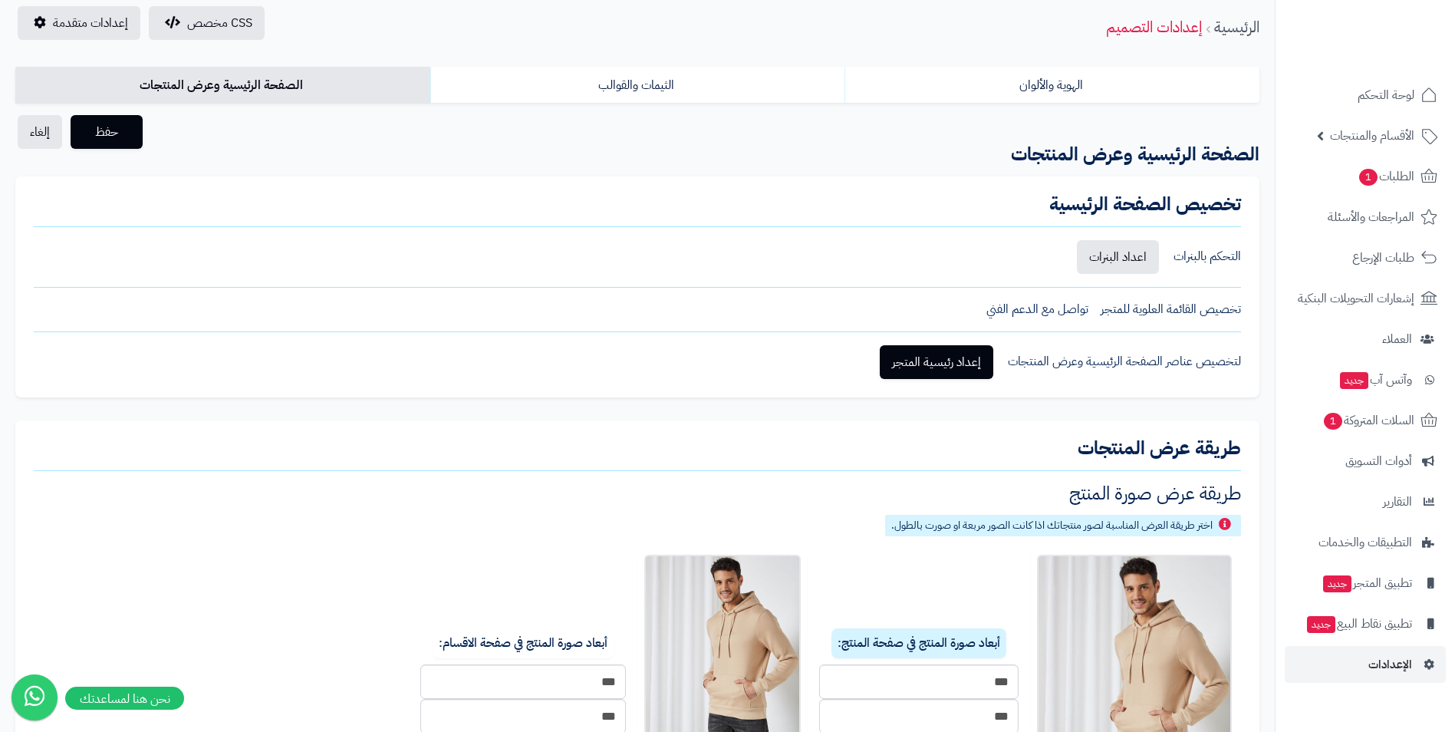
scroll to position [77, 0]
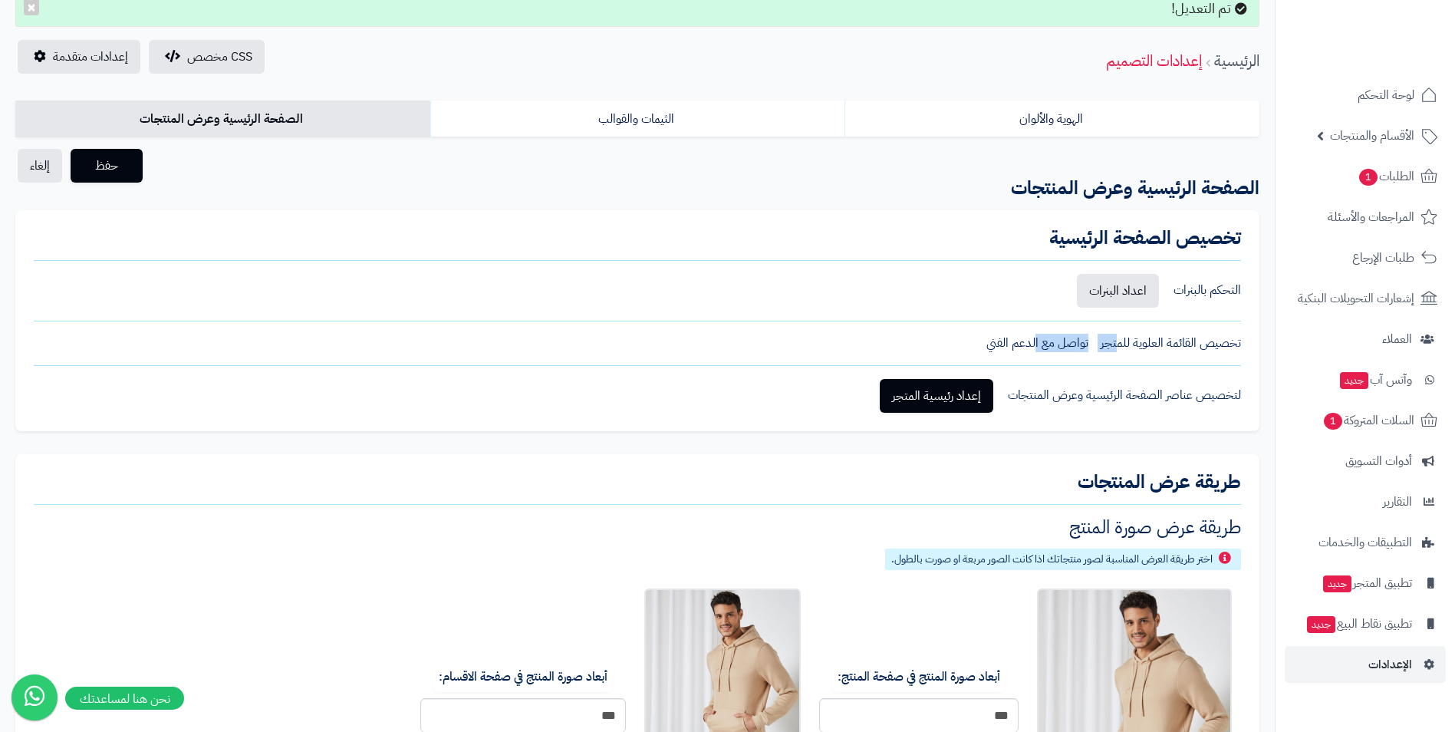
drag, startPoint x: 1121, startPoint y: 341, endPoint x: 1025, endPoint y: 335, distance: 96.1
click at [1025, 335] on div "تخصيص القائمة العلوية للمتجر تواصل مع الدعم الفني" at bounding box center [637, 343] width 1207 height 18
drag, startPoint x: 1025, startPoint y: 335, endPoint x: 983, endPoint y: 331, distance: 42.4
click at [983, 331] on div "تخصيص الصفحة الرئيسية التحكم بالبنرات اعداد البنرات تخصيص القائمة العلوية للمتج…" at bounding box center [637, 320] width 1244 height 221
click at [958, 397] on link "إعداد رئيسية المتجر" at bounding box center [937, 396] width 114 height 34
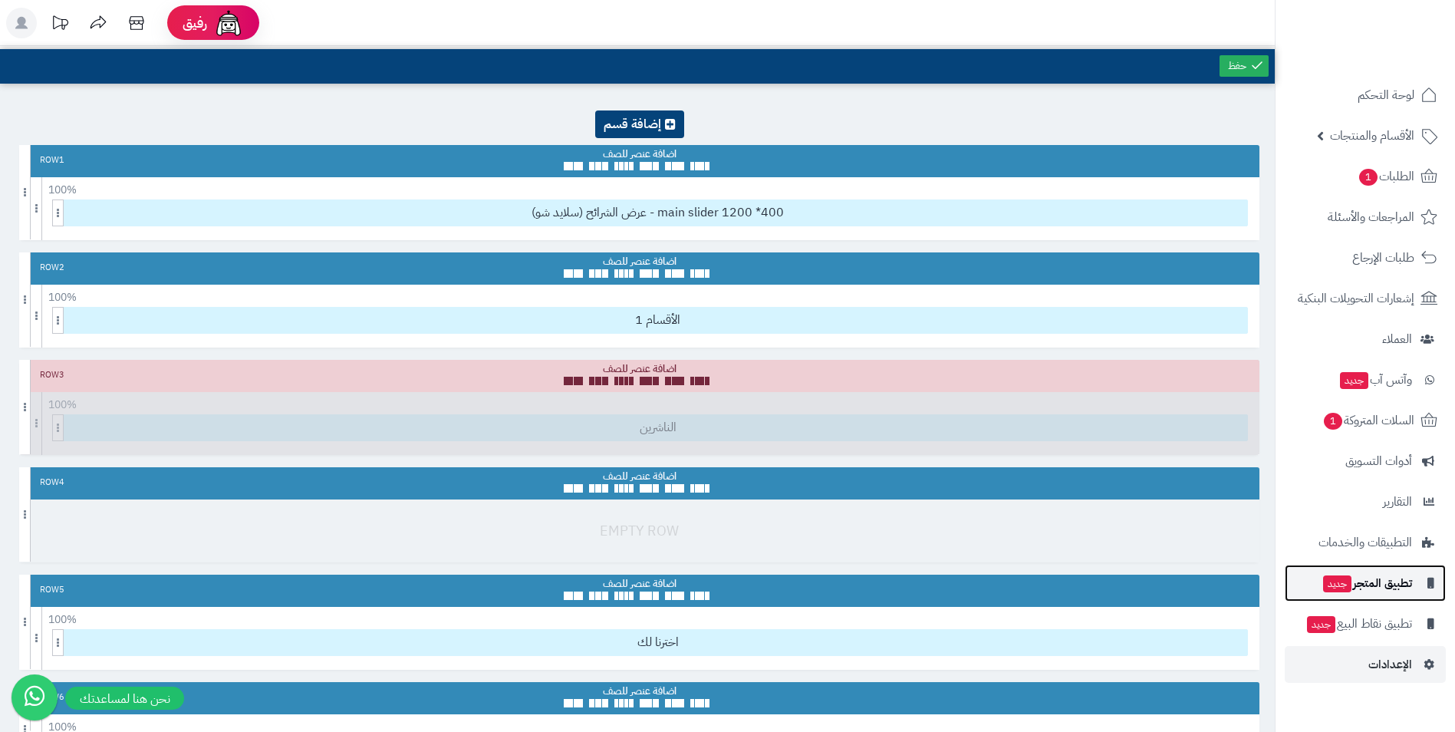
click at [1370, 584] on span "تطبيق المتجر جديد" at bounding box center [1367, 582] width 91 height 21
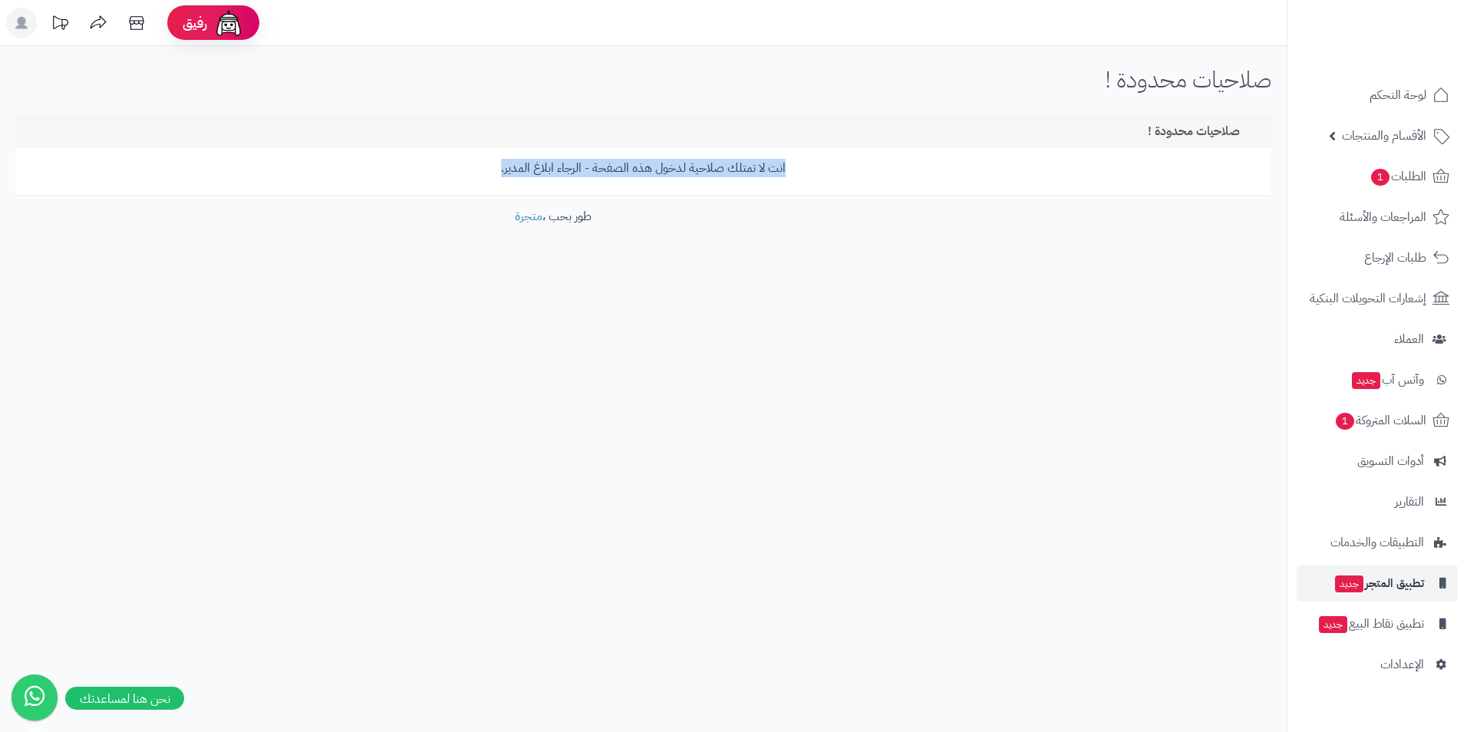
drag, startPoint x: 812, startPoint y: 176, endPoint x: 492, endPoint y: 150, distance: 320.1
click at [492, 150] on div "انت لا تمتلك صلاحية لدخول هذه الصفحة - الرجاء ابلاغ المدير." at bounding box center [643, 171] width 1256 height 47
click at [863, 666] on div "رفيق ! الطلبات معالجة مكتمل إرجاع المنتجات العملاء المتواجدون الان 1052 عملاء م…" at bounding box center [733, 366] width 1467 height 732
click at [694, 241] on footer "طور بحب ، متجرة" at bounding box center [553, 246] width 1106 height 77
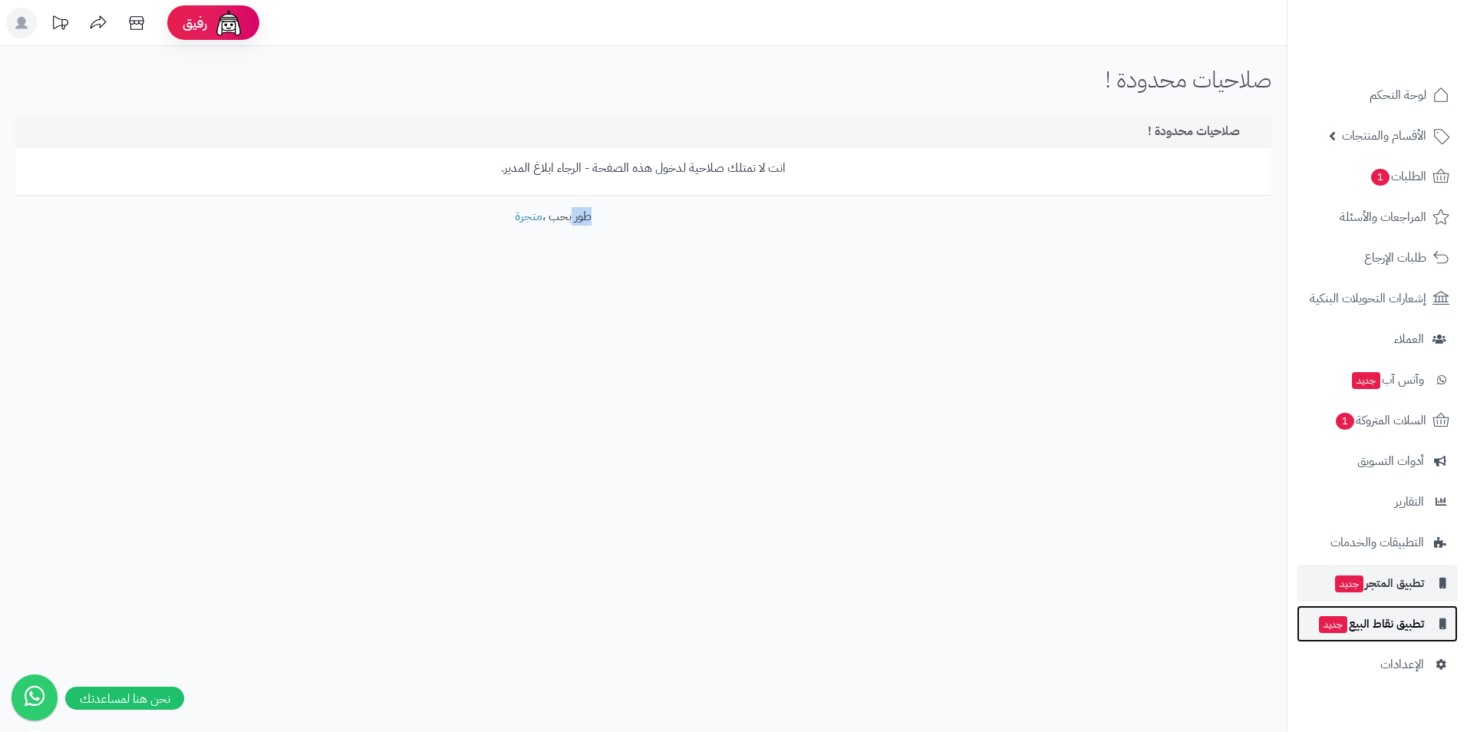
click at [1378, 621] on span "تطبيق نقاط البيع جديد" at bounding box center [1370, 623] width 107 height 21
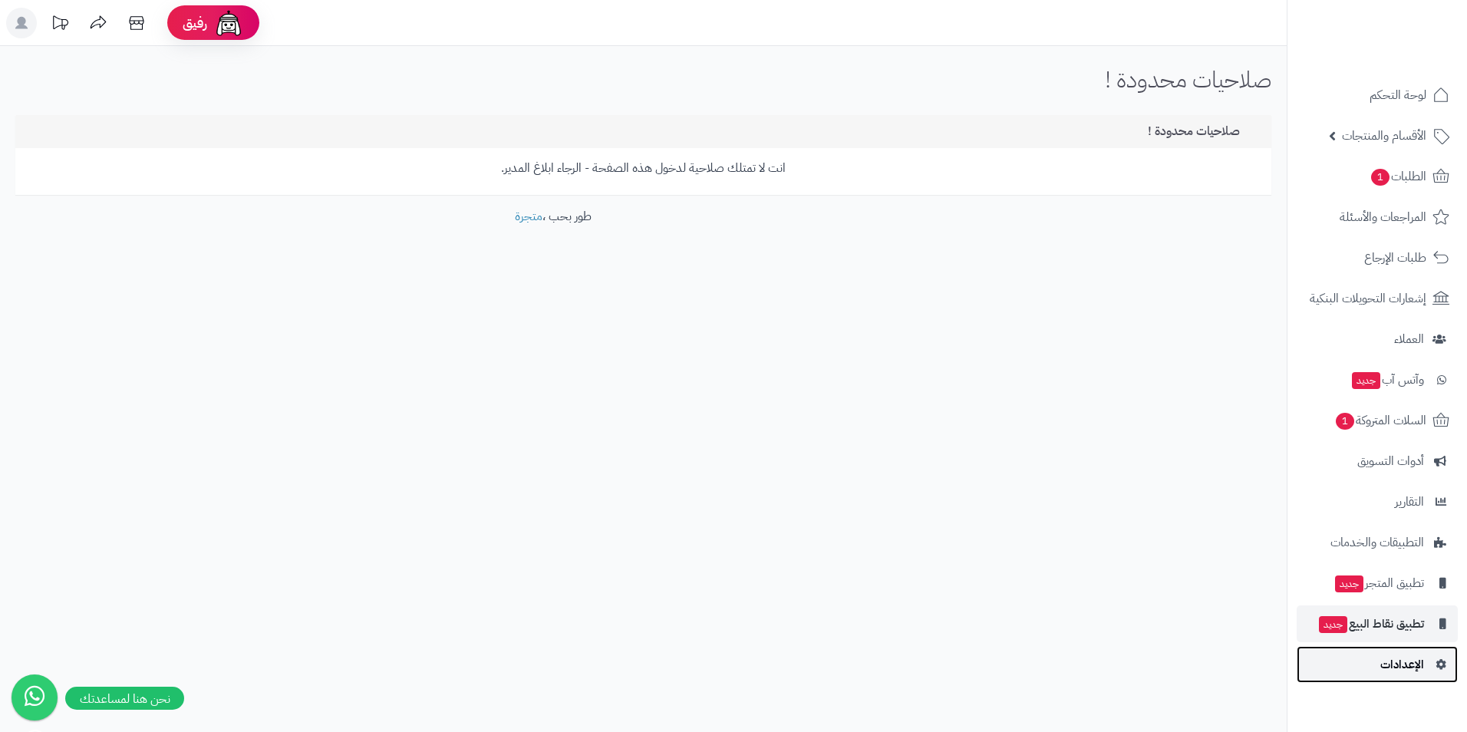
click at [1384, 666] on span "الإعدادات" at bounding box center [1402, 664] width 44 height 21
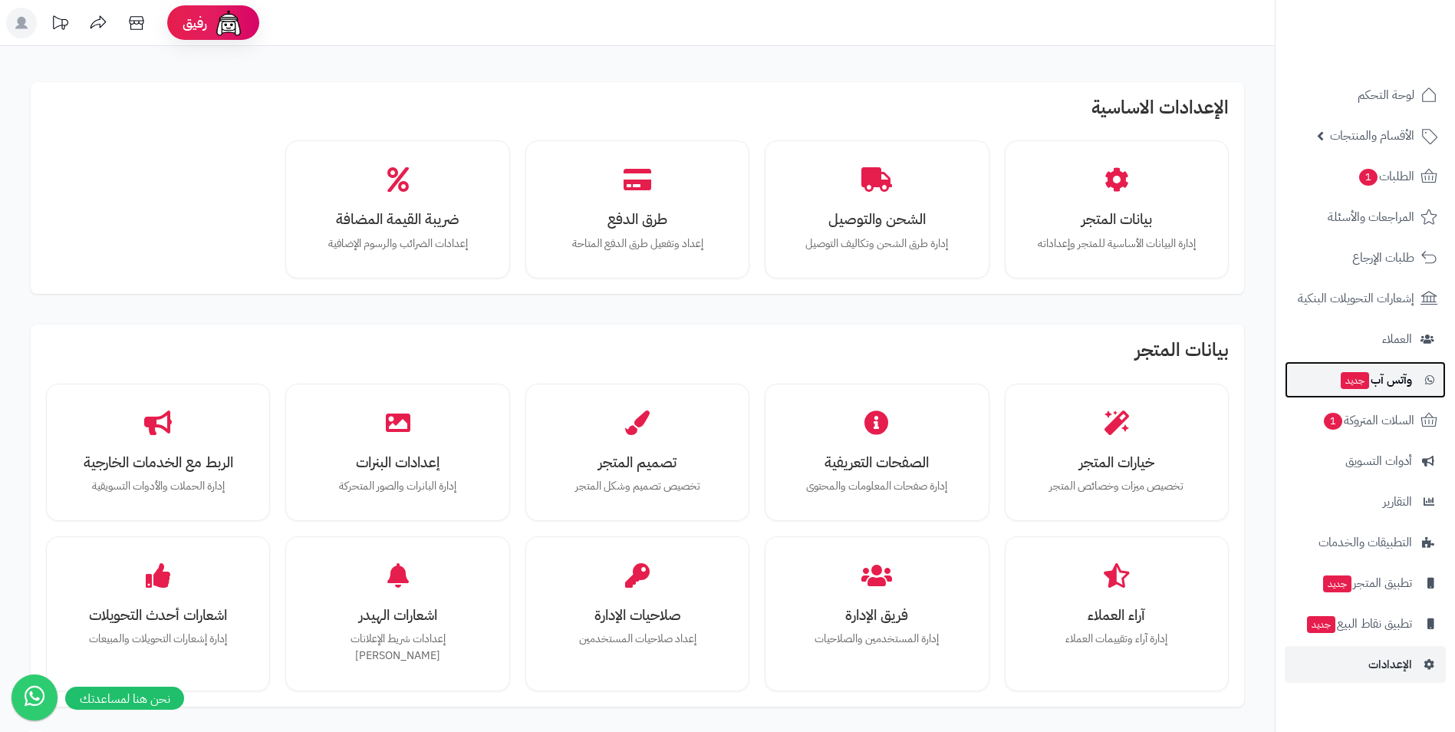
click at [1391, 383] on span "وآتس آب جديد" at bounding box center [1375, 379] width 73 height 21
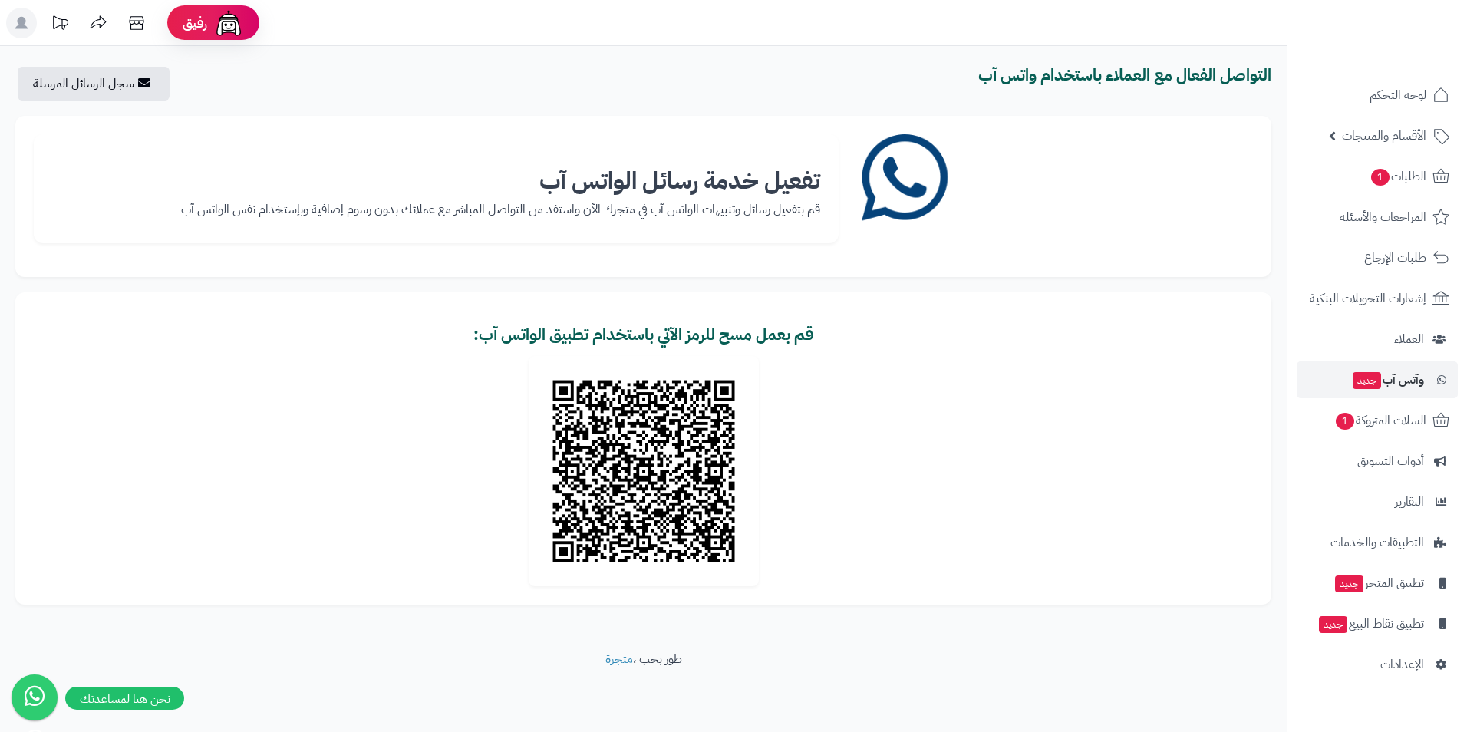
drag, startPoint x: 1055, startPoint y: 385, endPoint x: 956, endPoint y: 365, distance: 100.9
click at [956, 365] on div at bounding box center [643, 471] width 1219 height 230
drag, startPoint x: 711, startPoint y: 218, endPoint x: 525, endPoint y: 208, distance: 185.9
click at [525, 208] on p "قم بتفعيل رسائل وتنبيهات الواتس آب في متجرك الآن واستفد من التواصل المباشر مع ع…" at bounding box center [436, 210] width 768 height 18
drag, startPoint x: 525, startPoint y: 208, endPoint x: 509, endPoint y: 216, distance: 18.9
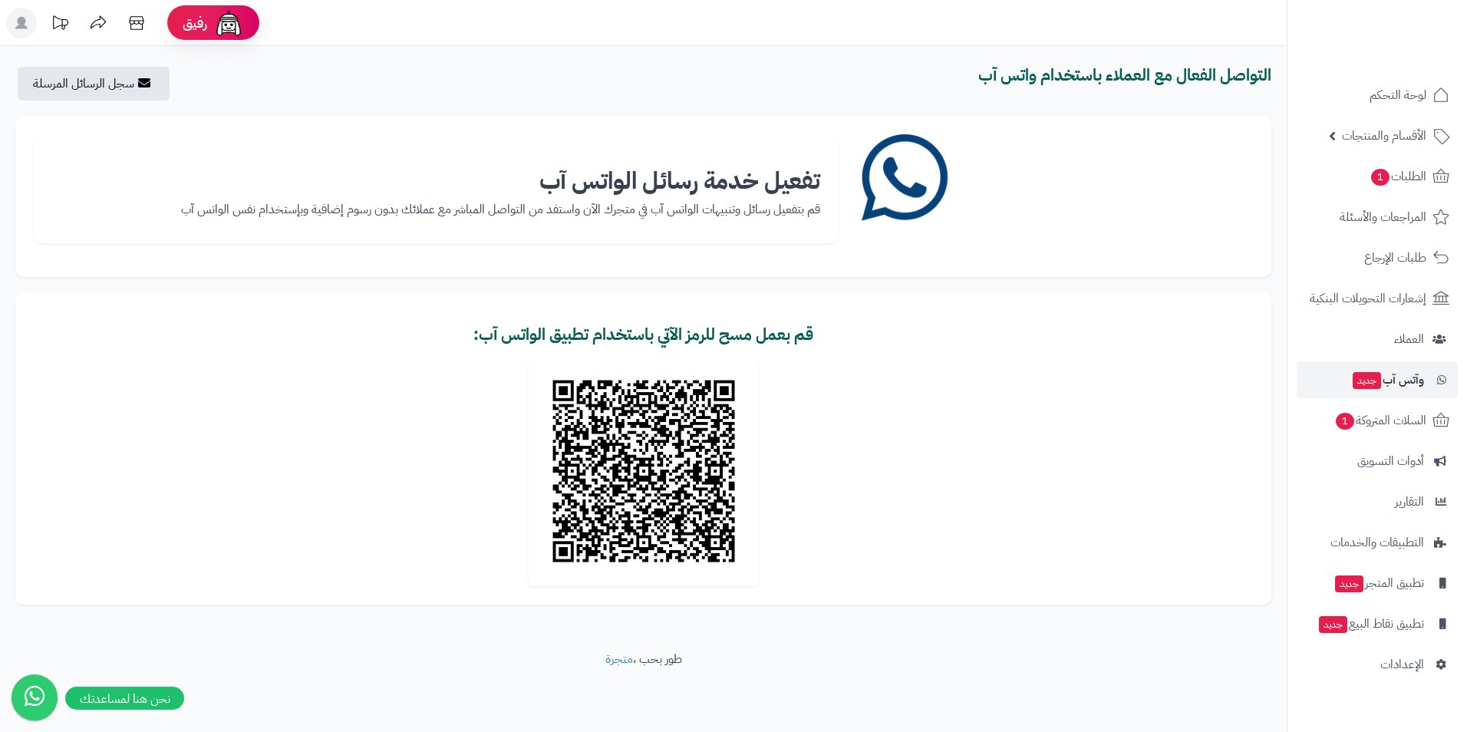
click at [509, 216] on p "قم بتفعيل رسائل وتنبيهات الواتس آب في متجرك الآن واستفد من التواصل المباشر مع ع…" at bounding box center [436, 210] width 768 height 18
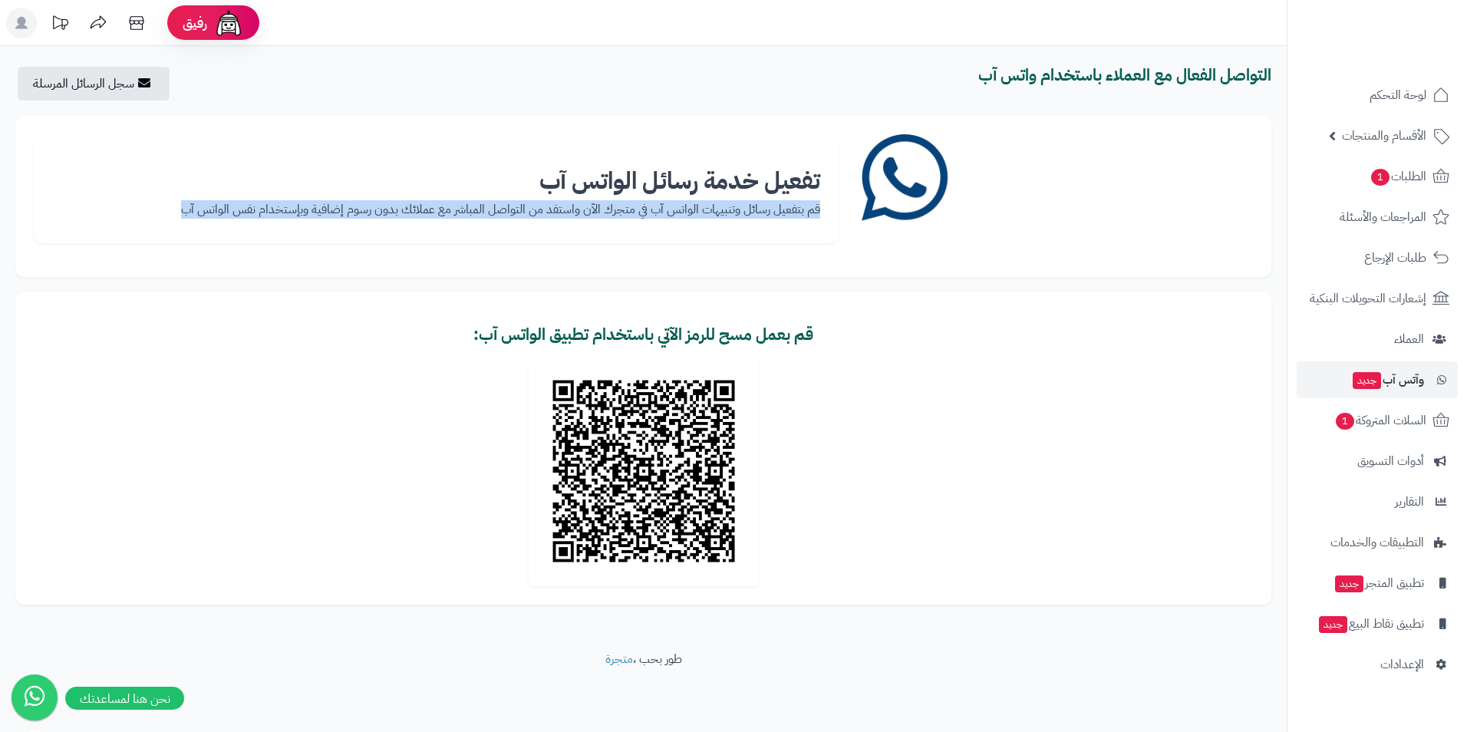
click at [509, 216] on p "قم بتفعيل رسائل وتنبيهات الواتس آب في متجرك الآن واستفد من التواصل المباشر مع ع…" at bounding box center [436, 210] width 768 height 18
click at [273, 261] on div "تفعيل خدمة رسائل الواتس آب قم بتفعيل رسائل وتنبيهات الواتس آب في متجرك الآن واس…" at bounding box center [643, 196] width 1256 height 161
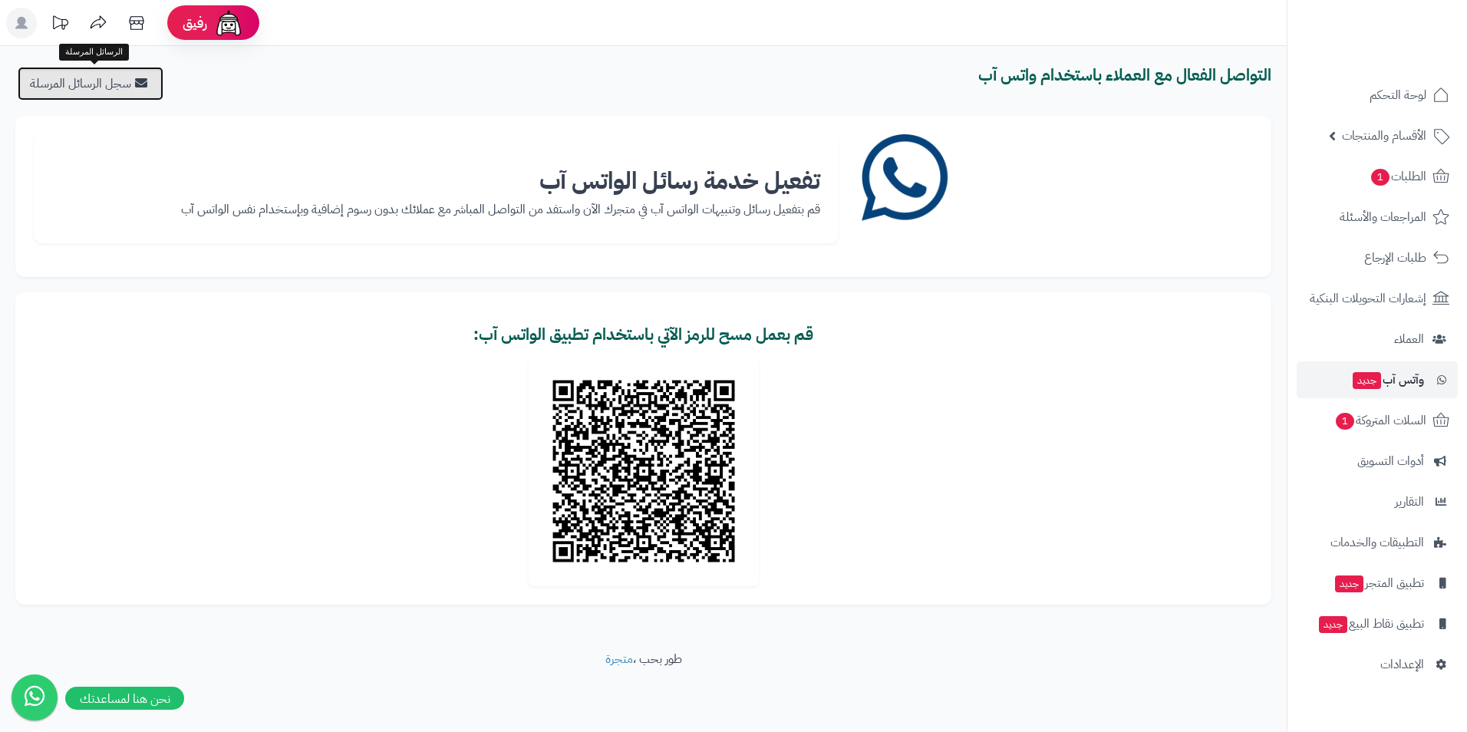
click at [123, 89] on link "سجل الرسائل المرسلة" at bounding box center [91, 84] width 146 height 34
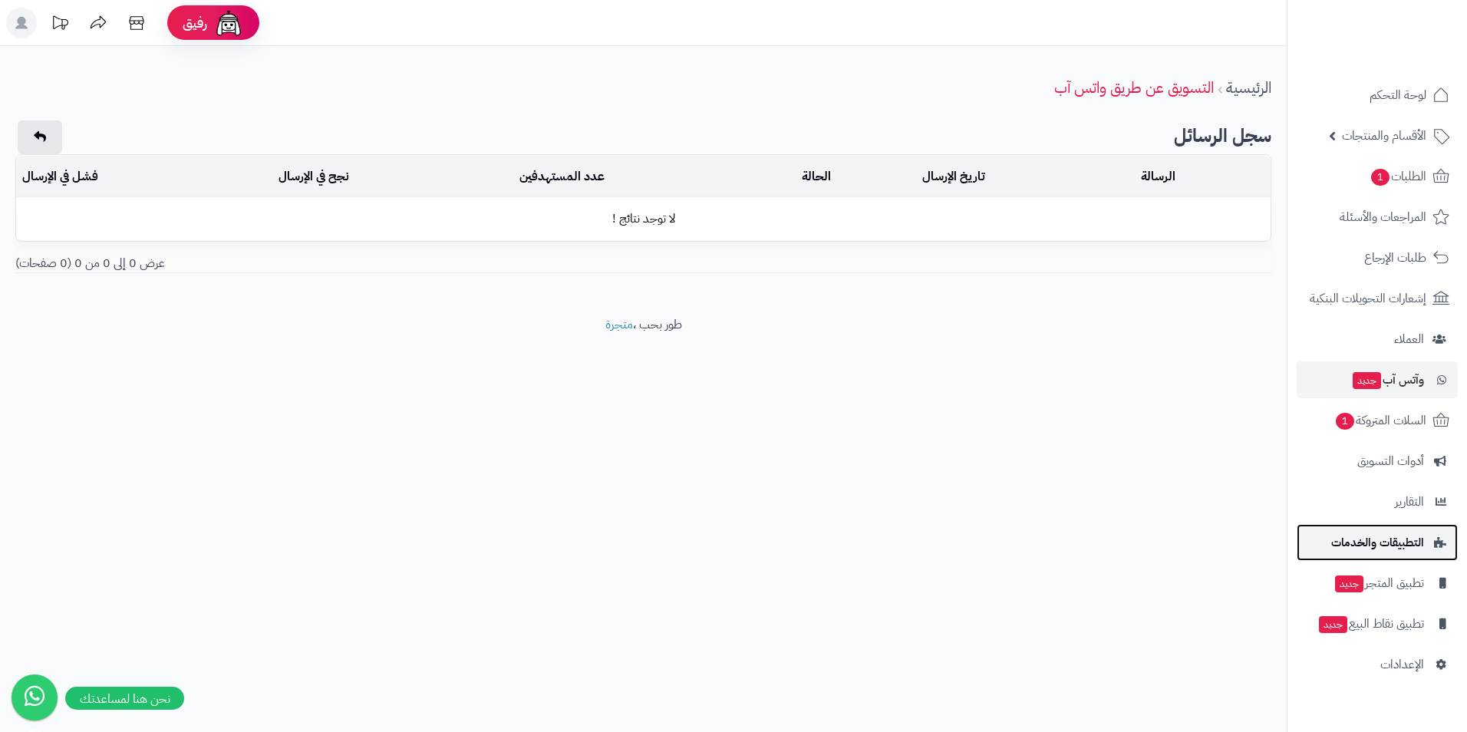
click at [1397, 536] on span "التطبيقات والخدمات" at bounding box center [1377, 542] width 93 height 21
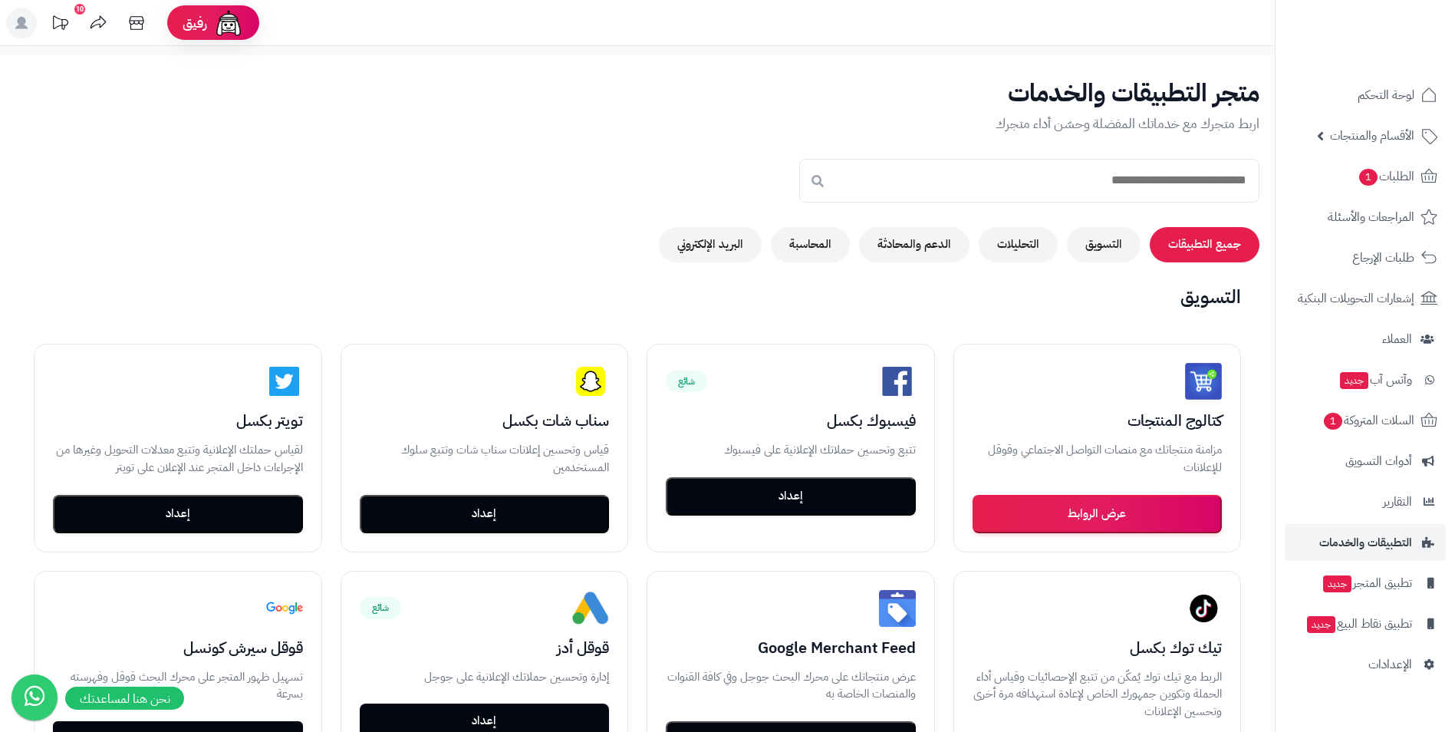
drag, startPoint x: 797, startPoint y: 169, endPoint x: 528, endPoint y: 169, distance: 268.5
click at [528, 169] on div "متجر التطبيقات والخدمات اربط متجرك مع خدماتك المفضلة وحسّن أداء متجرك جميع التط…" at bounding box center [637, 171] width 1275 height 183
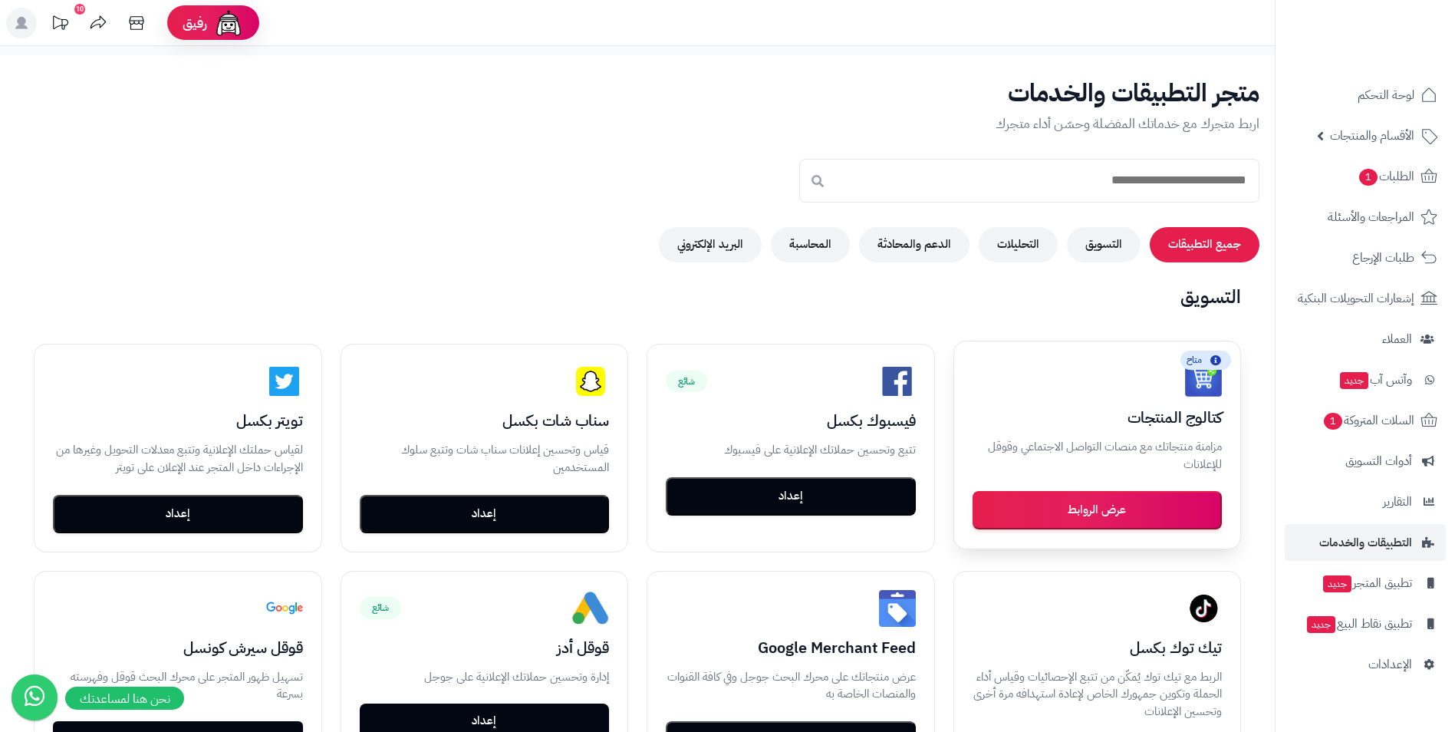
click at [1139, 508] on button "عرض الروابط" at bounding box center [1098, 510] width 250 height 38
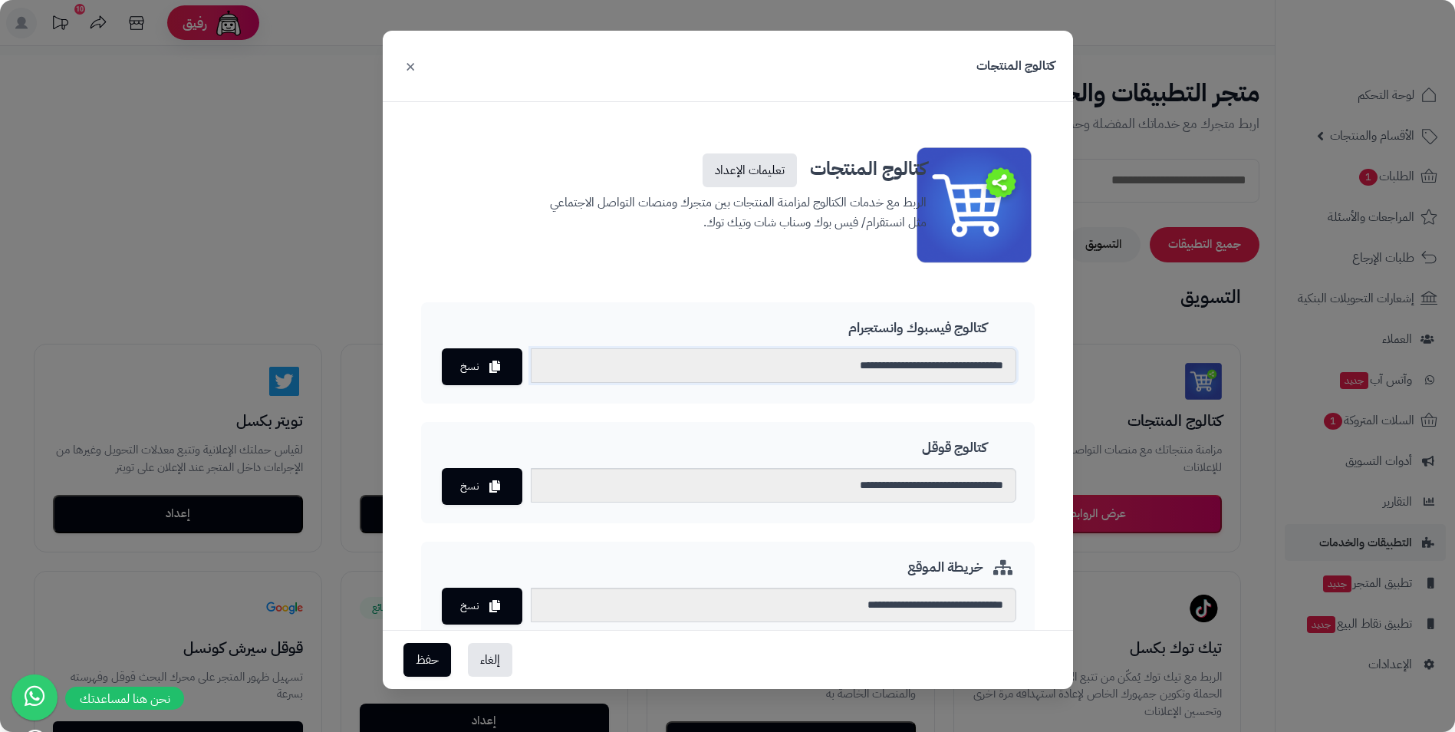
click at [920, 362] on input "**********" at bounding box center [774, 365] width 486 height 35
click at [887, 494] on input "**********" at bounding box center [774, 485] width 486 height 35
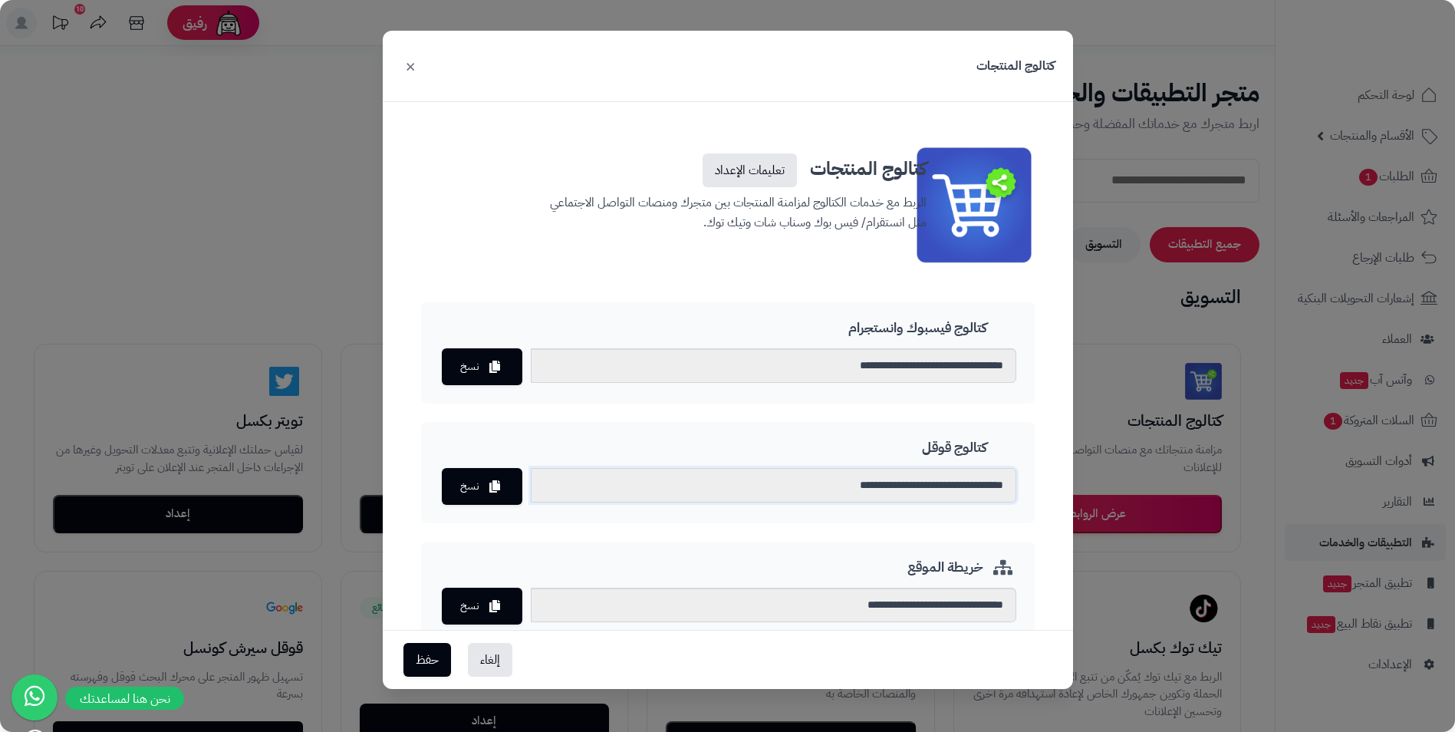
click at [887, 494] on input "**********" at bounding box center [774, 485] width 486 height 35
drag, startPoint x: 887, startPoint y: 494, endPoint x: 851, endPoint y: 603, distance: 114.7
click at [851, 603] on input "**********" at bounding box center [774, 605] width 486 height 35
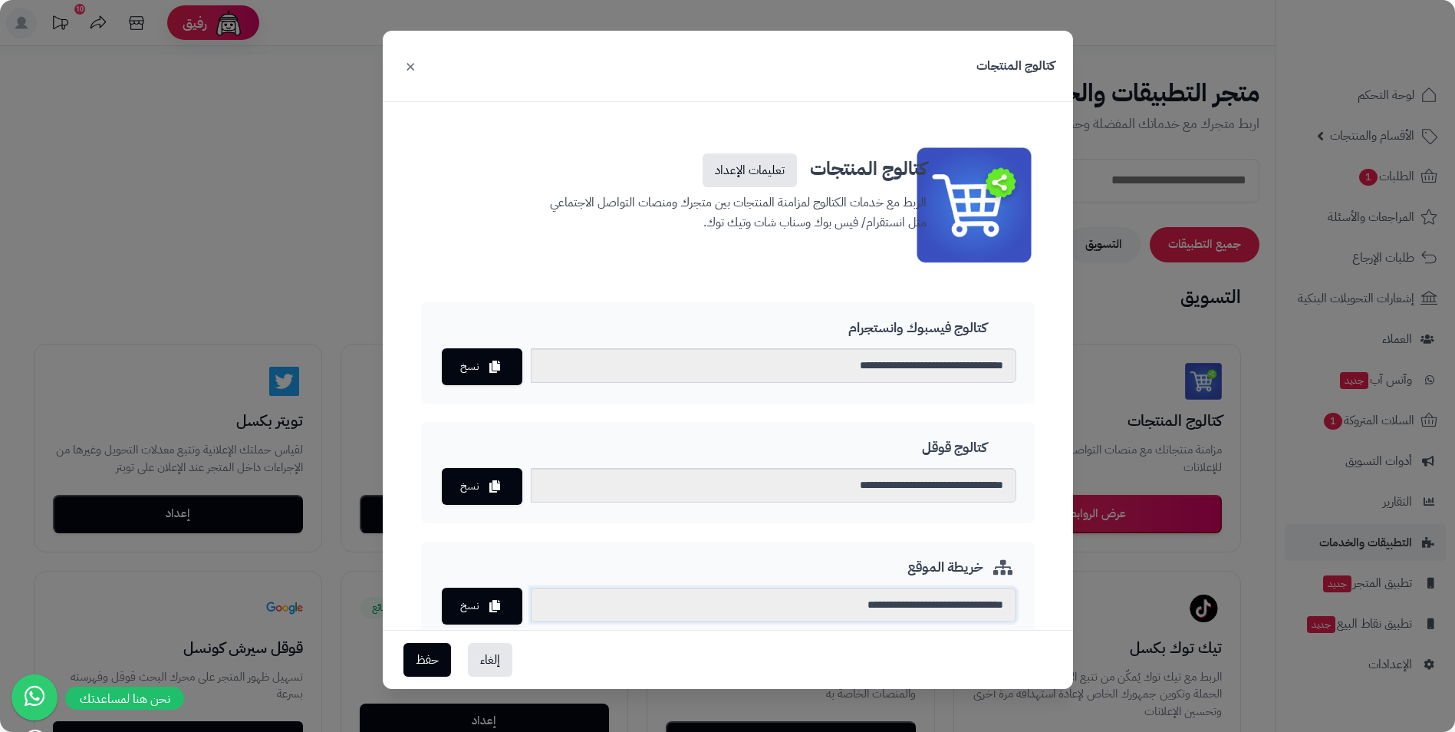
click at [627, 588] on input "**********" at bounding box center [774, 605] width 486 height 35
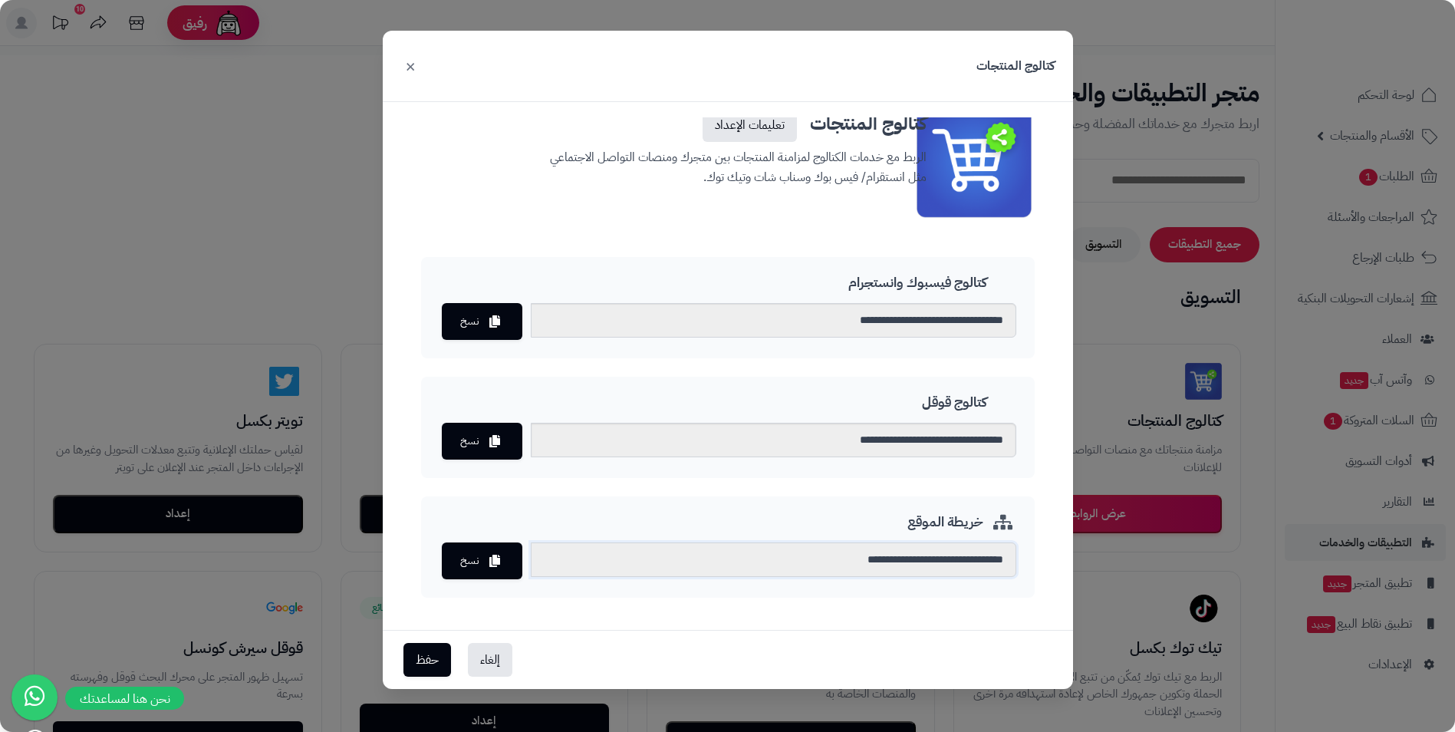
scroll to position [61, 0]
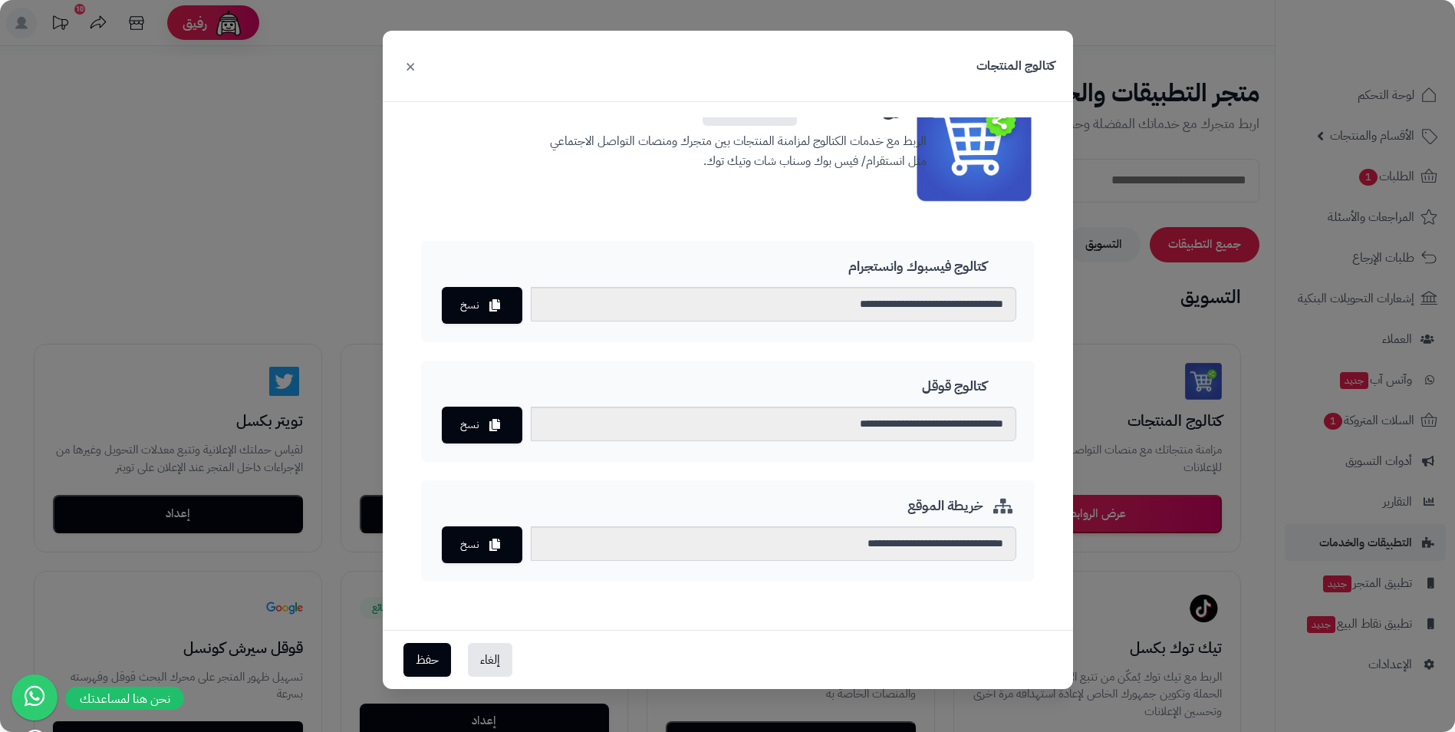
click at [1085, 192] on div "**********" at bounding box center [727, 366] width 1455 height 732
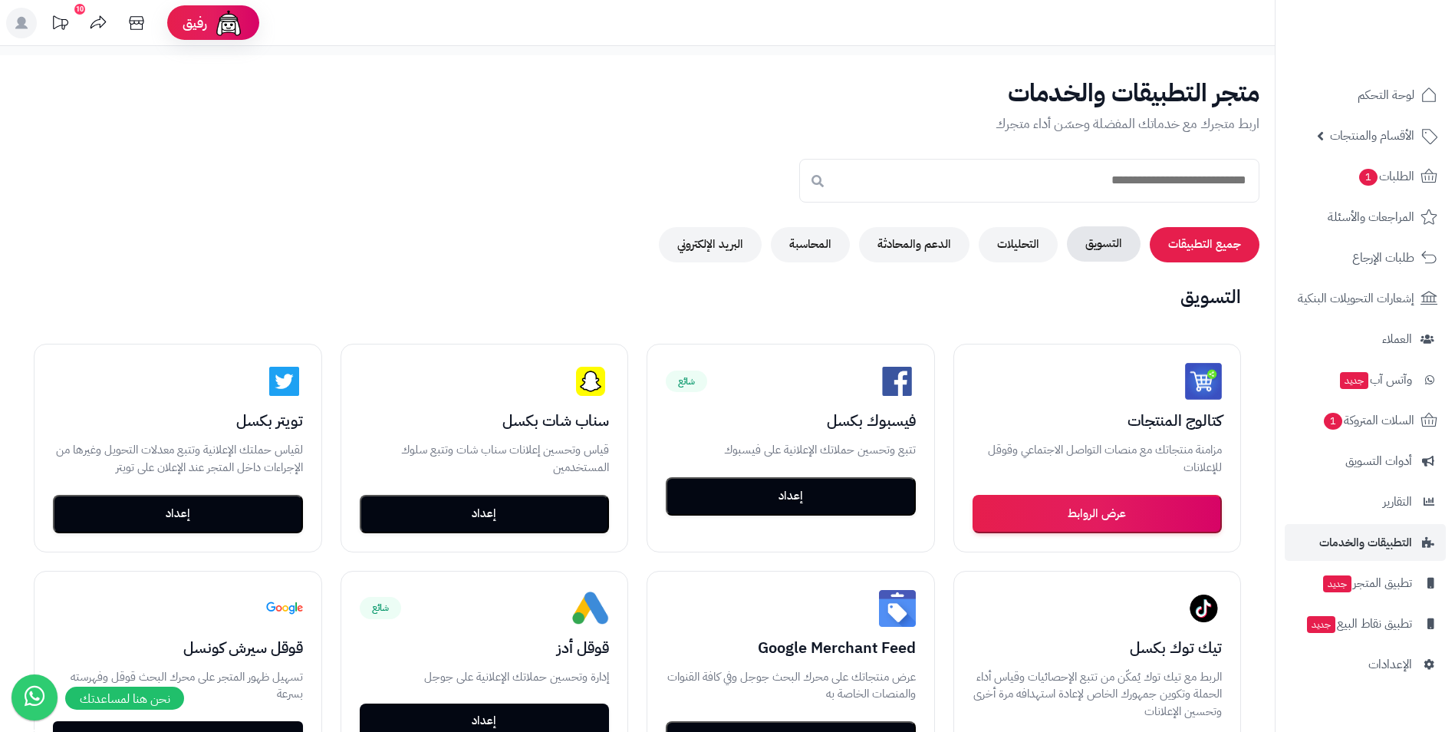
click at [1114, 245] on button "التسويق" at bounding box center [1104, 243] width 74 height 35
click at [1022, 242] on button "التحليلات" at bounding box center [1018, 243] width 79 height 35
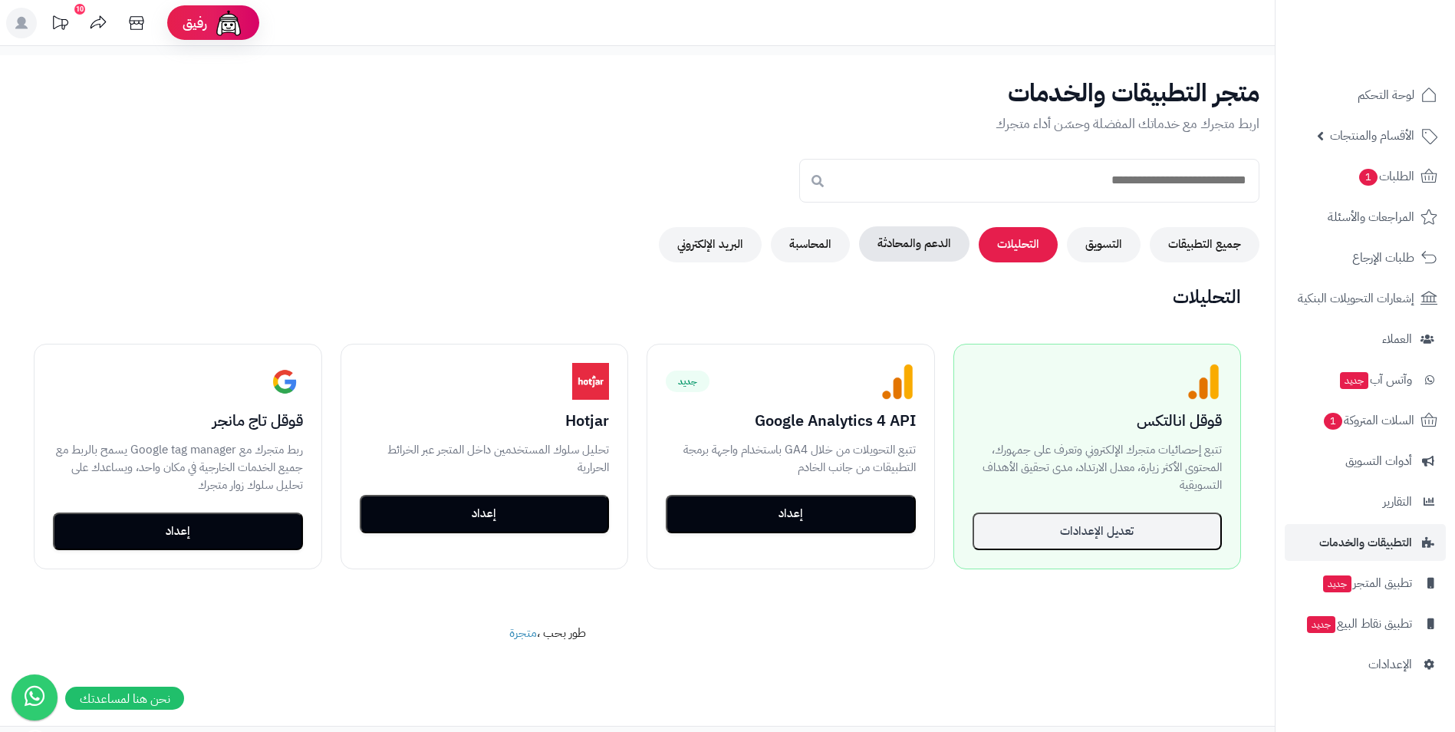
click at [928, 242] on button "الدعم والمحادثة" at bounding box center [914, 243] width 110 height 35
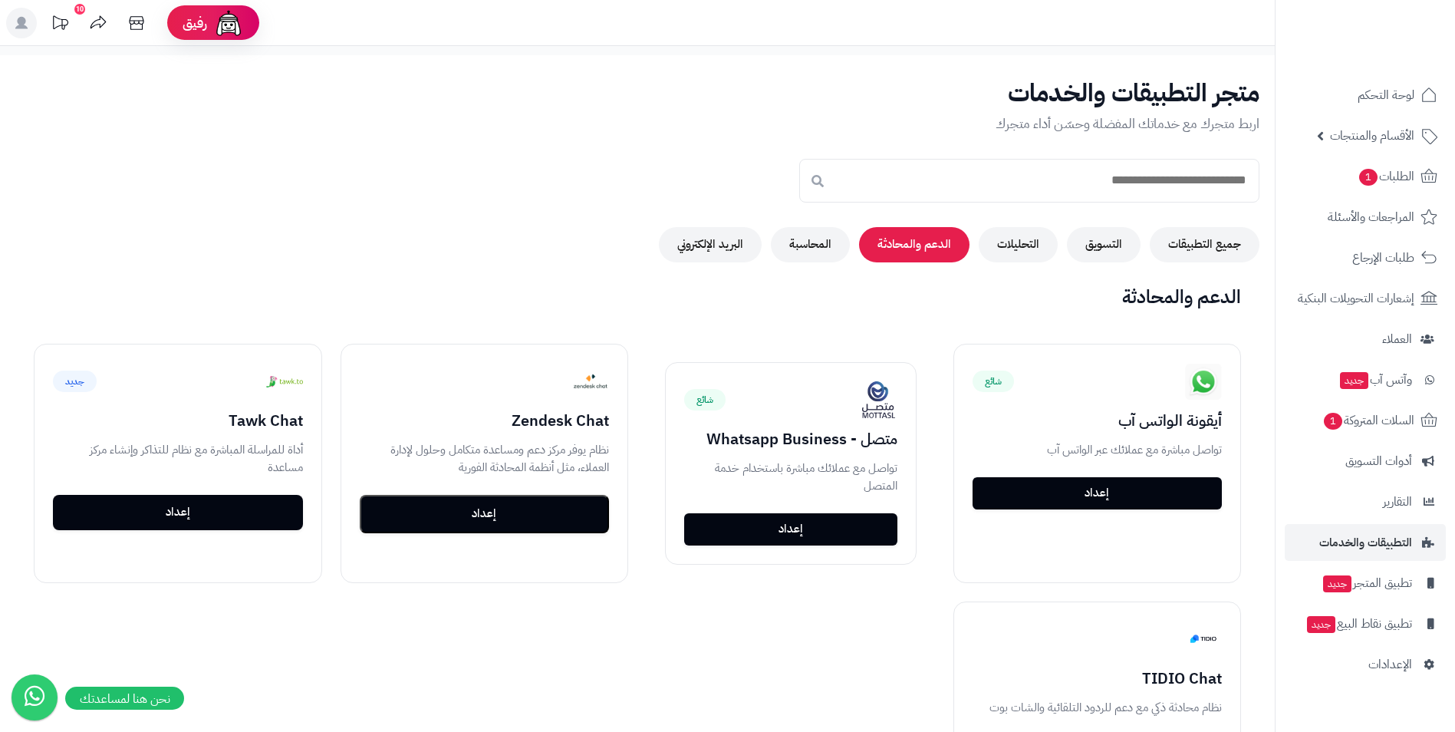
drag, startPoint x: 516, startPoint y: 198, endPoint x: 373, endPoint y: 198, distance: 143.4
click at [373, 198] on div "متجر التطبيقات والخدمات اربط متجرك مع خدماتك المفضلة وحسّن أداء متجرك جميع التط…" at bounding box center [637, 171] width 1275 height 183
drag, startPoint x: 424, startPoint y: 169, endPoint x: 280, endPoint y: 187, distance: 145.4
click at [280, 187] on div "متجر التطبيقات والخدمات اربط متجرك مع خدماتك المفضلة وحسّن أداء متجرك جميع التط…" at bounding box center [637, 171] width 1275 height 183
click at [819, 256] on button "المحاسبة" at bounding box center [810, 243] width 79 height 35
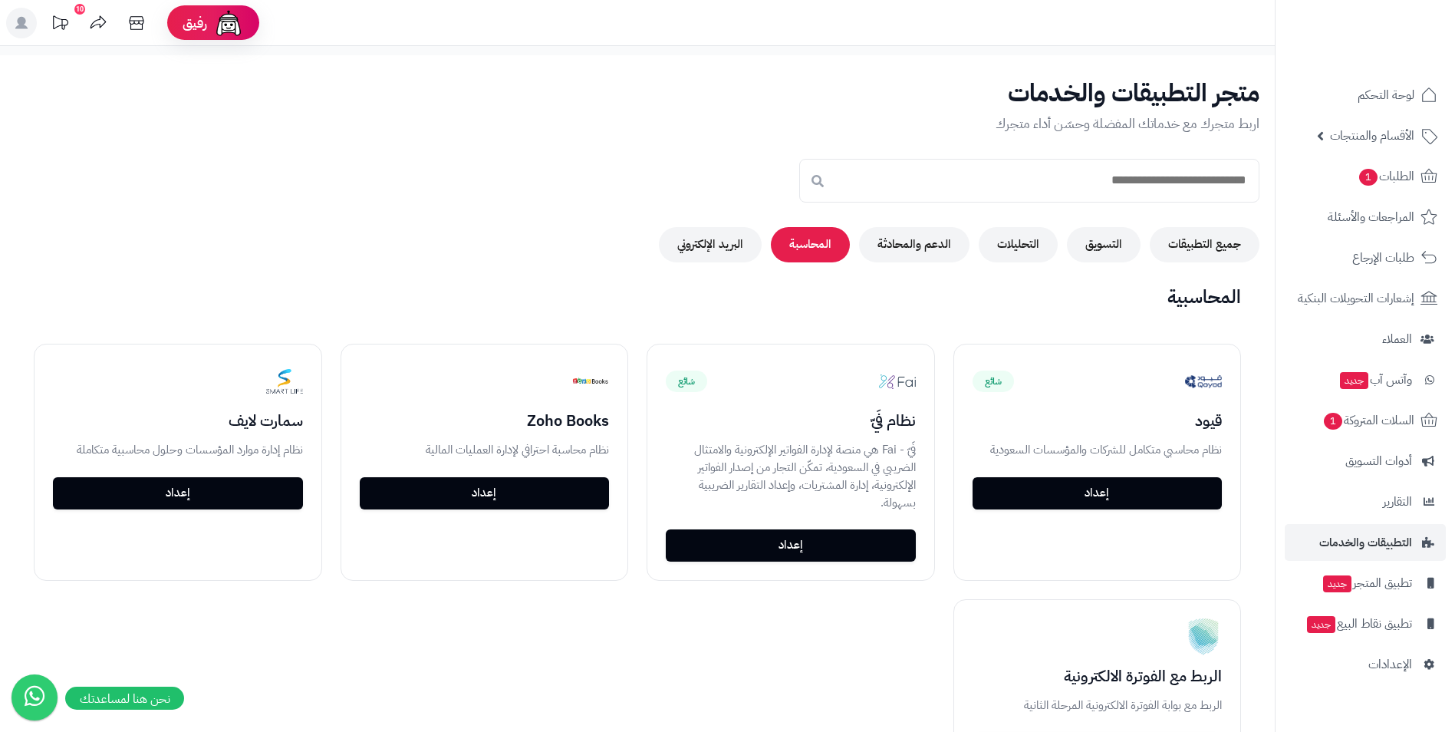
drag, startPoint x: 879, startPoint y: 637, endPoint x: 763, endPoint y: 617, distance: 117.4
click at [764, 631] on div "شائع قيود نظام محاسبي متكامل للشركات والمؤسسات السعودية إعداد شائع نظام فَيّ فَ…" at bounding box center [637, 563] width 1244 height 476
click at [701, 240] on button "البريد الإلكتروني" at bounding box center [710, 243] width 103 height 35
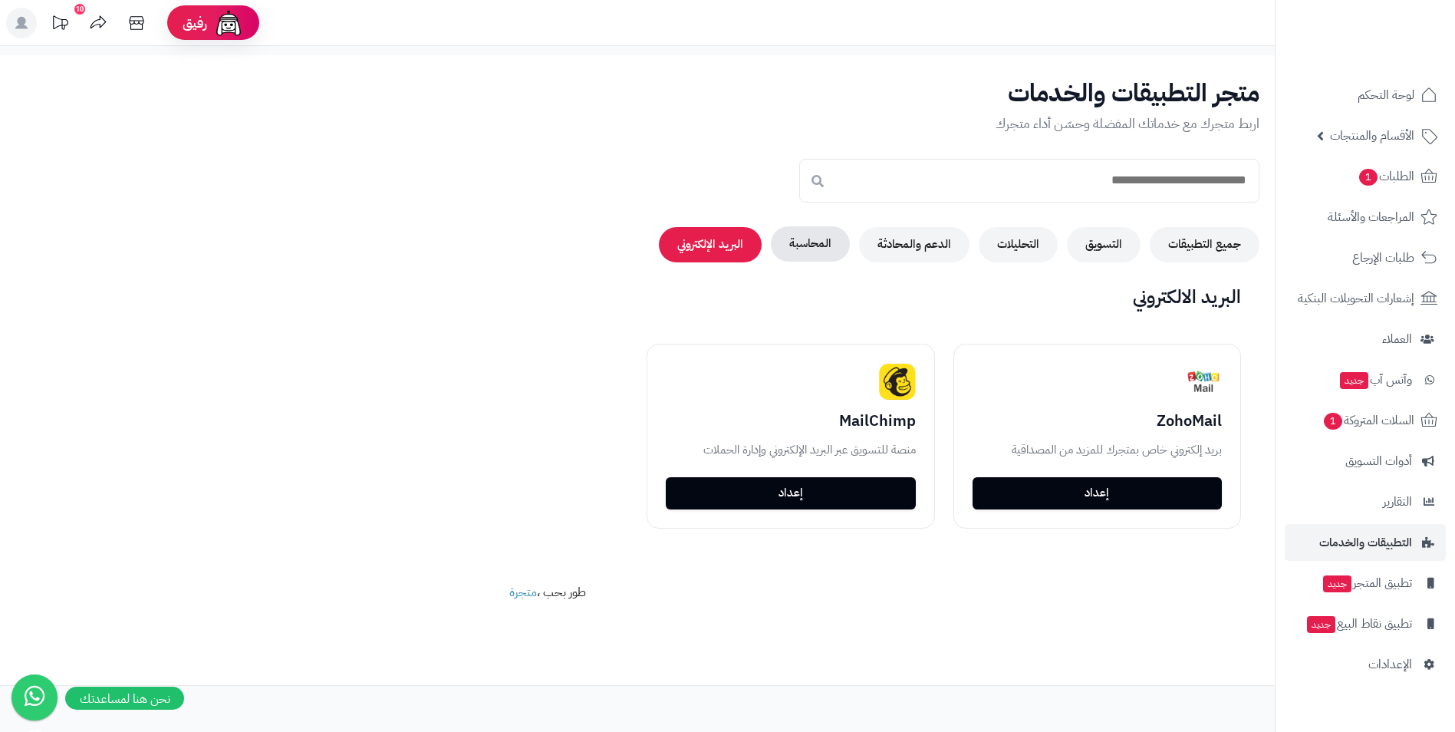
click at [815, 241] on button "المحاسبة" at bounding box center [810, 243] width 79 height 35
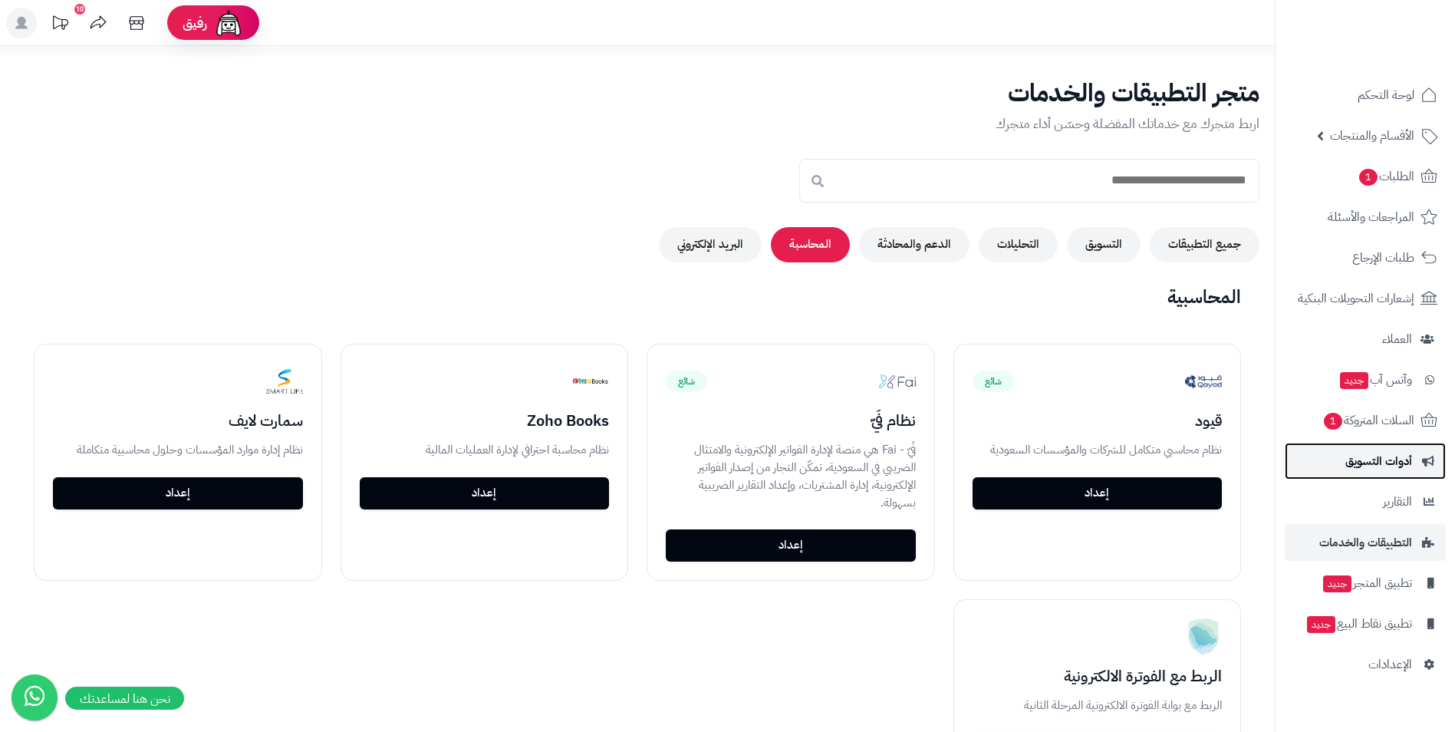
click at [1376, 459] on span "أدوات التسويق" at bounding box center [1378, 460] width 67 height 21
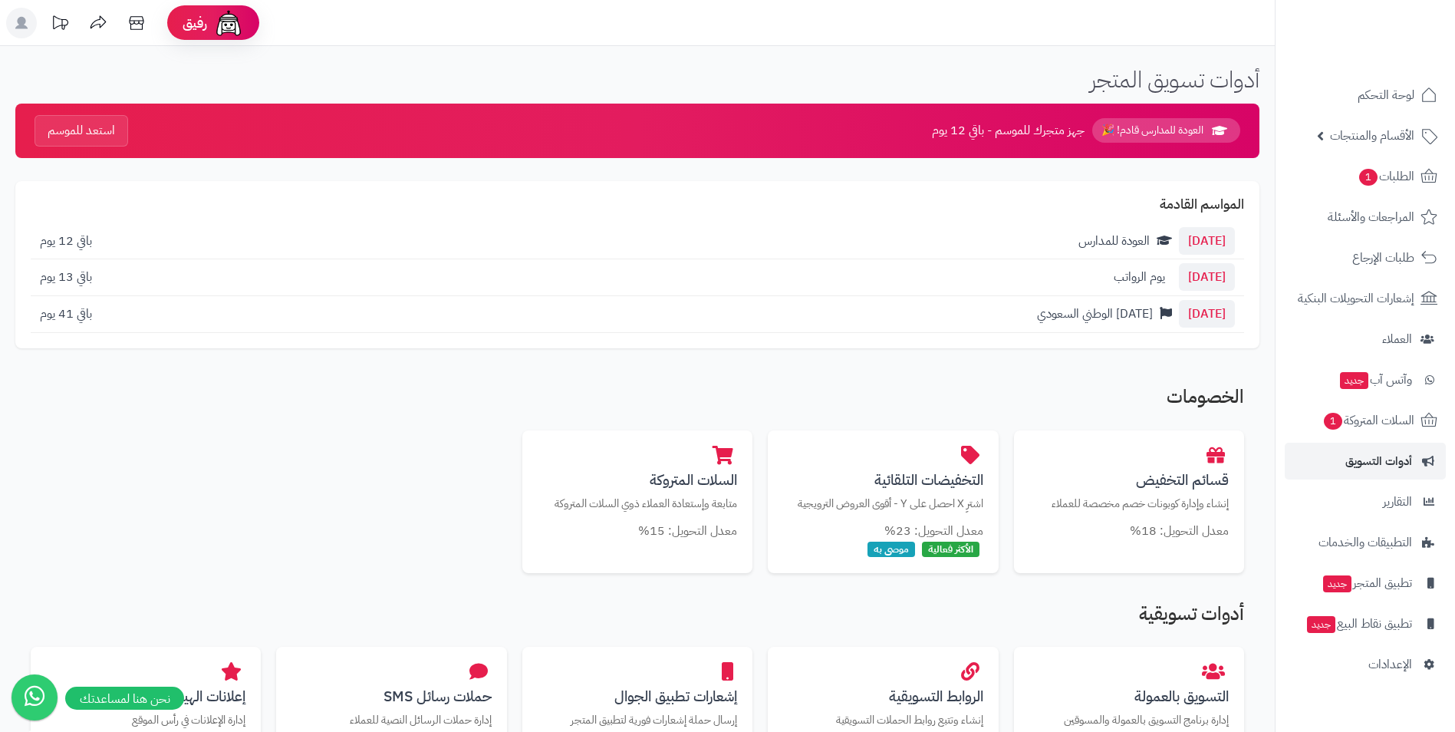
drag, startPoint x: 1057, startPoint y: 404, endPoint x: 893, endPoint y: 377, distance: 166.3
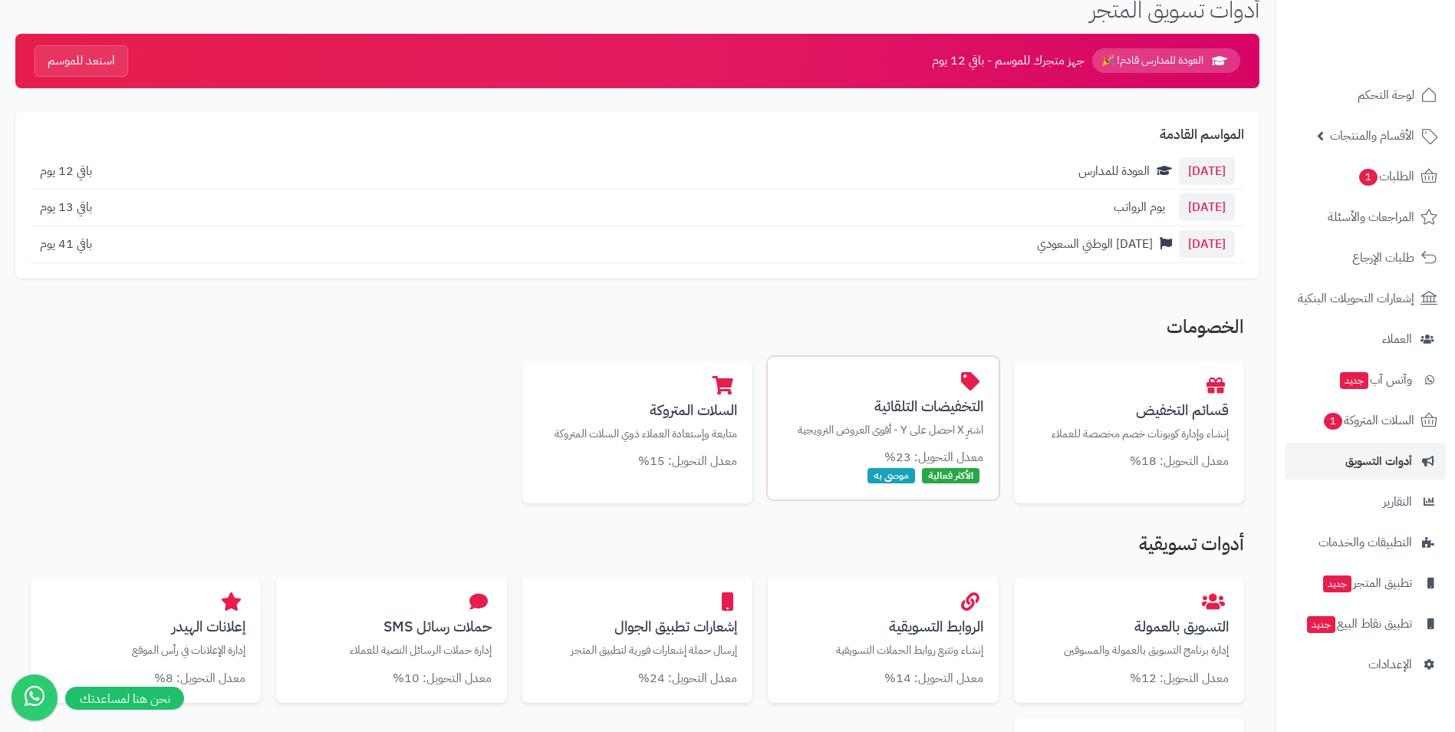
scroll to position [153, 0]
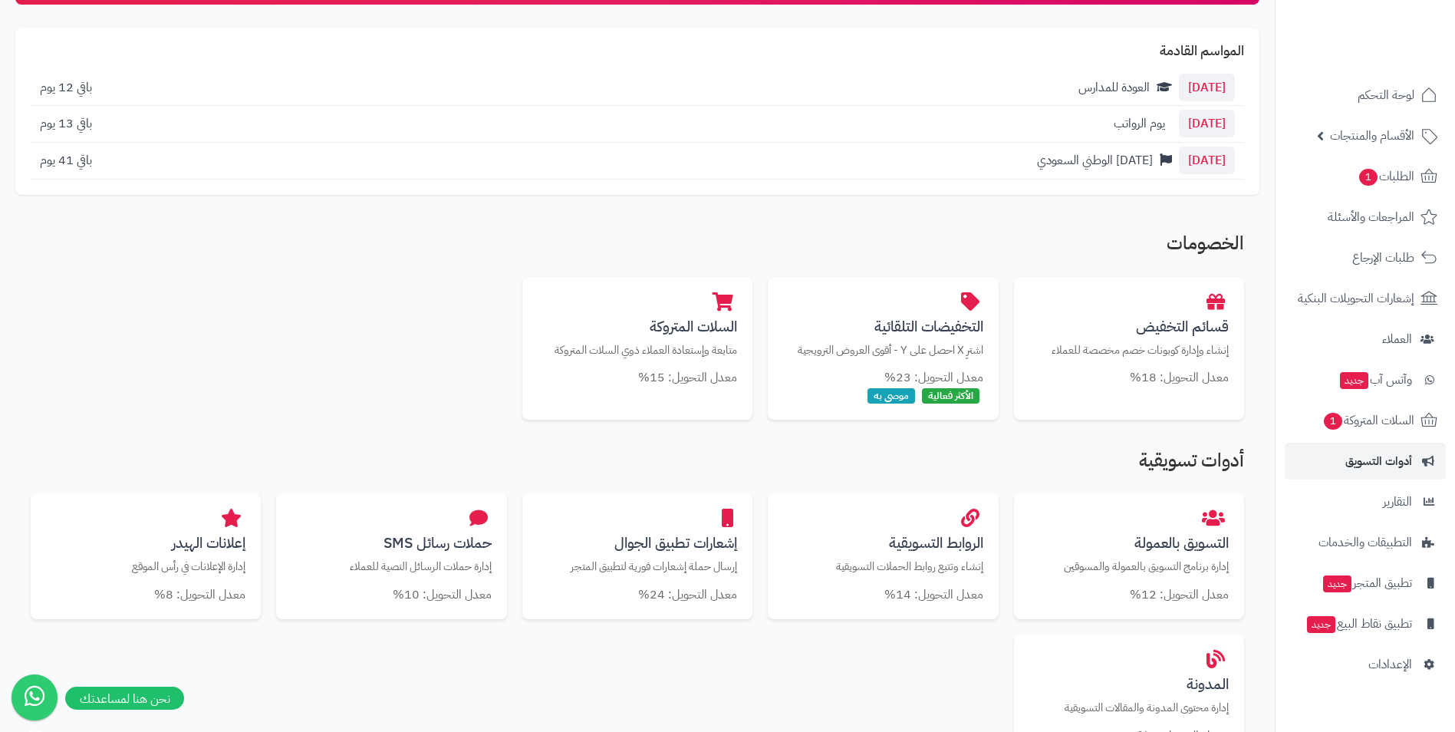
drag, startPoint x: 816, startPoint y: 195, endPoint x: 581, endPoint y: 221, distance: 236.9
click at [572, 220] on div "الخصومات قسائم التخفيض إنشاء وإدارة كوبونات خصم مخصصة للعملاء معدل التحويل: 18%…" at bounding box center [637, 729] width 1244 height 1022
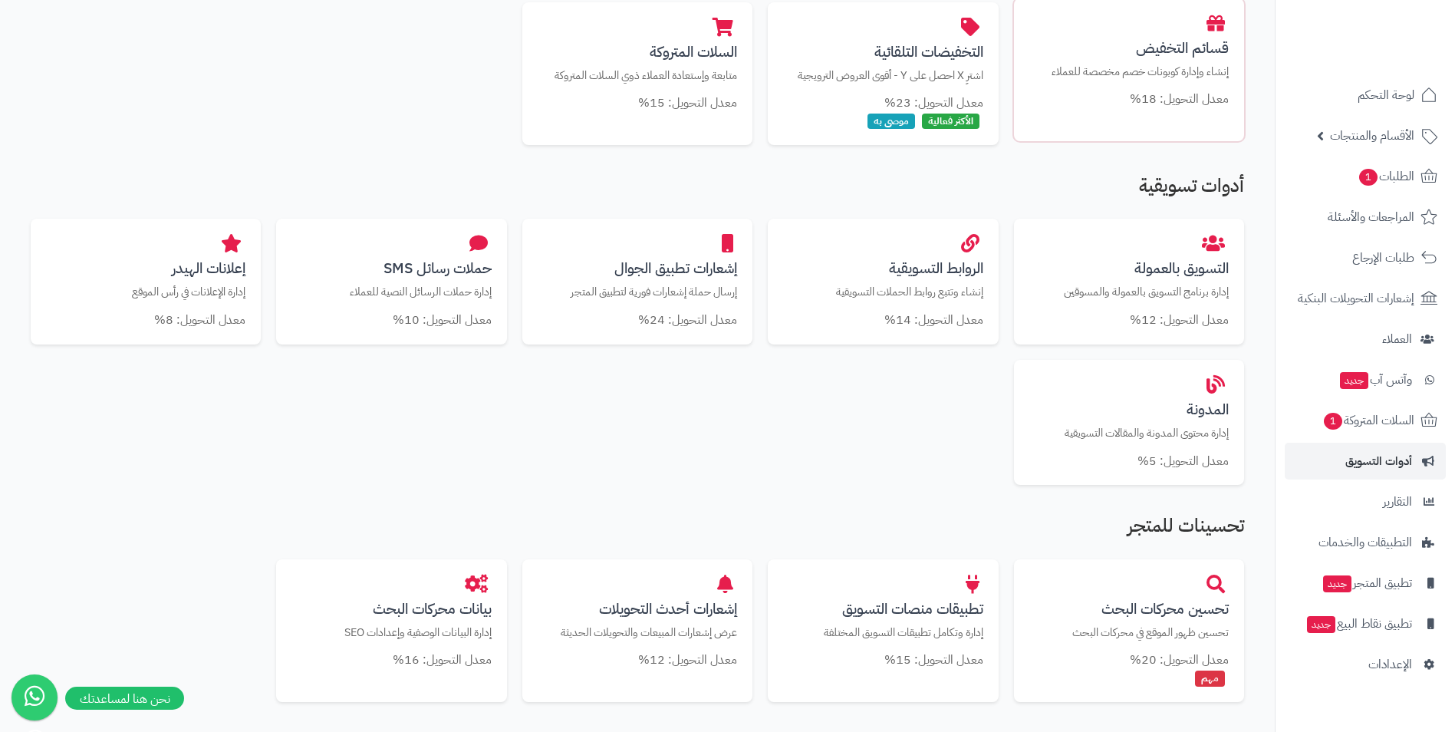
scroll to position [614, 0]
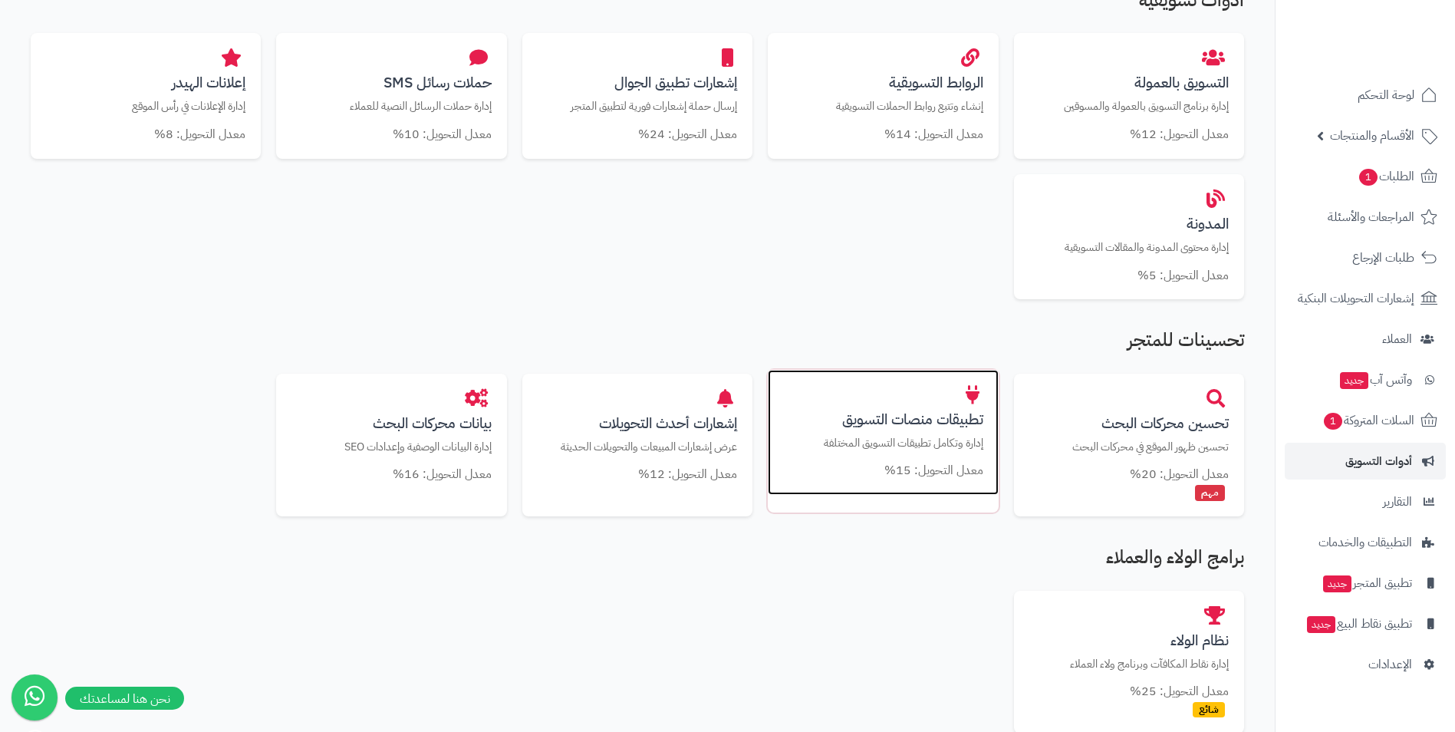
click at [911, 427] on h3 "تطبيقات منصات التسويق" at bounding box center [882, 419] width 199 height 16
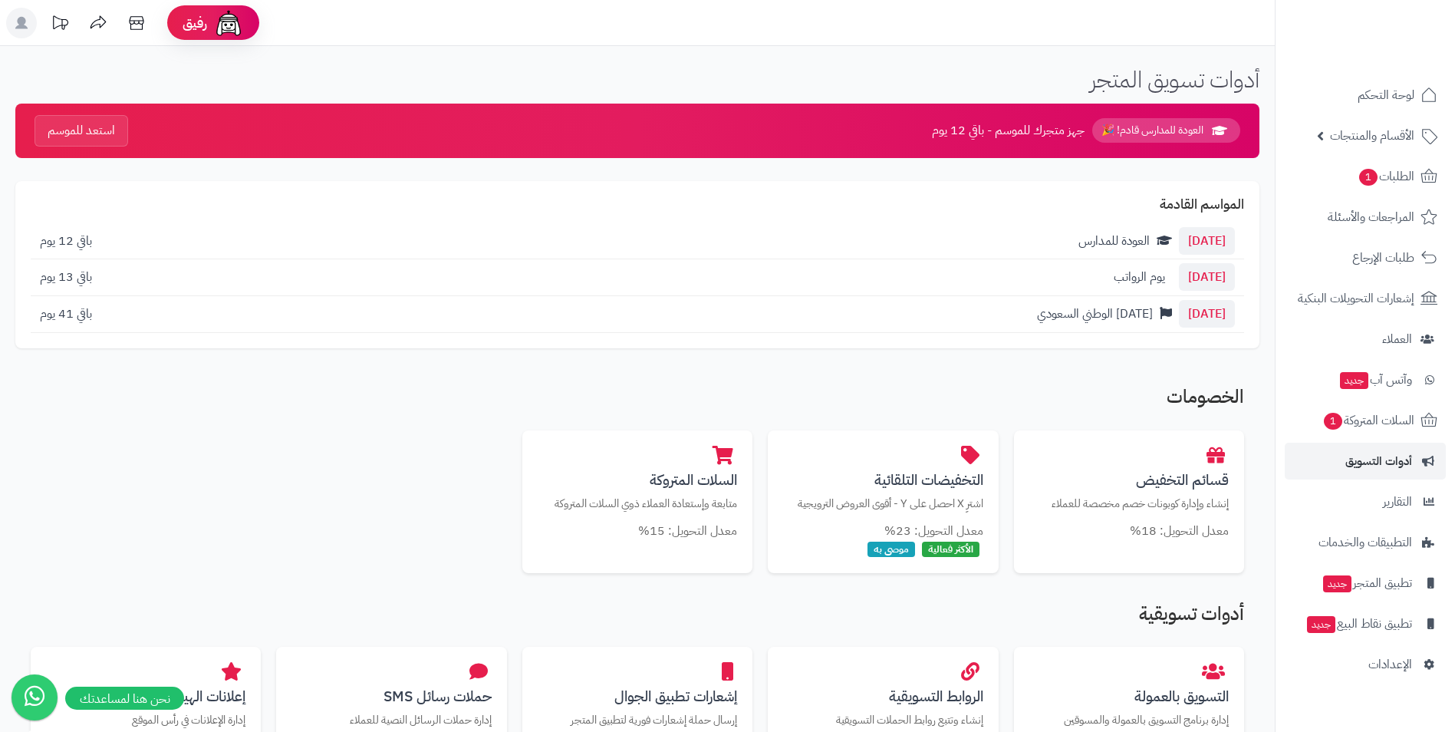
scroll to position [617, 0]
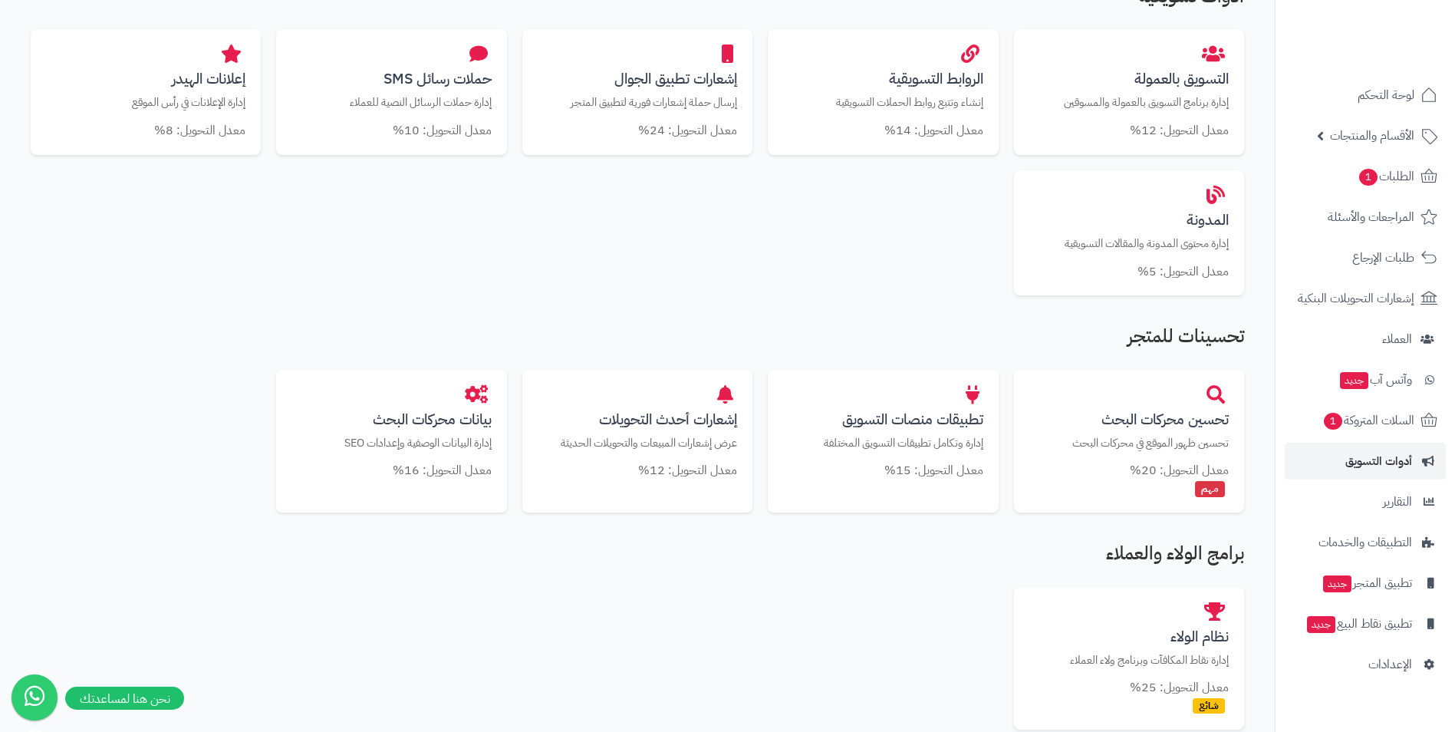
drag, startPoint x: 859, startPoint y: 266, endPoint x: 677, endPoint y: 274, distance: 181.9
click at [677, 274] on div "التسويق بالعمولة إدارة برنامج التسويق بالعمولة والمسوقين معدل التحويل: 12% الرو…" at bounding box center [637, 162] width 1213 height 266
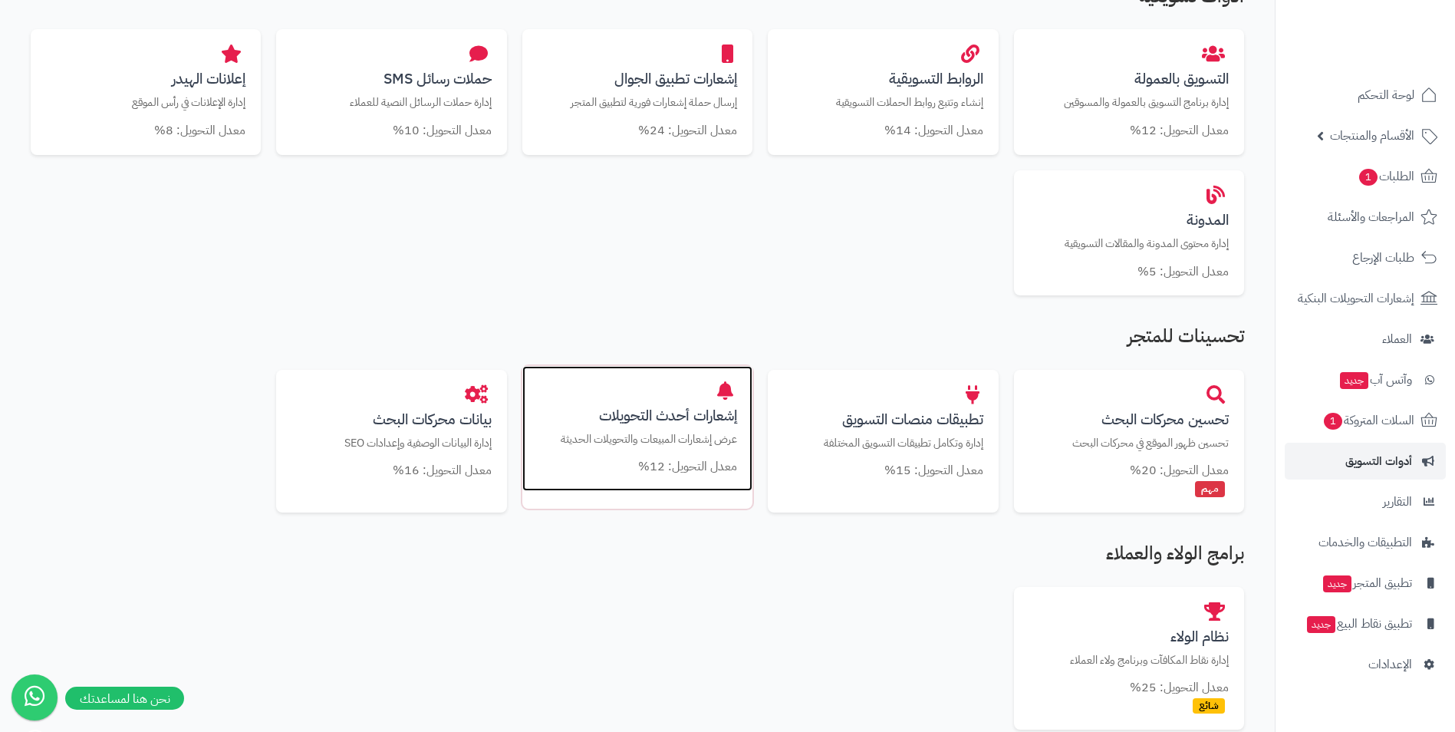
click at [690, 476] on div "إشعارات أحدث التحويلات عرض إشعارات المبيعات والتحويلات الحديثة معدل التحويل: 12%" at bounding box center [637, 429] width 230 height 126
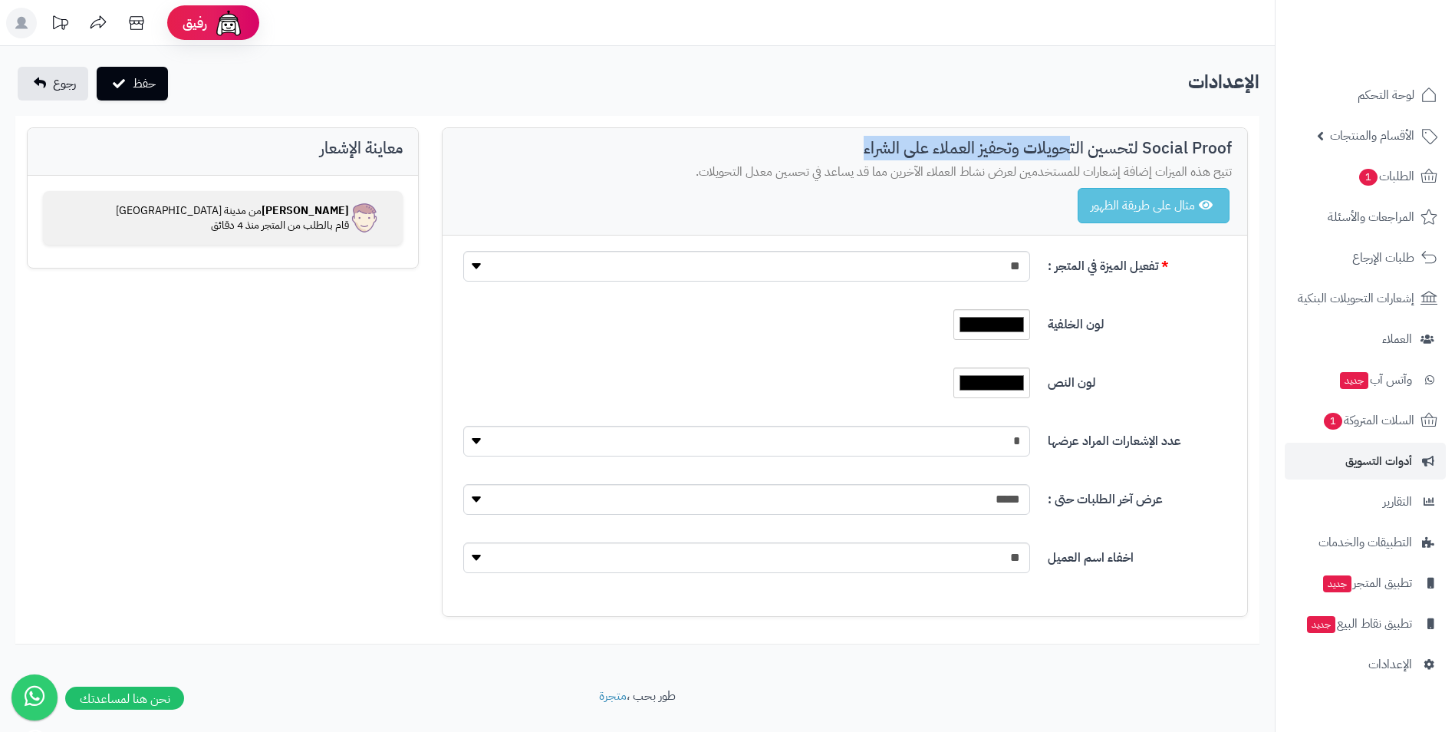
drag, startPoint x: 1075, startPoint y: 137, endPoint x: 737, endPoint y: 152, distance: 337.8
click at [737, 152] on h3 "Social Proof لتحسين التحويلات وتحفيز العملاء على الشراء" at bounding box center [845, 149] width 774 height 18
click at [925, 184] on div "Social Proof لتحسين التحويلات وتحفيز العملاء على الشراء تتيح هذه الميزات إضافة …" at bounding box center [845, 181] width 805 height 107
drag, startPoint x: 925, startPoint y: 184, endPoint x: 677, endPoint y: 178, distance: 248.6
click at [677, 178] on p "تتيح هذه الميزات إضافة إشعارات للمستخدمين لعرض نشاط العملاء الآخرين مما قد يساع…" at bounding box center [845, 172] width 774 height 18
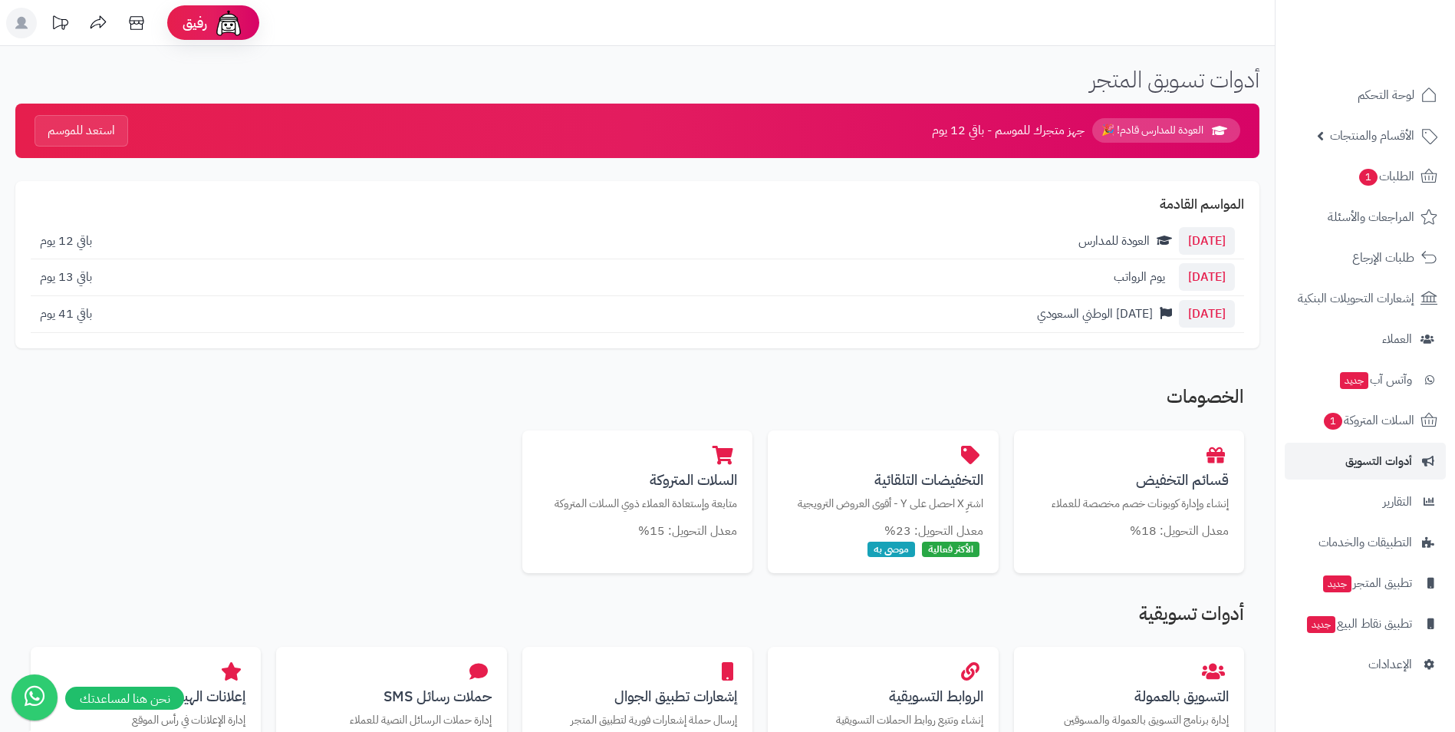
scroll to position [617, 0]
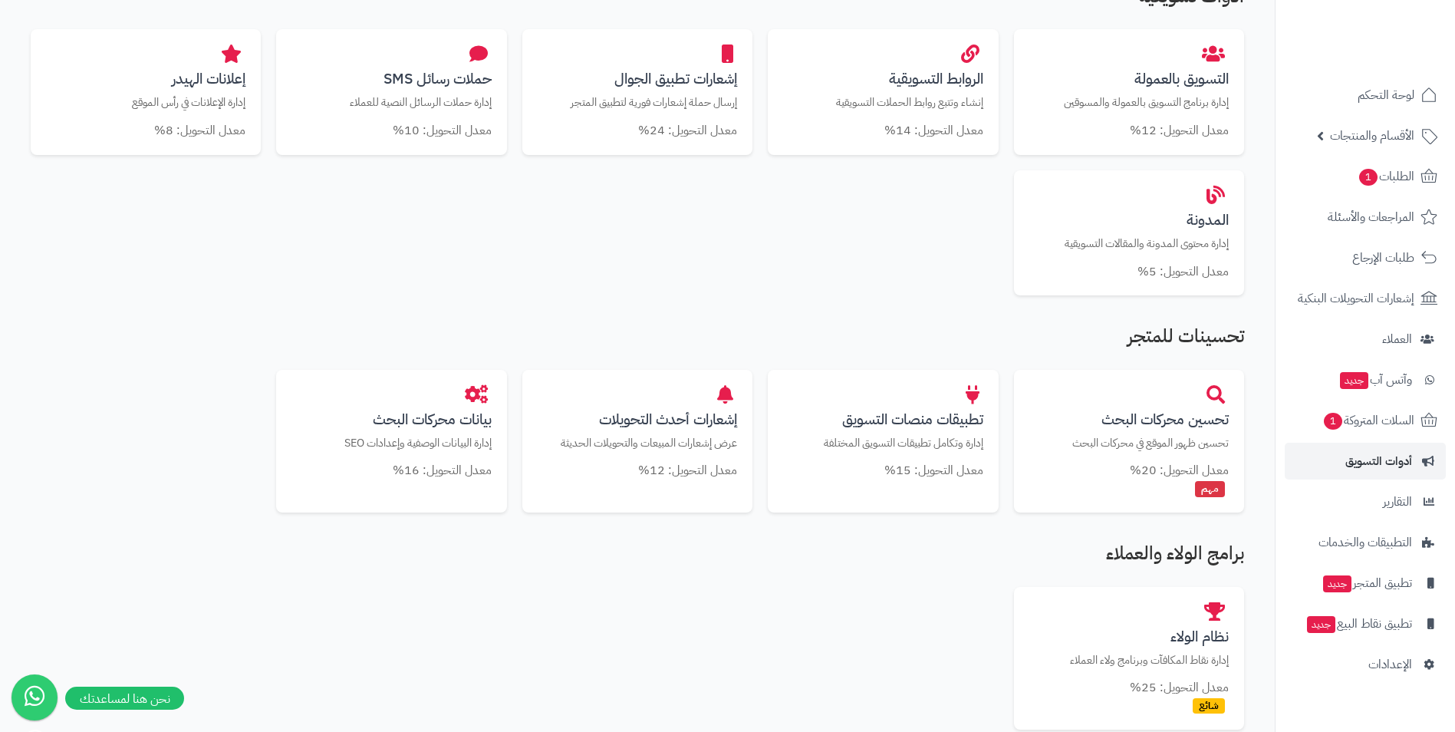
drag, startPoint x: 0, startPoint y: 0, endPoint x: 483, endPoint y: 306, distance: 572.0
click at [483, 306] on div "الخصومات قسائم التخفيض إنشاء وإدارة كوبونات خصم مخصصة للعملاء معدل التحويل: 18%…" at bounding box center [637, 265] width 1244 height 1022
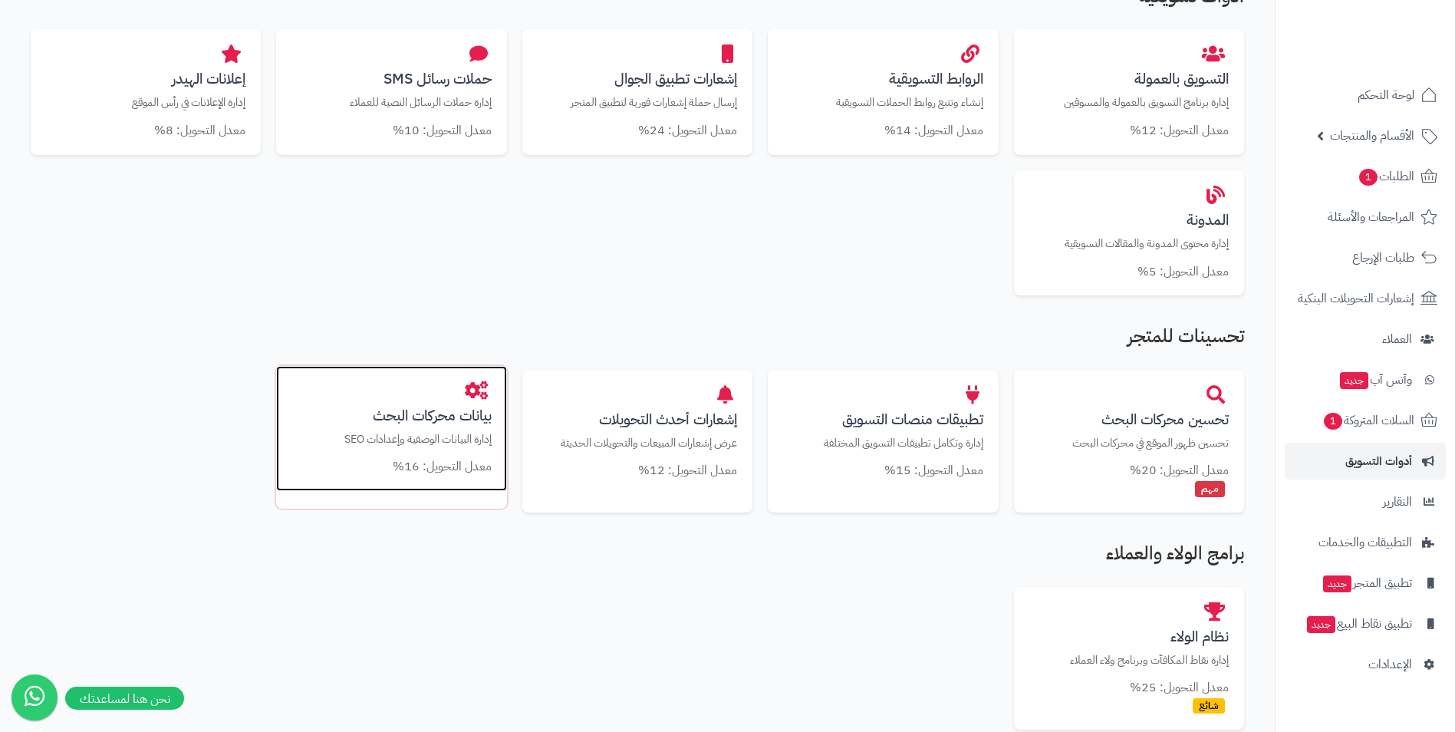
click at [421, 429] on div "بيانات محركات البحث إدارة البيانات الوصفية وإعدادات SEO معدل التحويل: 16%" at bounding box center [391, 429] width 230 height 126
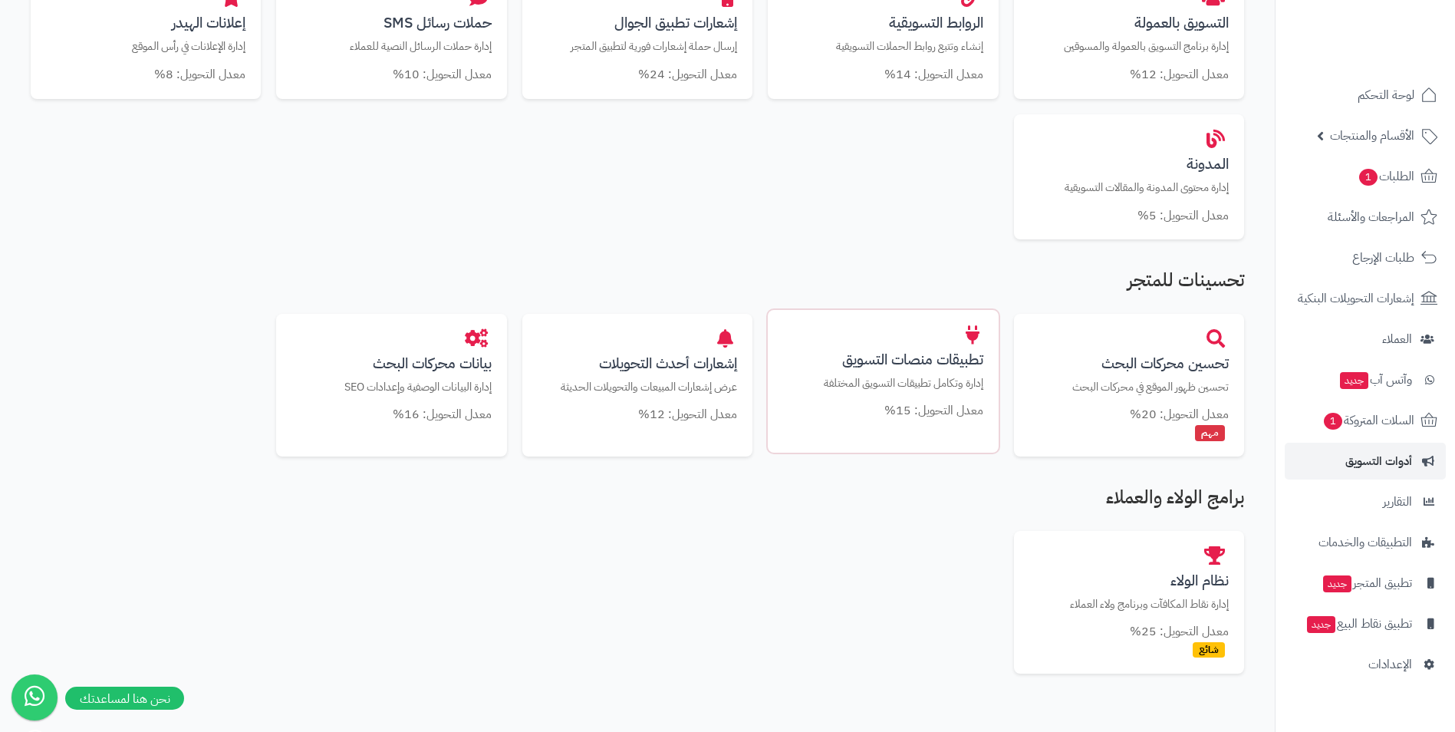
scroll to position [698, 0]
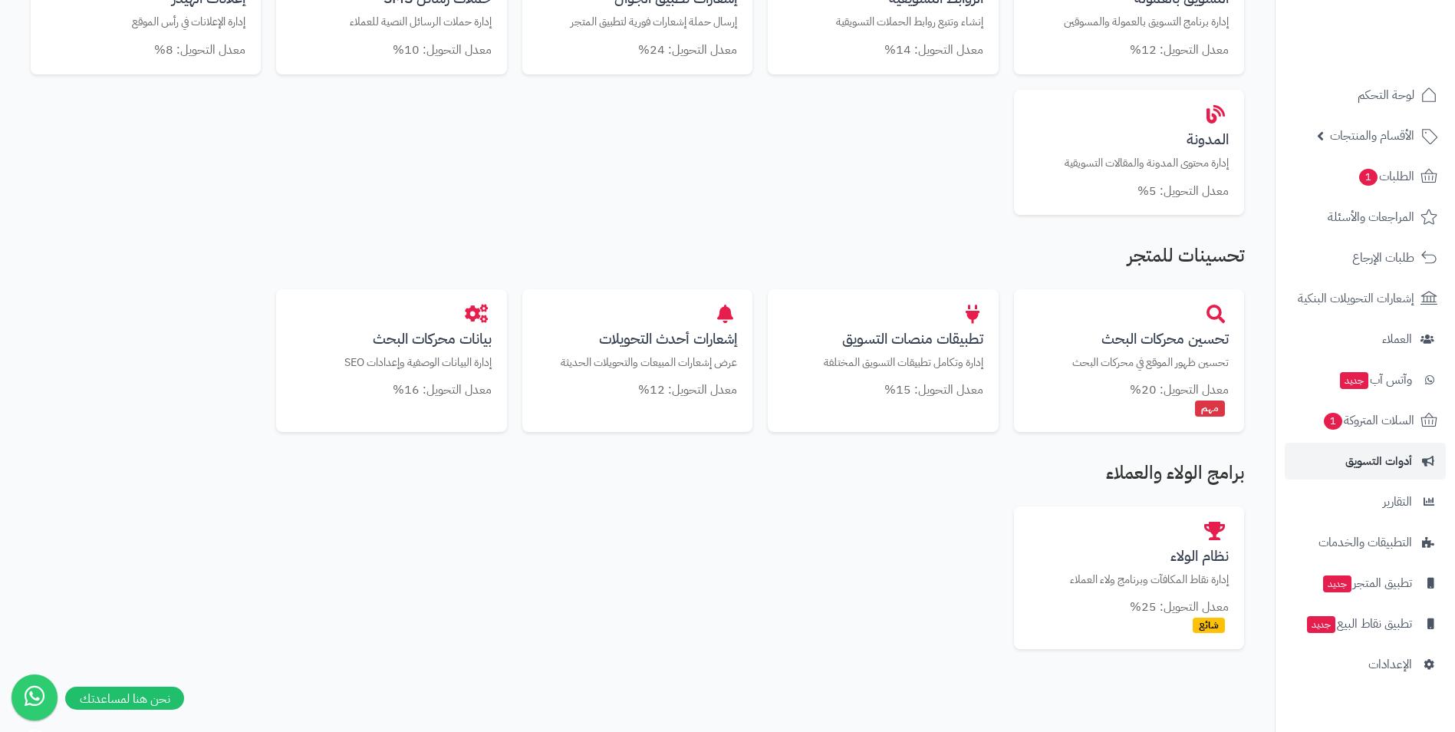
drag, startPoint x: 981, startPoint y: 489, endPoint x: 710, endPoint y: 538, distance: 275.2
click at [710, 538] on div "نظام الولاء إدارة نقاط المكافآت وبرنامج ولاء العملاء معدل التحويل: 25% شائع" at bounding box center [637, 577] width 1213 height 143
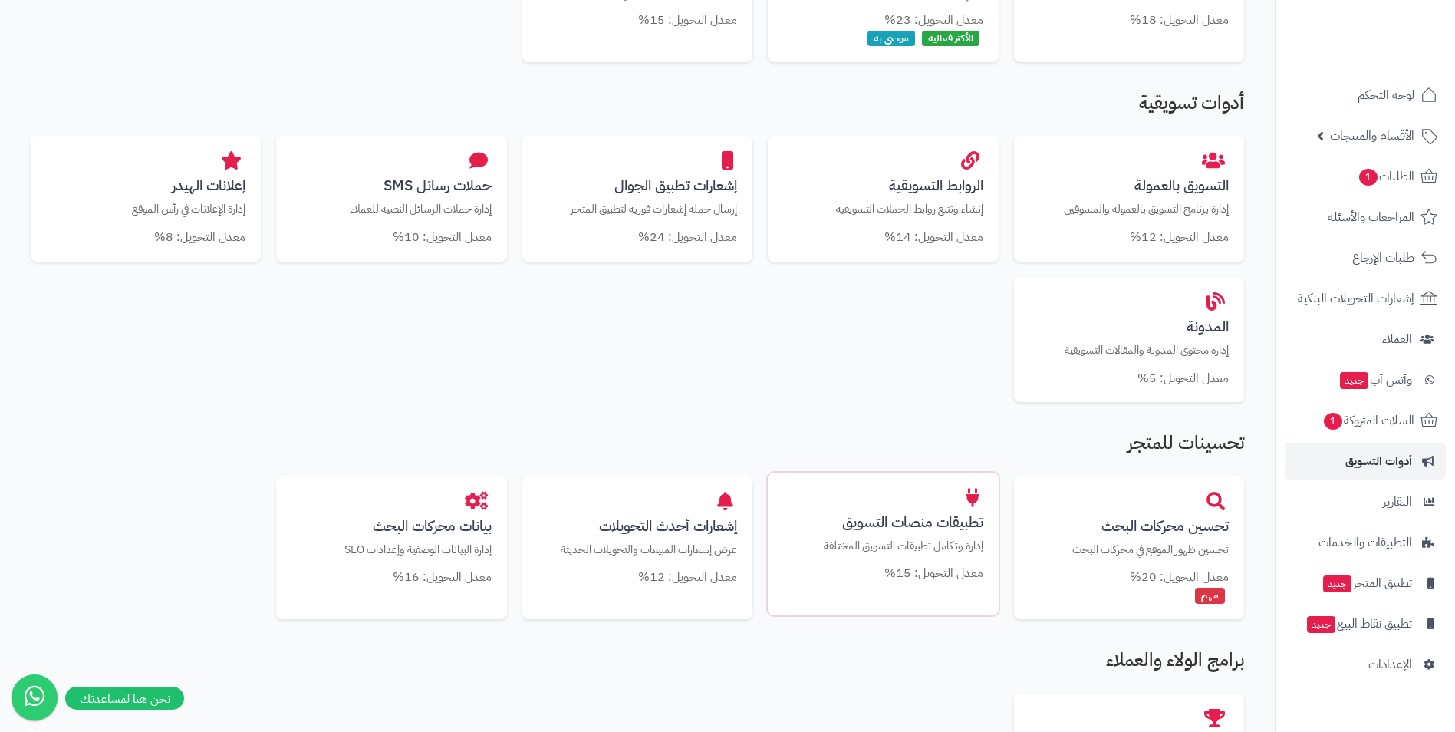
scroll to position [491, 0]
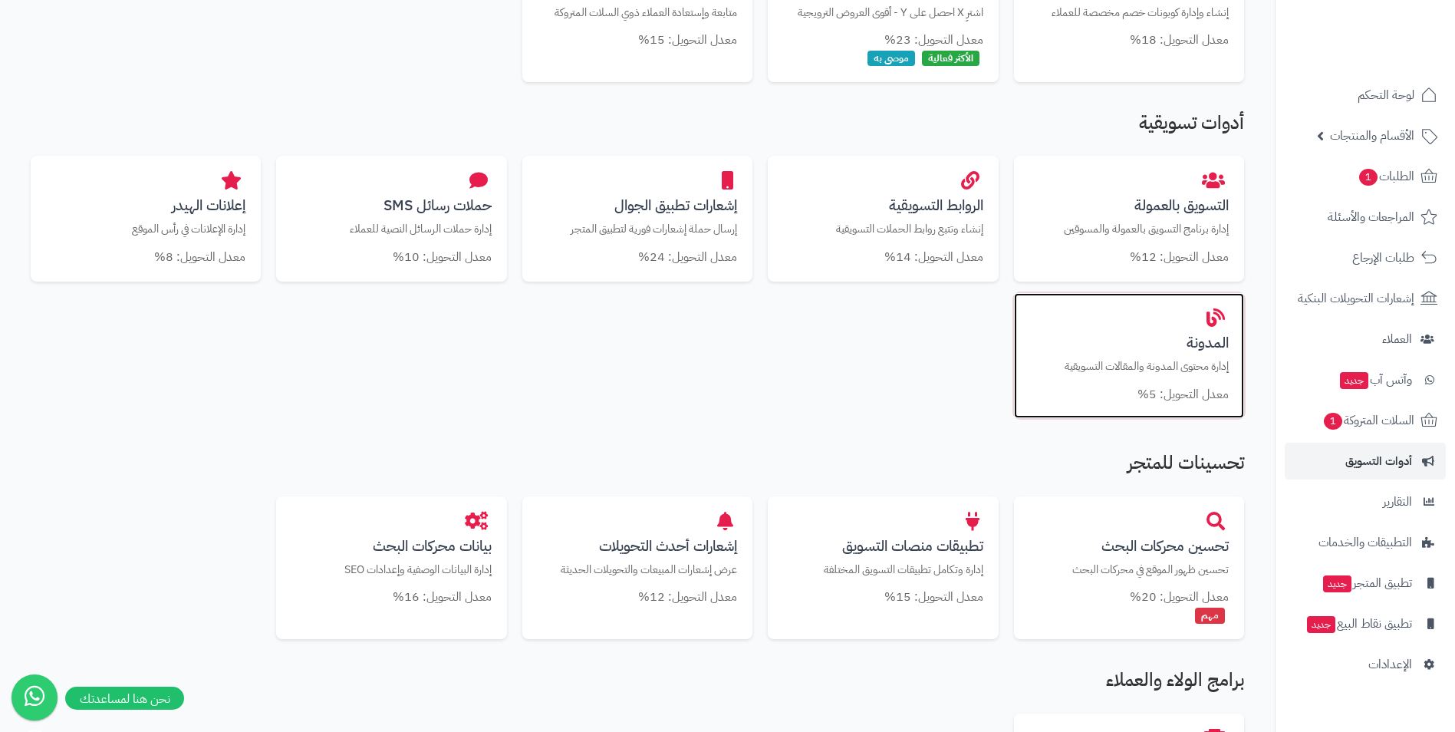
click at [1212, 411] on div "المدونة إدارة محتوى المدونة والمقالات التسويقية معدل التحويل: 5%" at bounding box center [1129, 356] width 230 height 126
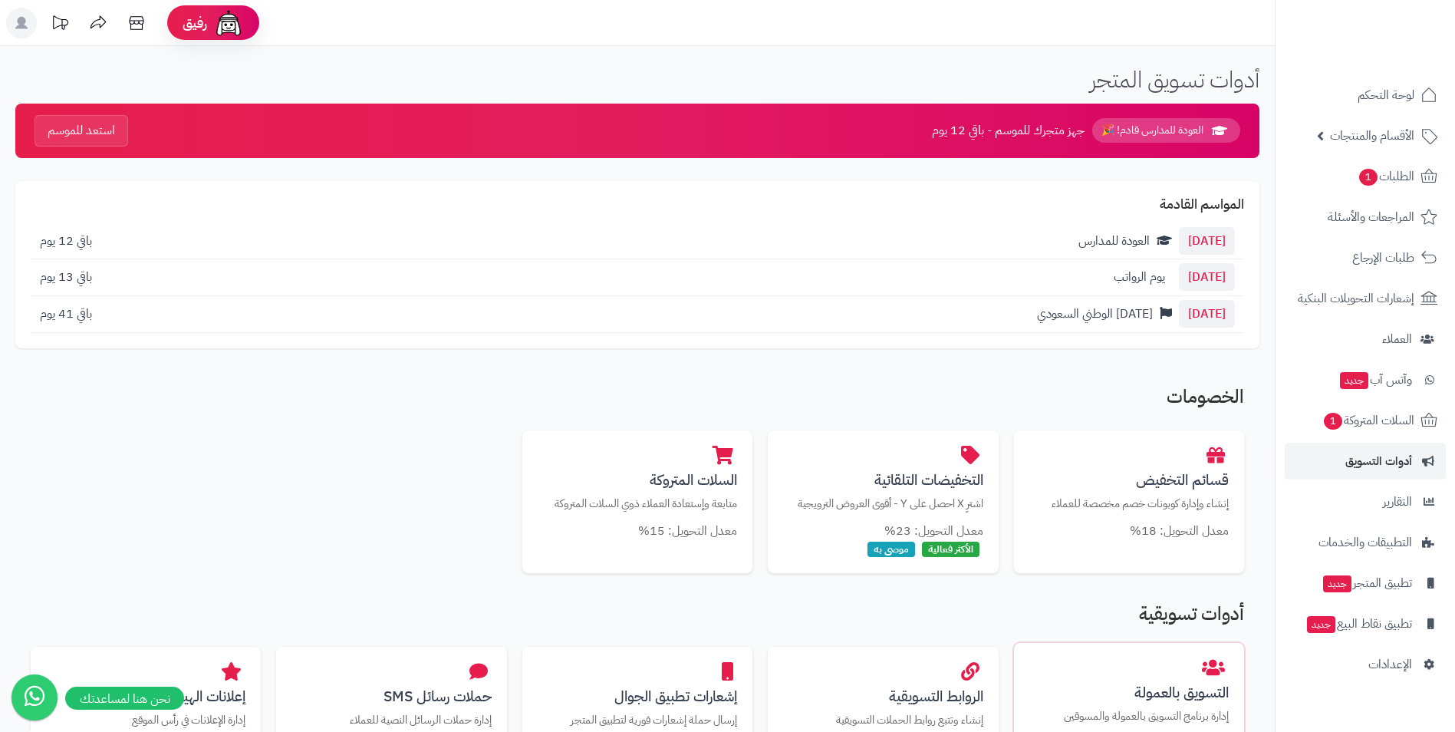
scroll to position [491, 0]
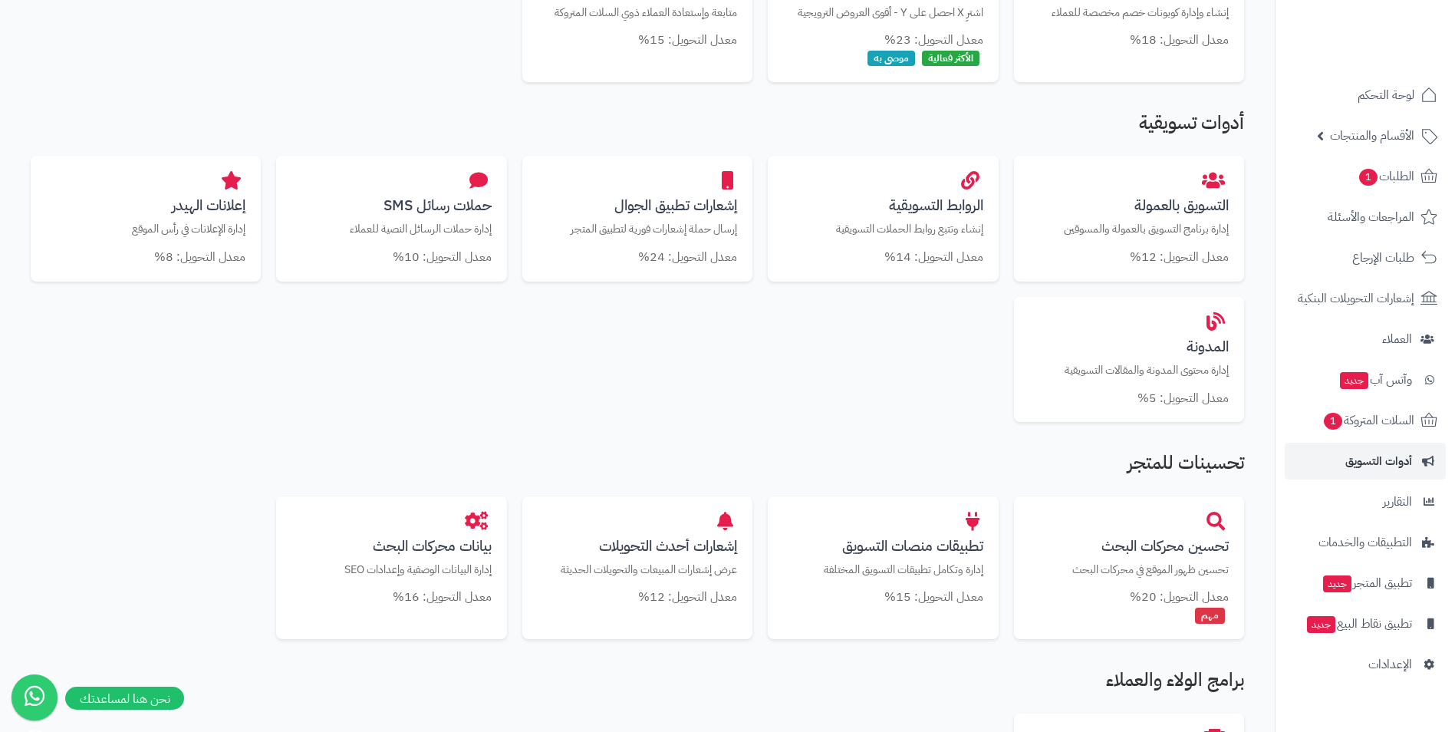
drag, startPoint x: 854, startPoint y: 385, endPoint x: 662, endPoint y: 413, distance: 194.6
click at [662, 413] on div "التسويق بالعمولة إدارة برنامج التسويق بالعمولة والمسوقين معدل التحويل: 12% الرو…" at bounding box center [637, 289] width 1213 height 266
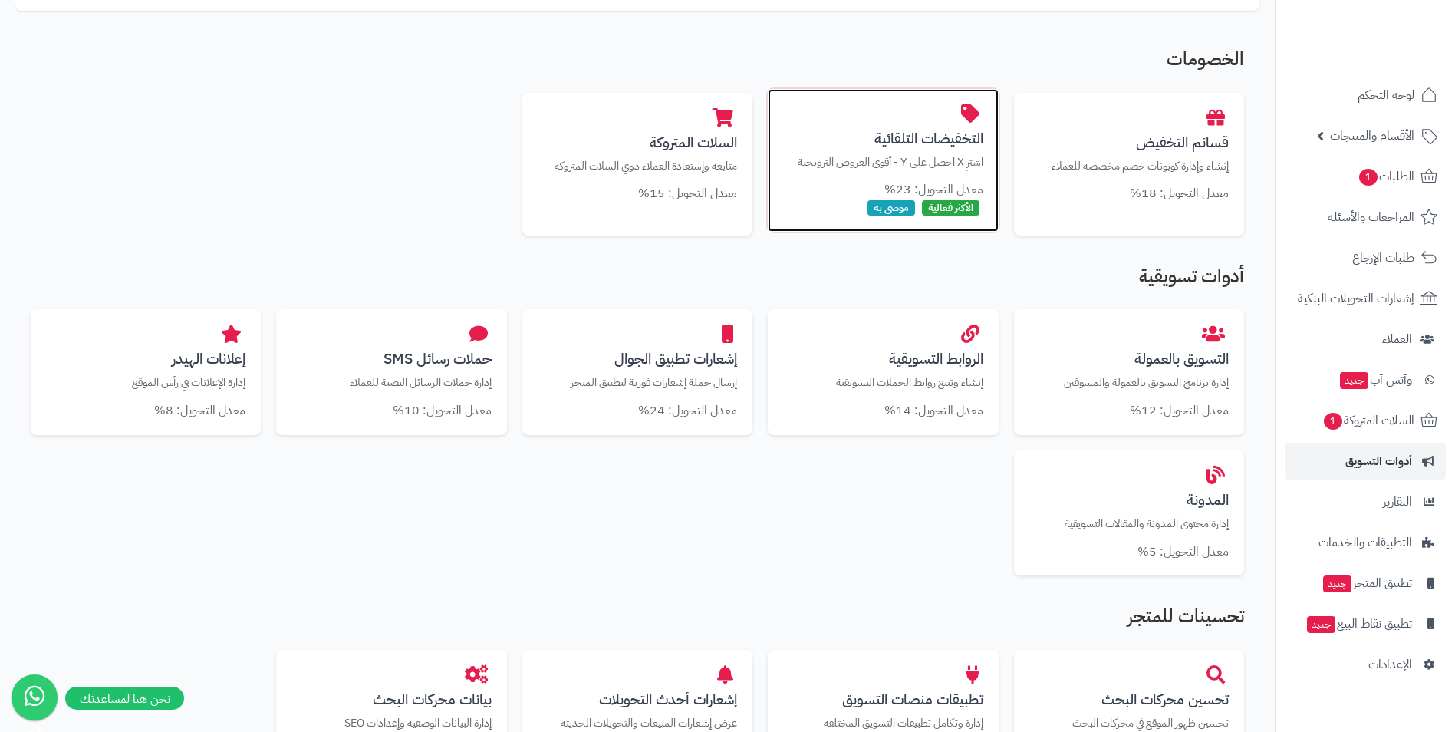
click at [932, 157] on p "اشترِ X احصل على Y - أقوى العروض الترويجية" at bounding box center [882, 162] width 199 height 16
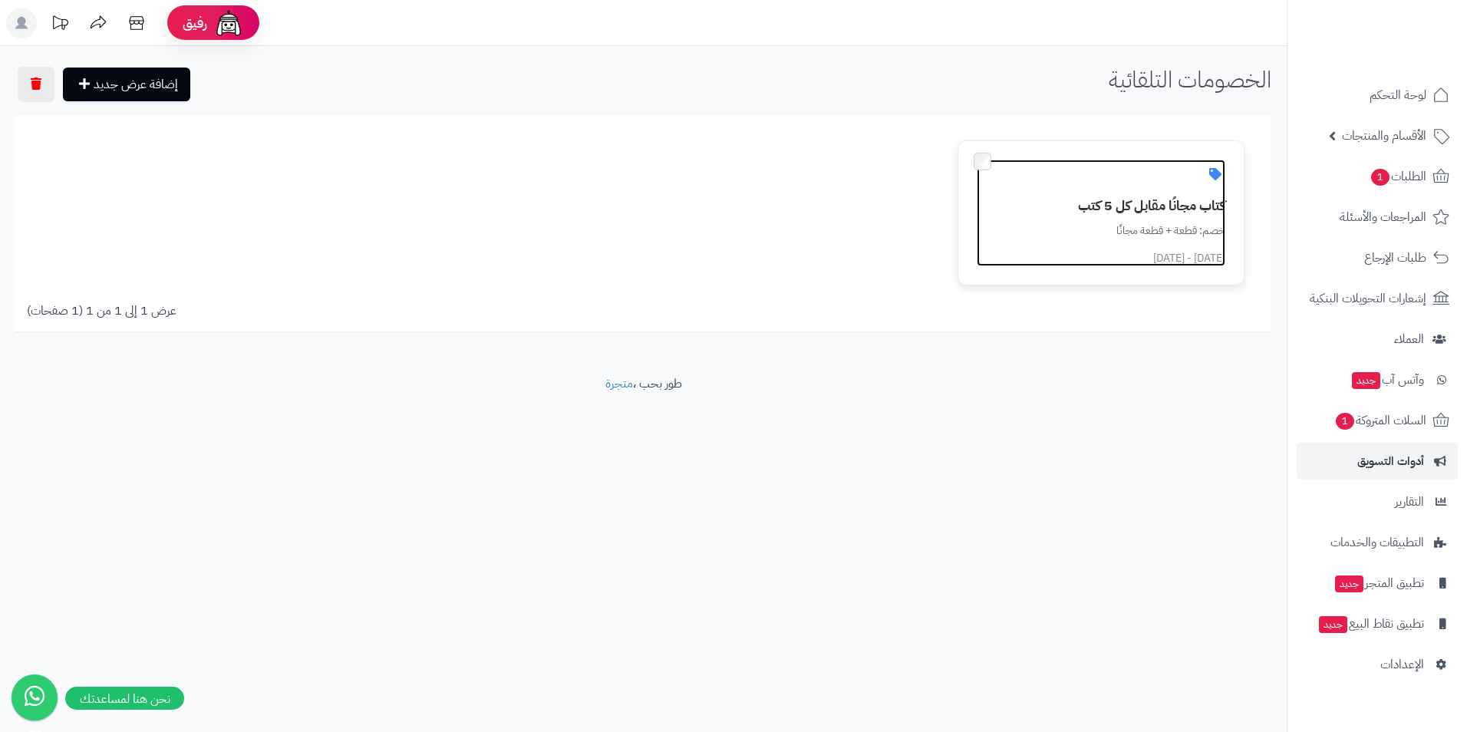
click at [1072, 209] on h3 "كتاب مجانُا مقابل كل 5 كتب" at bounding box center [1110, 205] width 230 height 15
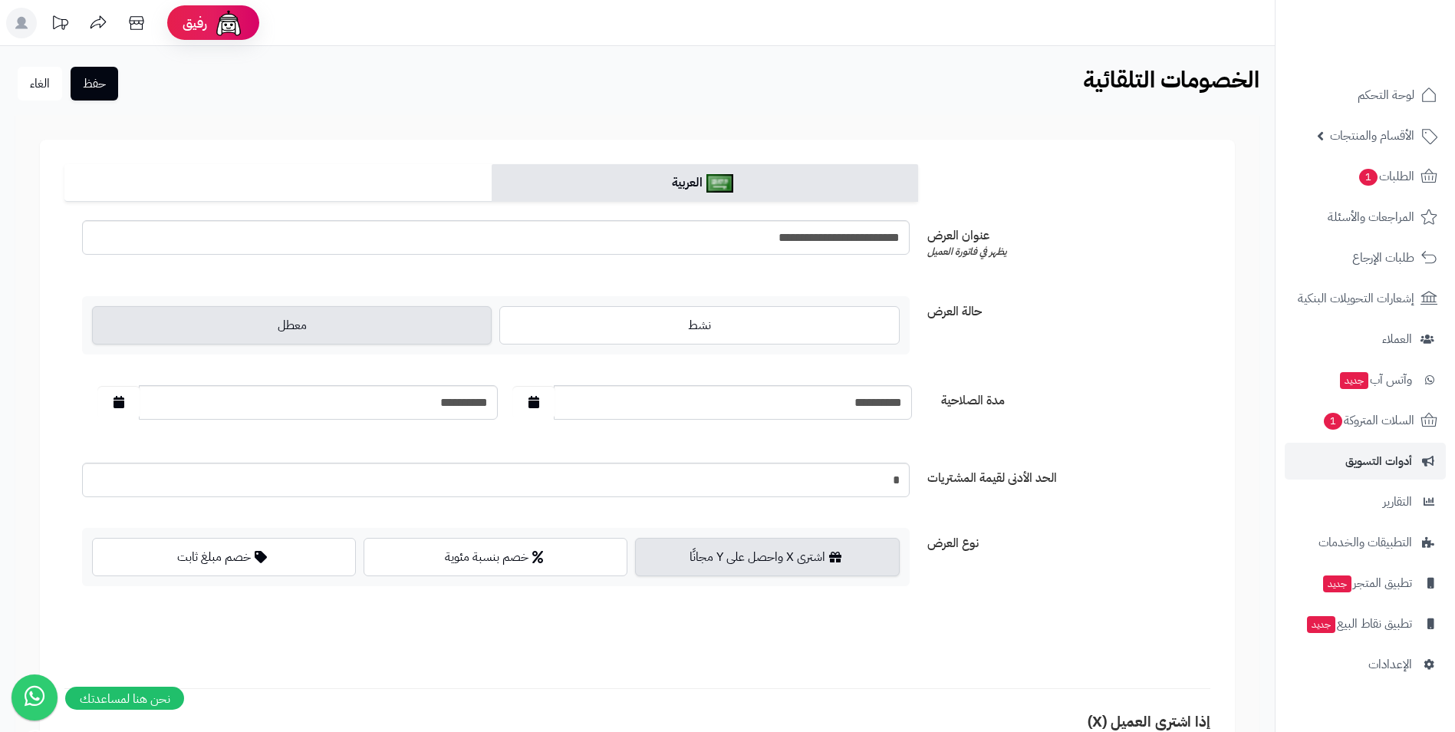
drag, startPoint x: 983, startPoint y: 271, endPoint x: 861, endPoint y: 268, distance: 122.7
click at [861, 268] on div "**********" at bounding box center [637, 249] width 1158 height 58
click at [826, 480] on input "*" at bounding box center [496, 480] width 828 height 35
click at [1042, 484] on label "الحد الأدنى لقيمة المشتريات" at bounding box center [1063, 475] width 284 height 25
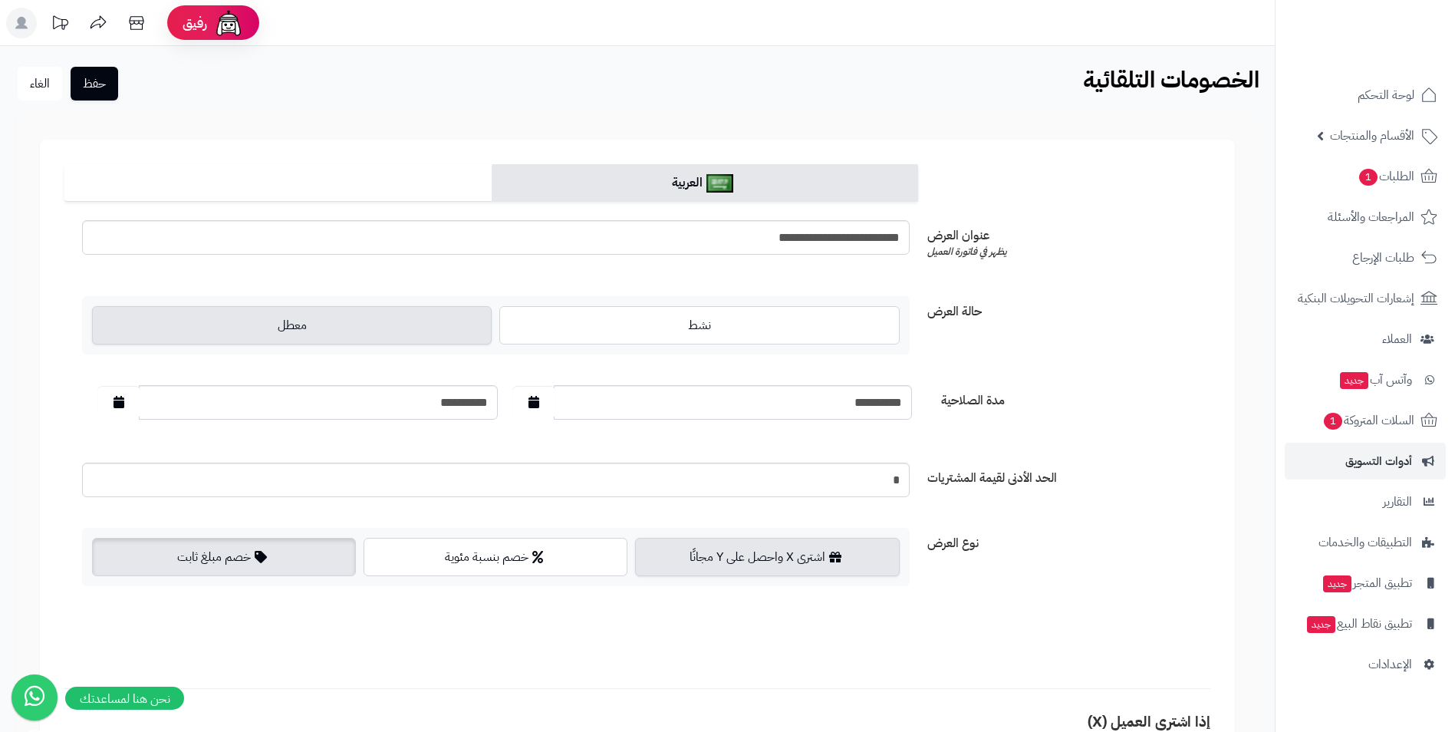
click at [262, 545] on label "خصم مبلغ ثابت" at bounding box center [224, 557] width 264 height 38
click at [841, 560] on label "اشترى X واحصل على Y مجانًا" at bounding box center [767, 557] width 264 height 38
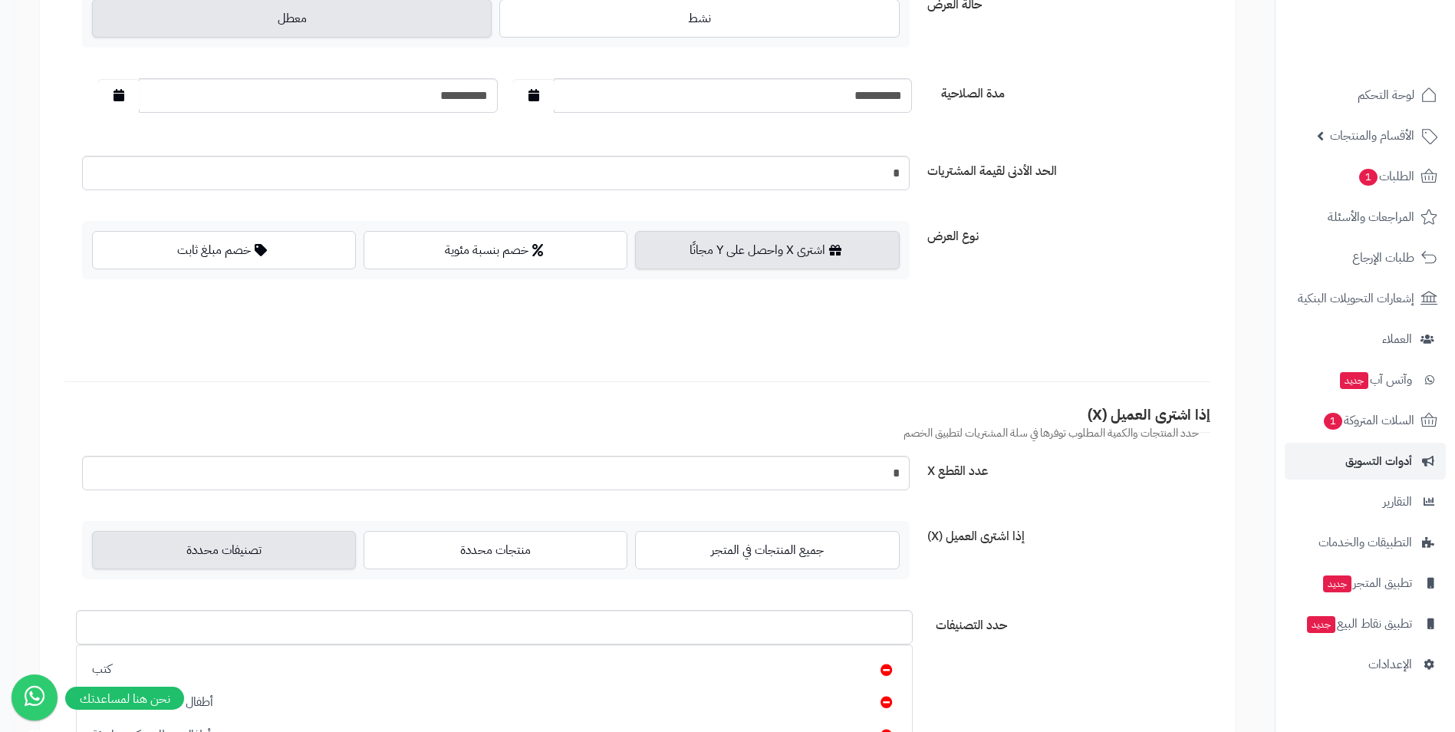
scroll to position [384, 0]
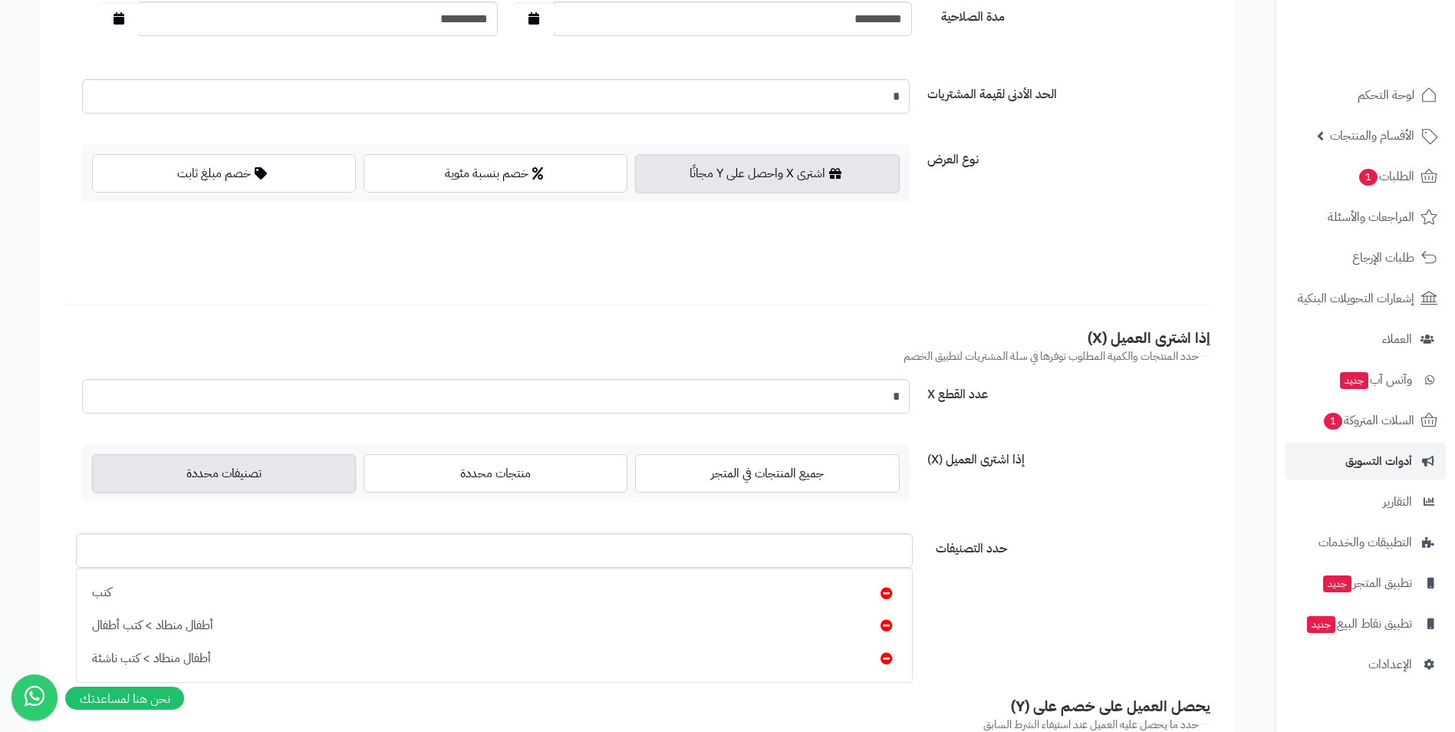
drag, startPoint x: 1071, startPoint y: 484, endPoint x: 947, endPoint y: 474, distance: 123.9
click at [1000, 504] on div "إذا اشترى العميل (X) جميع المنتجات في المتجر منتجات محددة تصنيفات محددة" at bounding box center [637, 479] width 1158 height 71
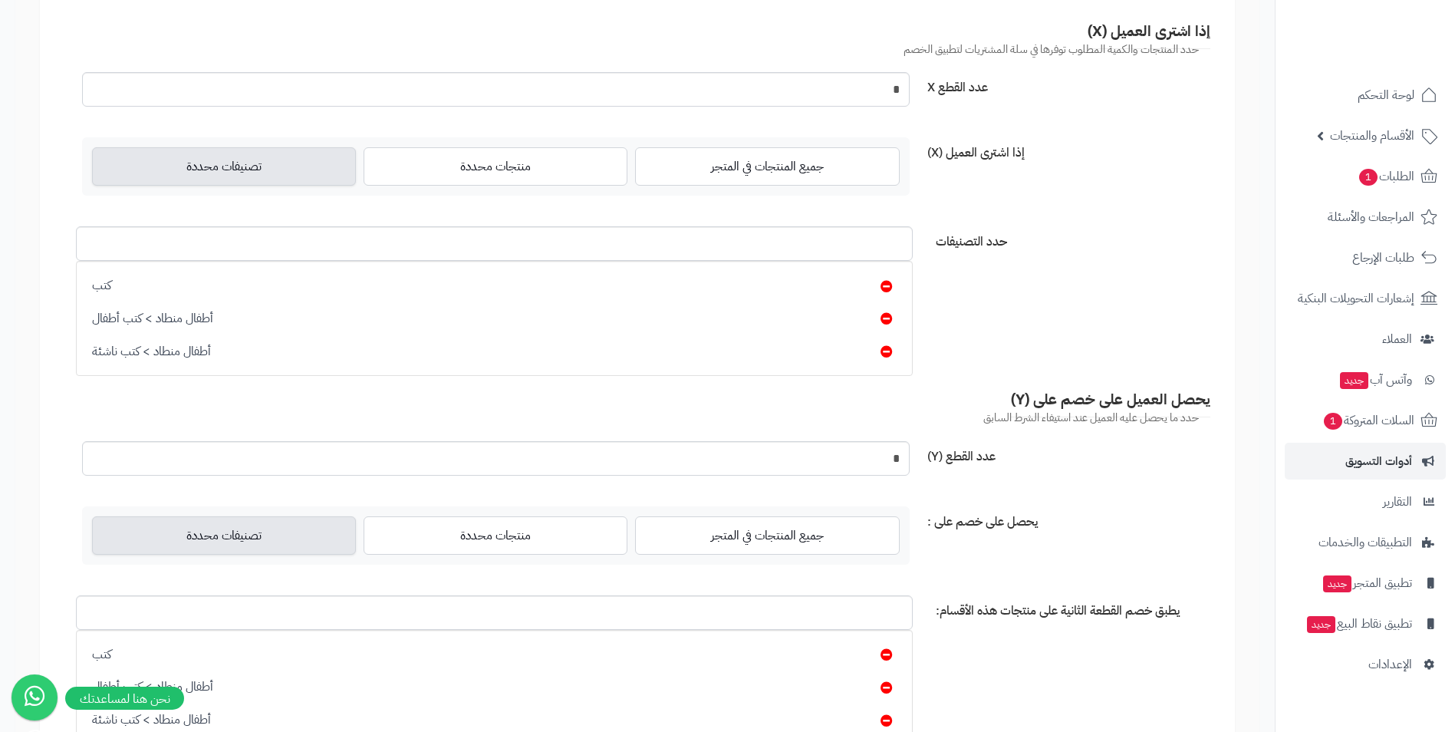
scroll to position [4, 0]
drag, startPoint x: 981, startPoint y: 148, endPoint x: 985, endPoint y: 228, distance: 79.9
click at [985, 228] on form "**********" at bounding box center [637, 255] width 1195 height 1612
drag, startPoint x: 985, startPoint y: 228, endPoint x: 1110, endPoint y: 357, distance: 180.1
click at [1110, 357] on form "**********" at bounding box center [637, 255] width 1195 height 1612
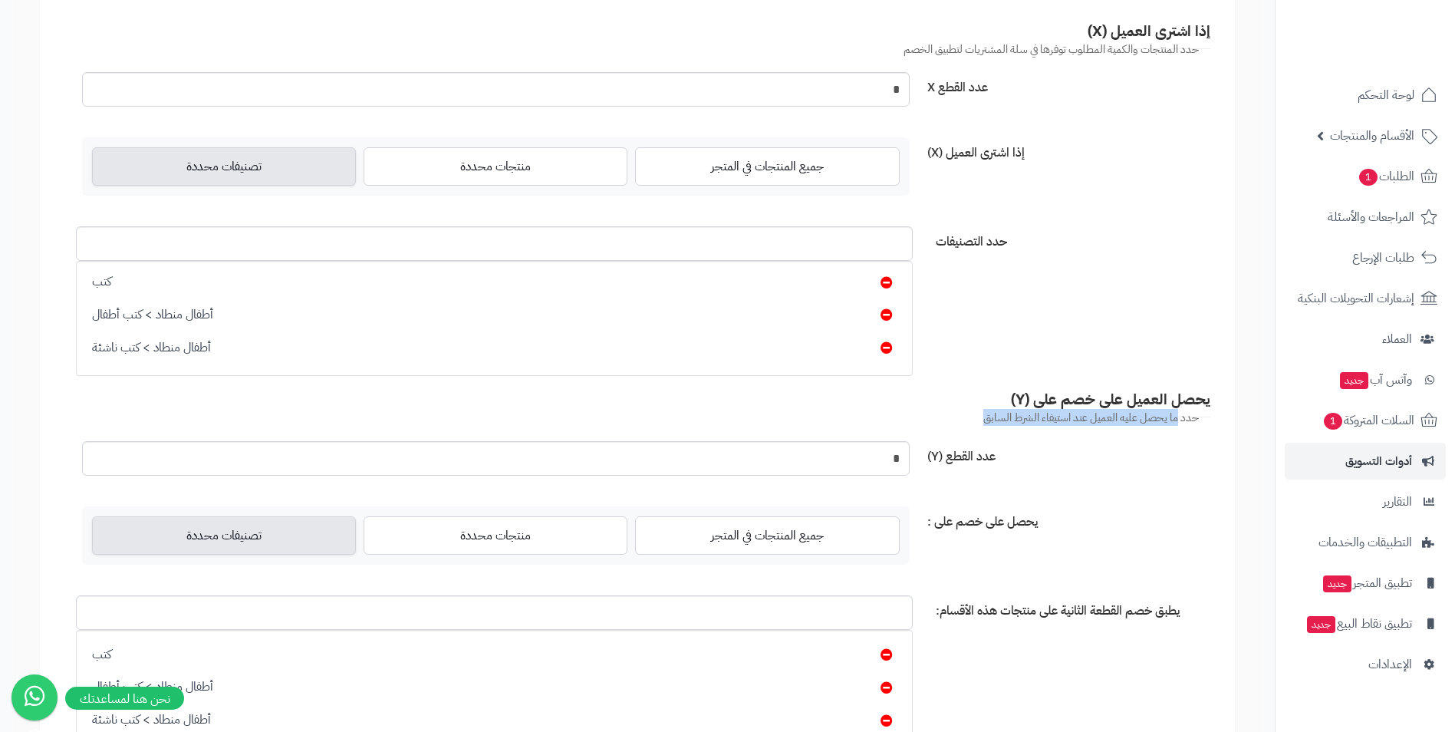
drag, startPoint x: 1179, startPoint y: 420, endPoint x: 928, endPoint y: 418, distance: 250.8
click at [928, 418] on span "حدد ما يحصل عليه العميل عند استيفاء الشرط السابق" at bounding box center [631, 418] width 1134 height 16
drag, startPoint x: 928, startPoint y: 418, endPoint x: 1116, endPoint y: 532, distance: 219.9
click at [1116, 532] on div "يحصل على خصم على : جميع المنتجات في المتجر منتجات محددة تصنيفات محددة" at bounding box center [637, 541] width 1158 height 71
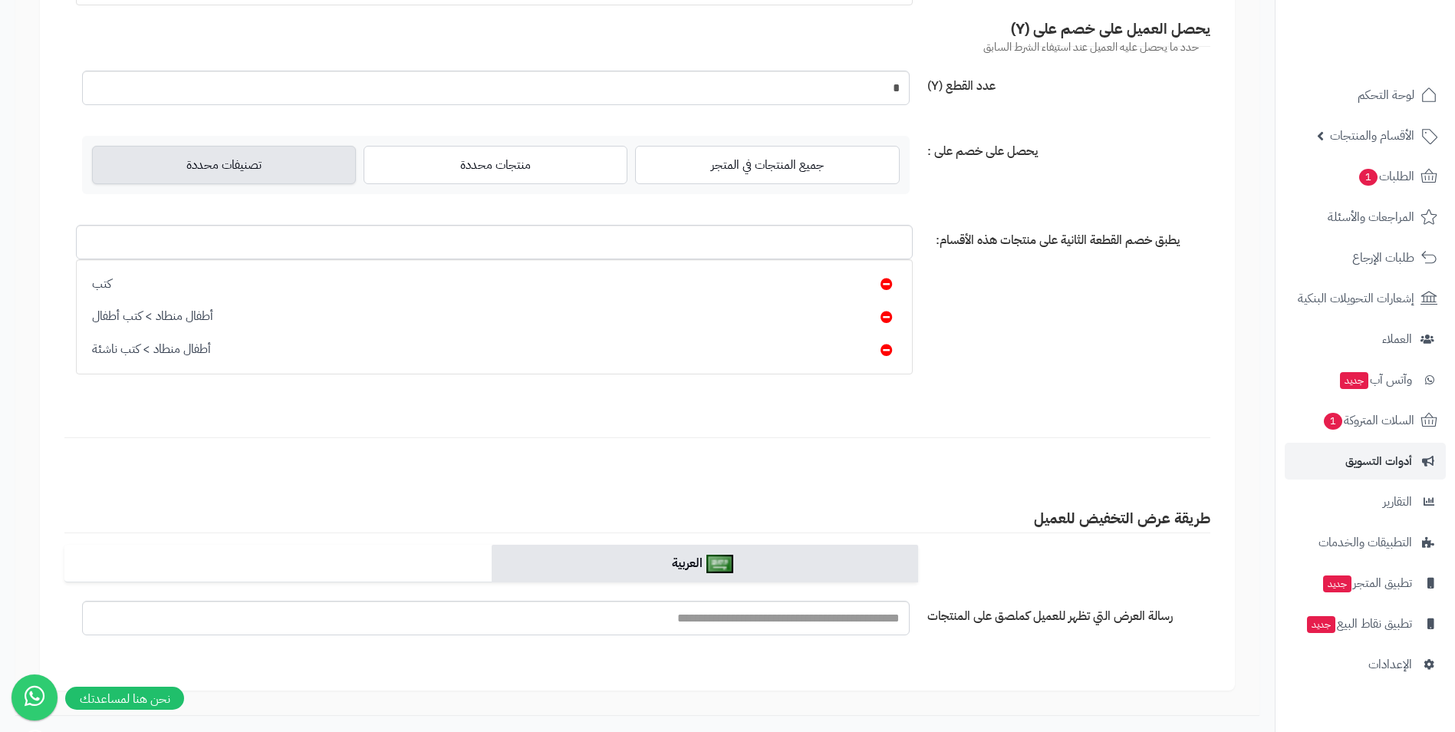
scroll to position [1074, 0]
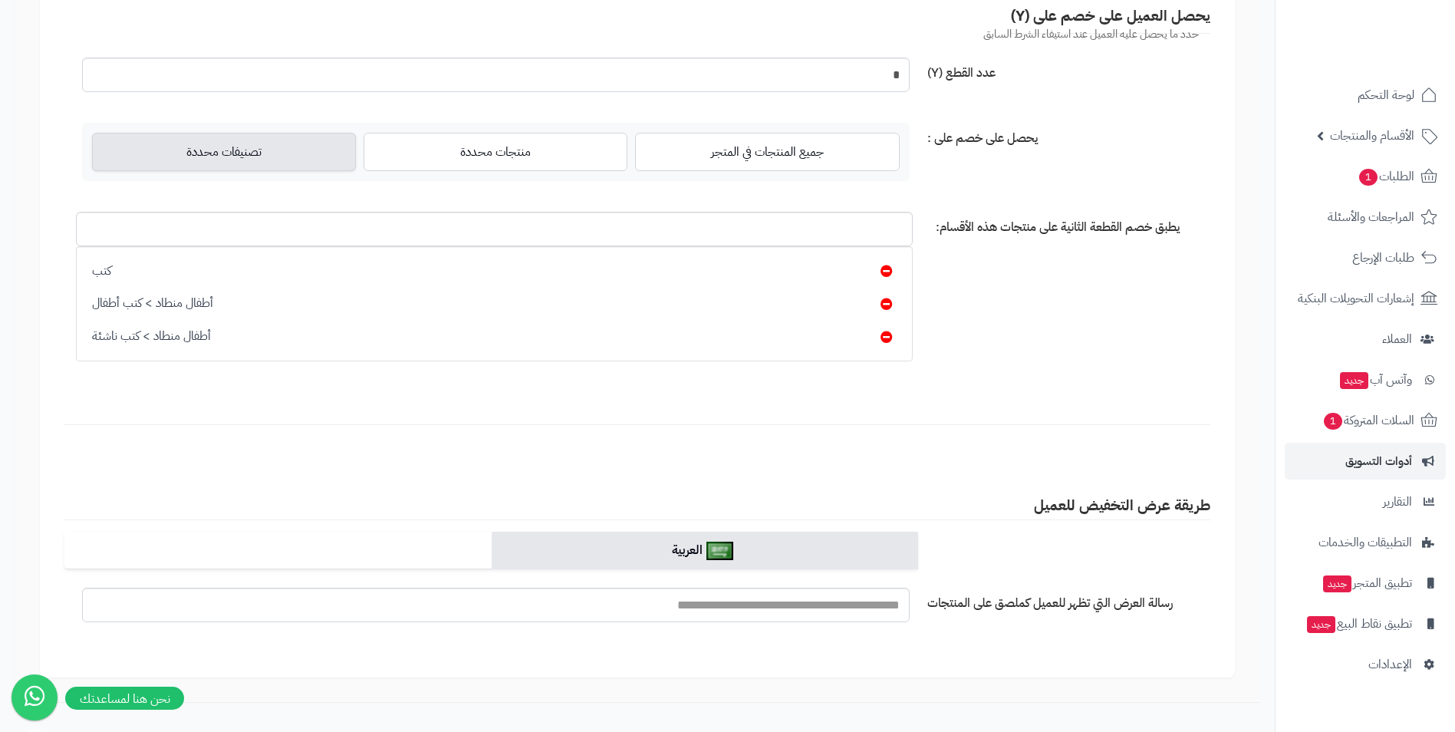
drag, startPoint x: 1118, startPoint y: 532, endPoint x: 930, endPoint y: 479, distance: 194.7
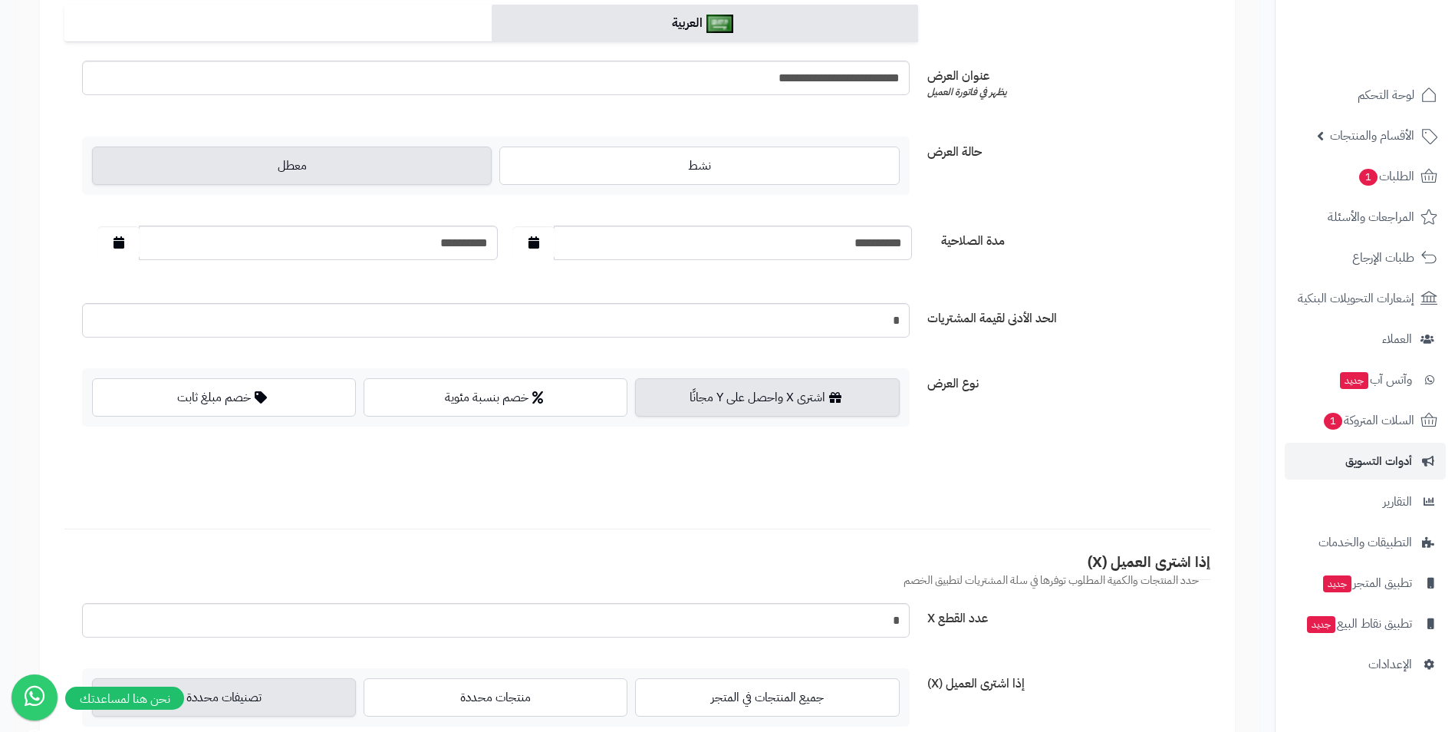
scroll to position [0, 0]
